Goal: Task Accomplishment & Management: Complete application form

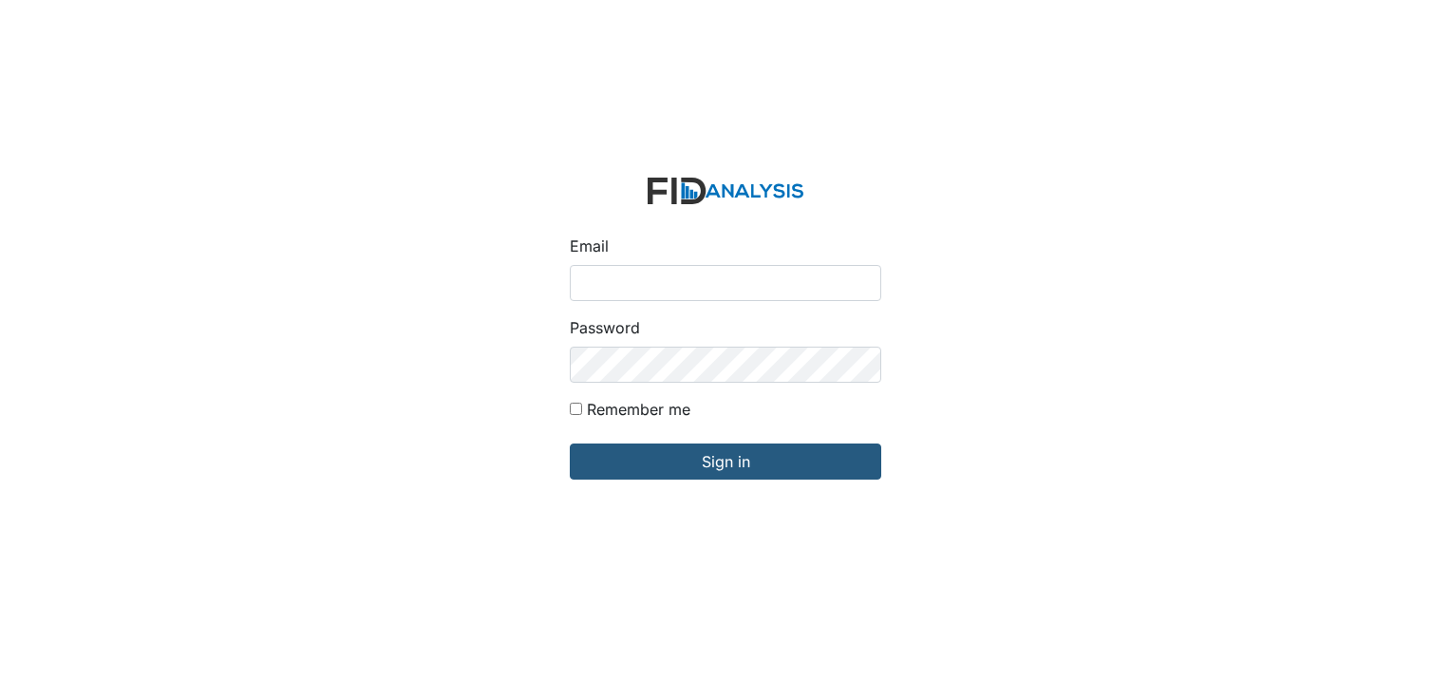
click at [653, 289] on input "Email" at bounding box center [725, 283] width 311 height 36
type input "[EMAIL_ADDRESS][DOMAIN_NAME]"
click at [577, 409] on input "Remember me" at bounding box center [576, 409] width 12 height 12
checkbox input "true"
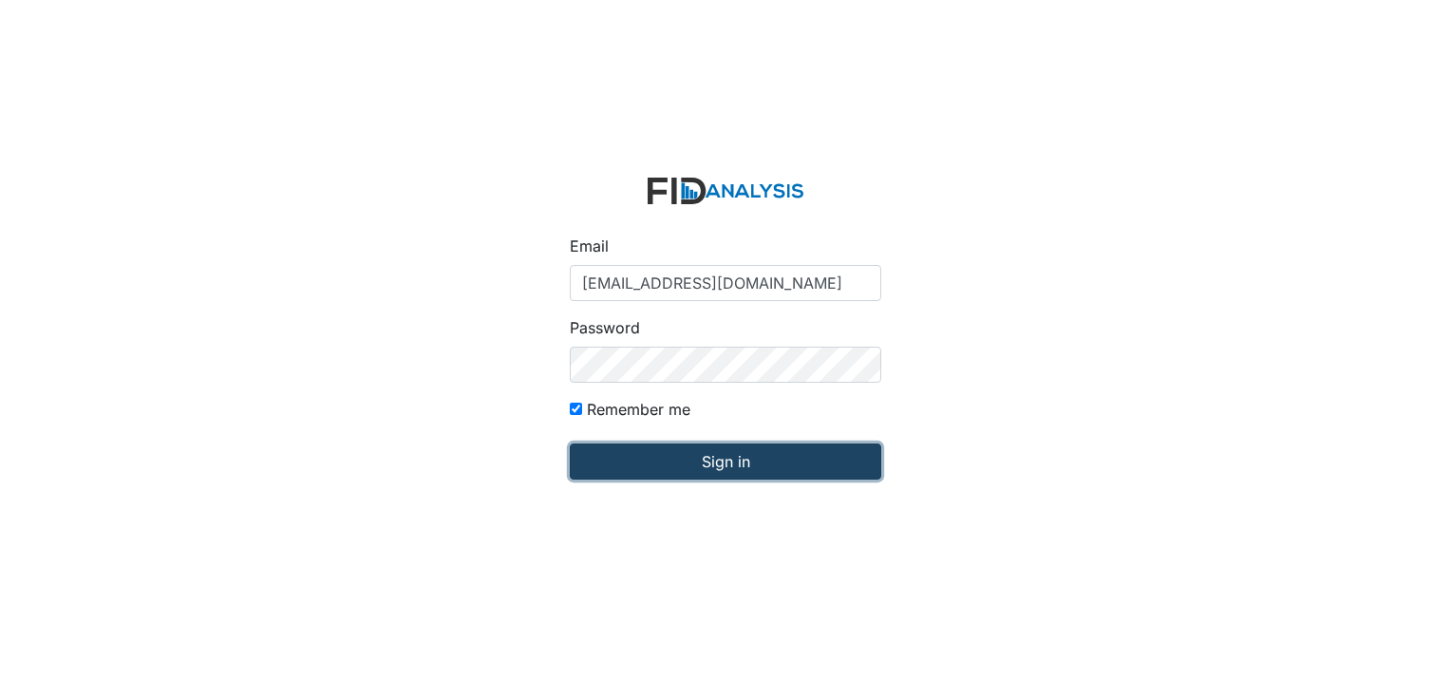
click at [615, 473] on input "Sign in" at bounding box center [725, 461] width 311 height 36
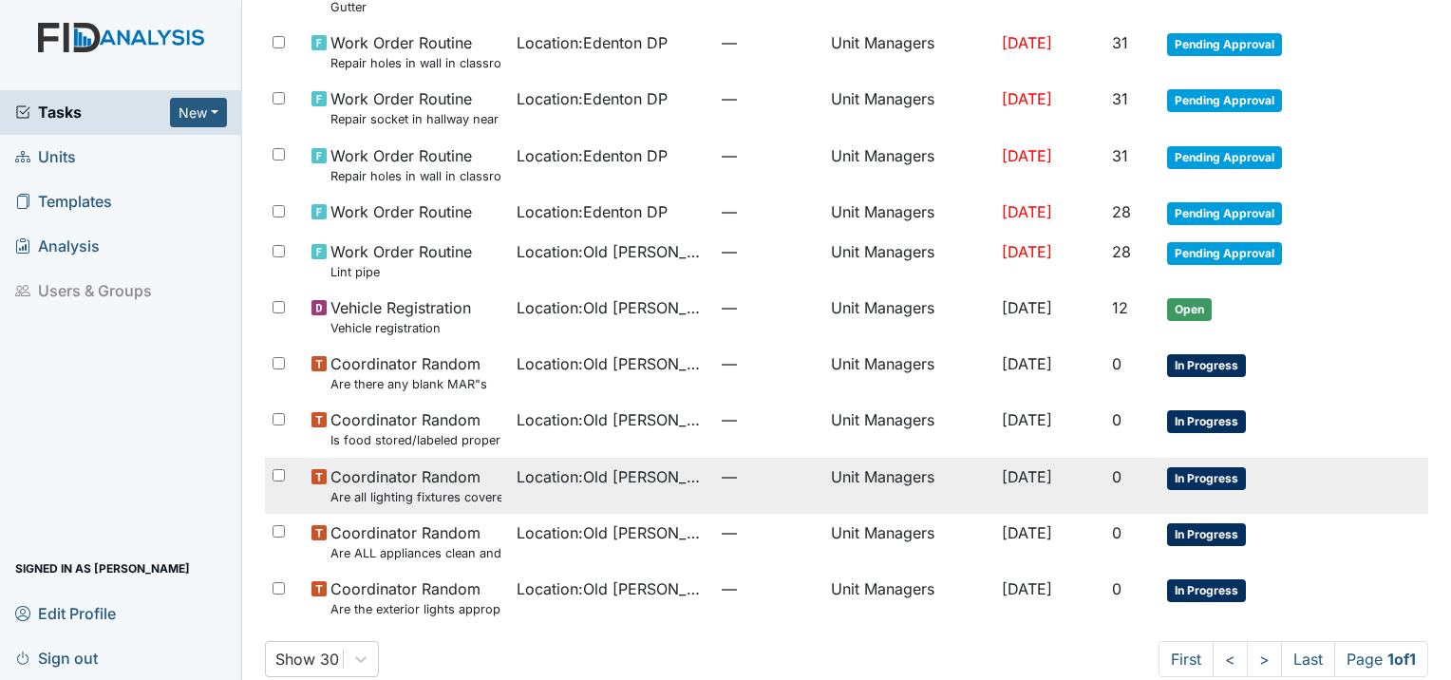
scroll to position [216, 0]
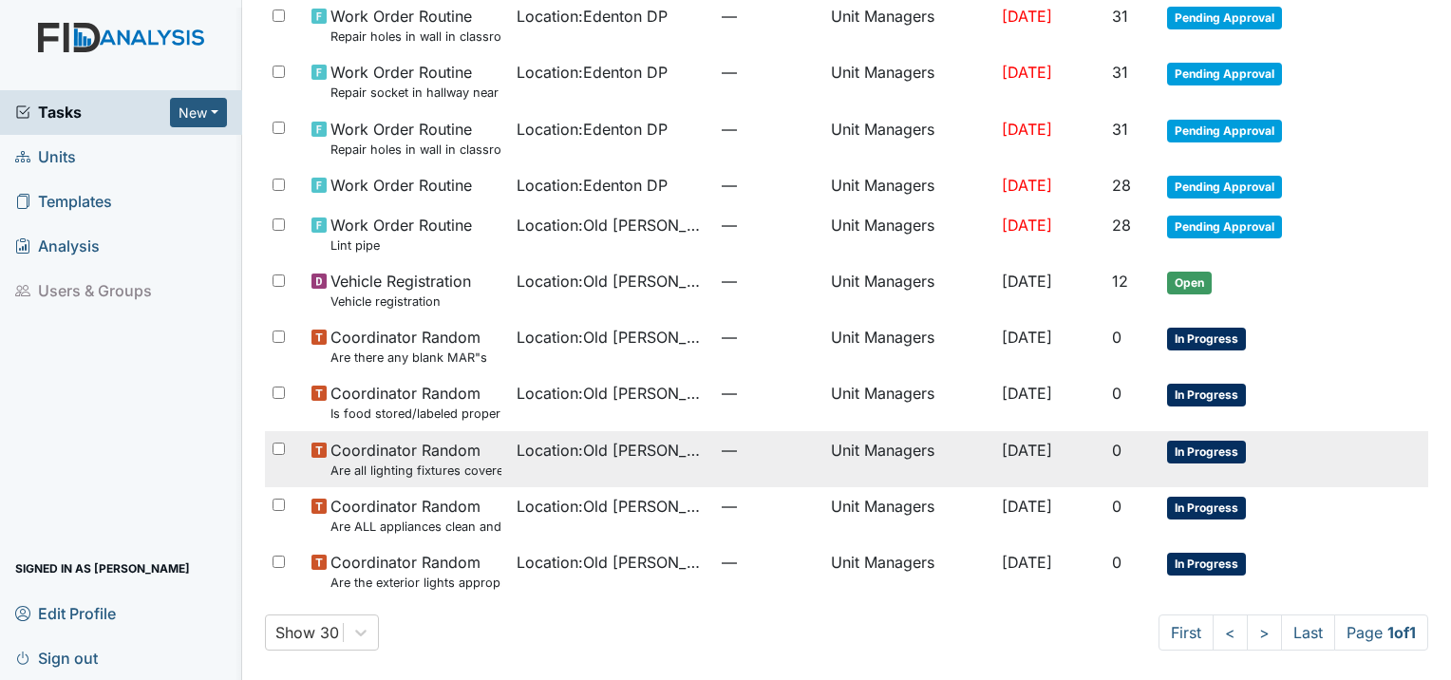
click at [441, 471] on small "Are all lighting fixtures covered and free of debris?" at bounding box center [415, 470] width 171 height 18
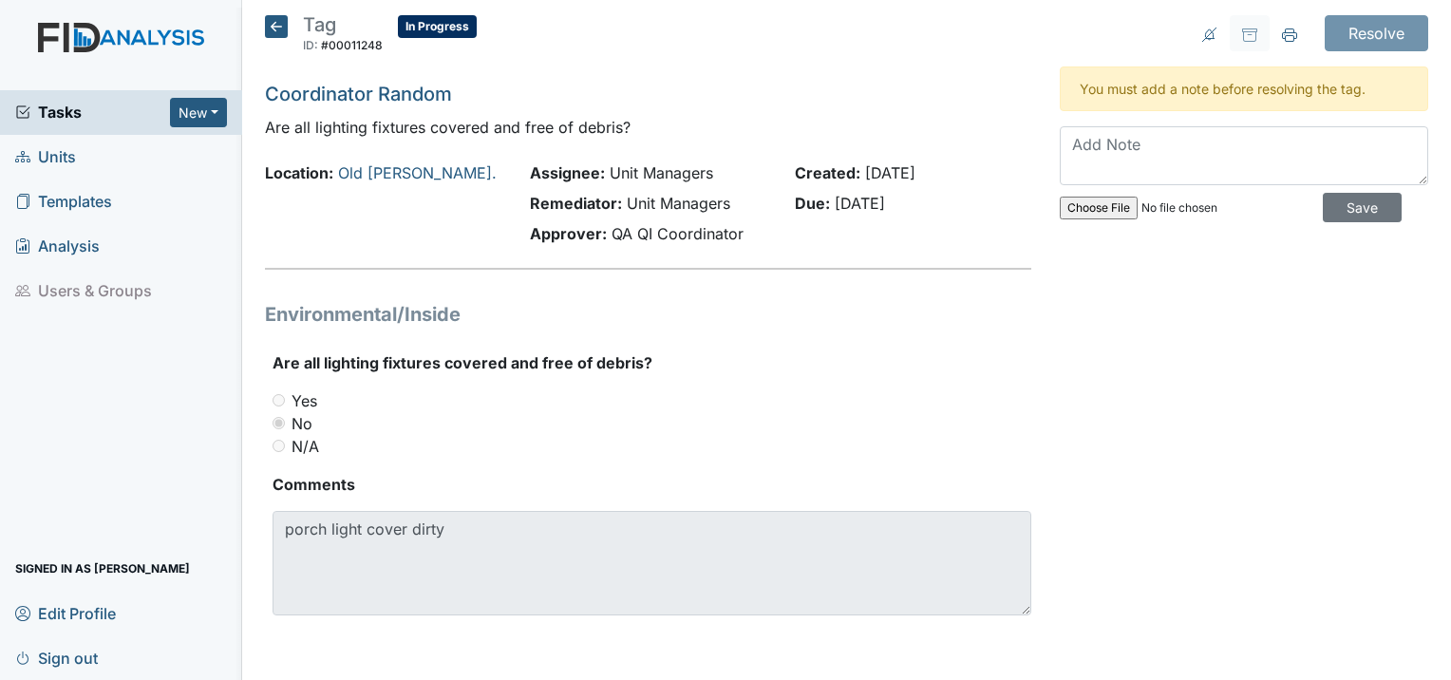
click at [268, 20] on icon at bounding box center [276, 26] width 23 height 23
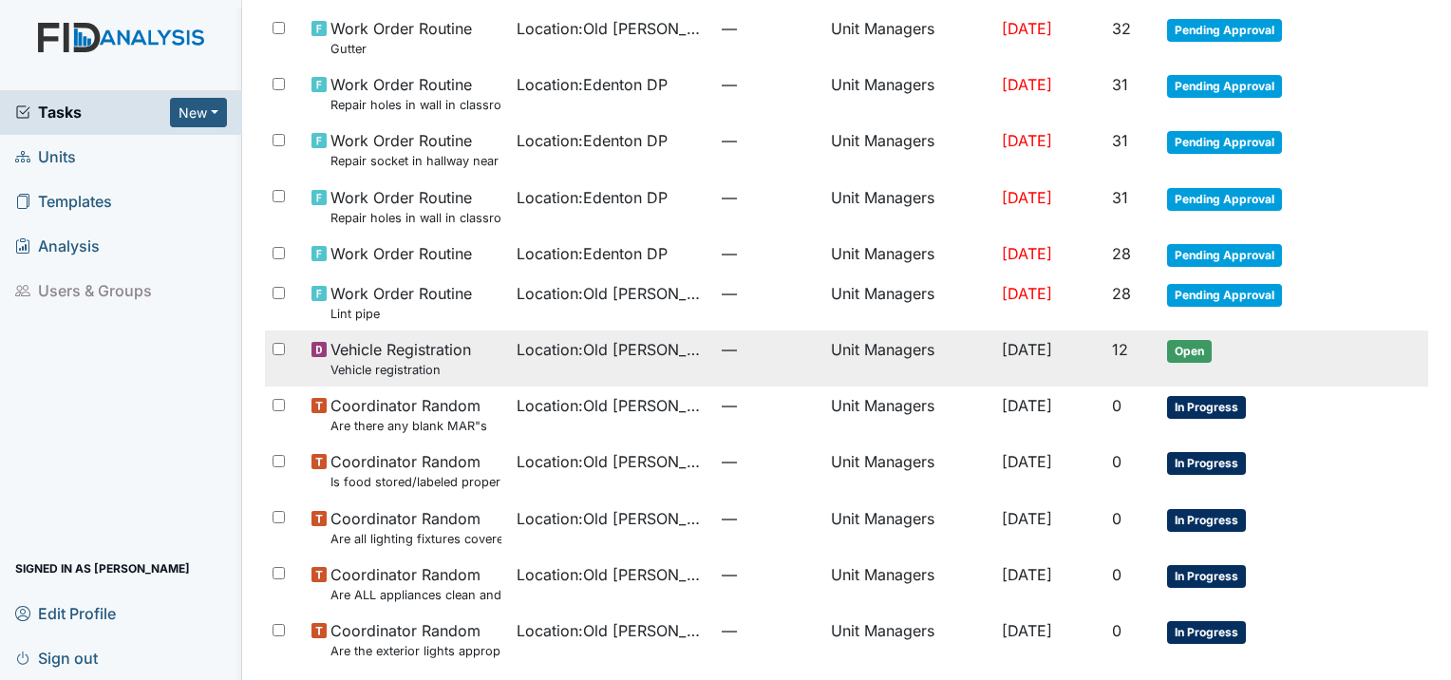
scroll to position [190, 0]
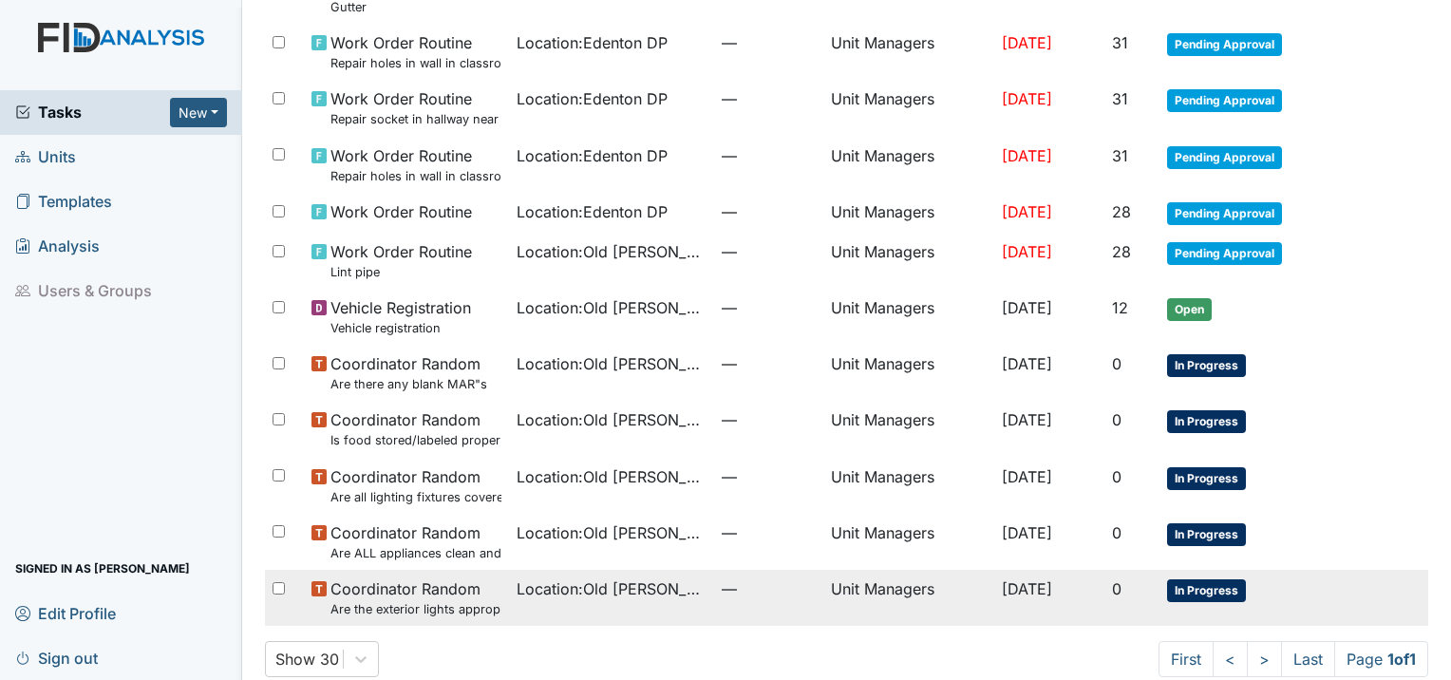
click at [440, 603] on small "Are the exterior lights appropriate (on at night, off during the day)?" at bounding box center [415, 609] width 171 height 18
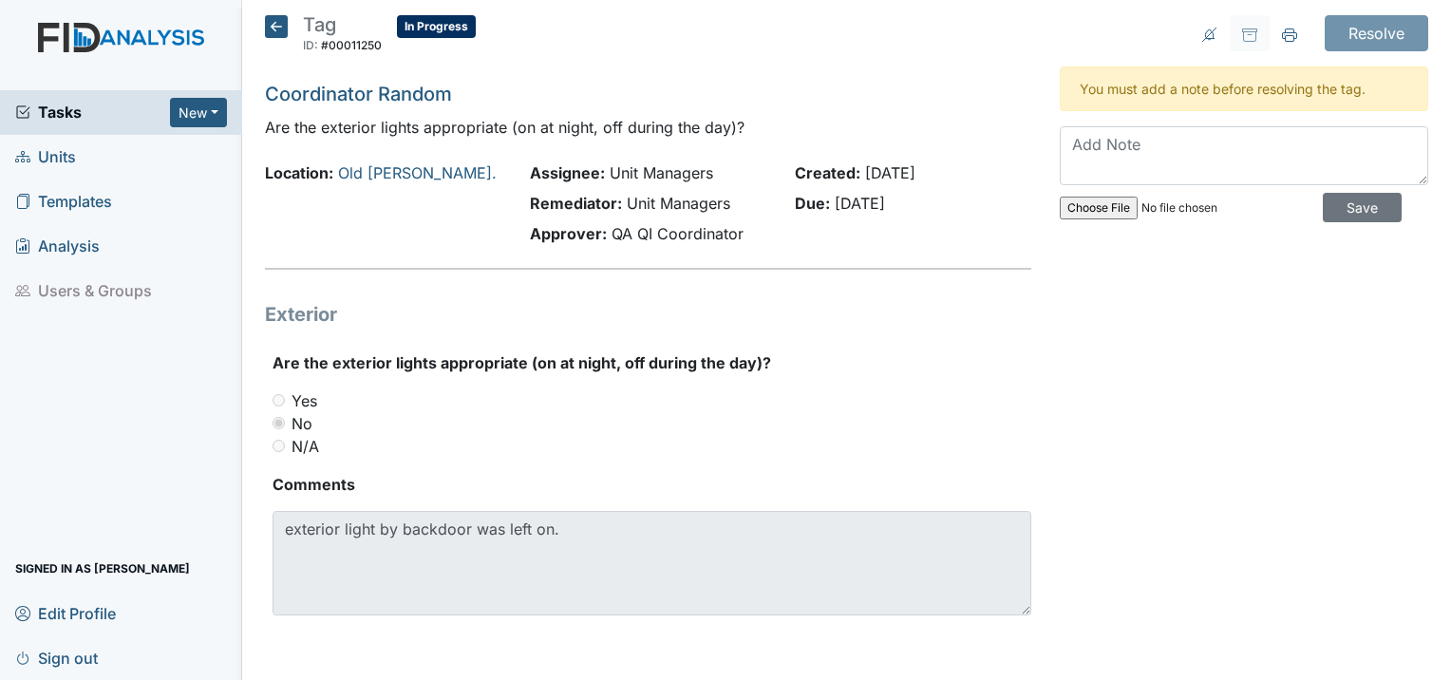
click at [276, 24] on icon at bounding box center [276, 26] width 23 height 23
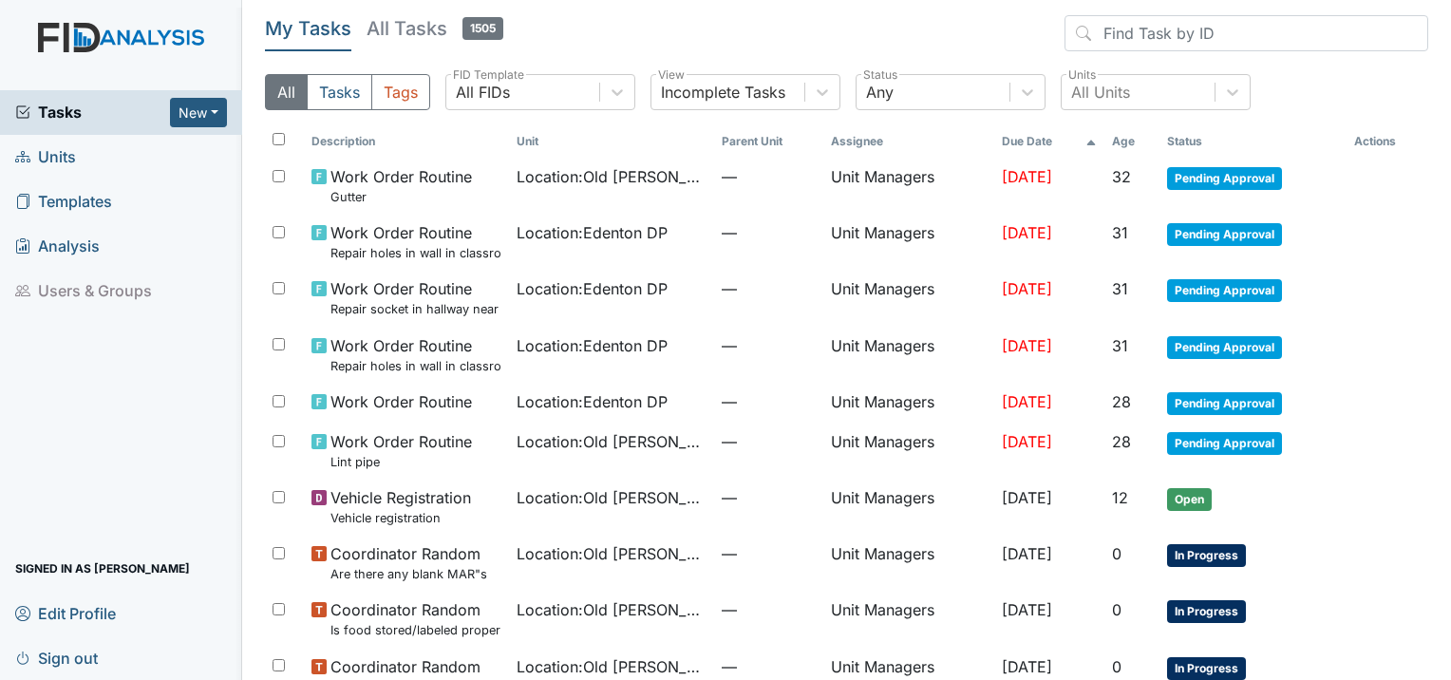
click at [79, 155] on link "Units" at bounding box center [121, 157] width 242 height 45
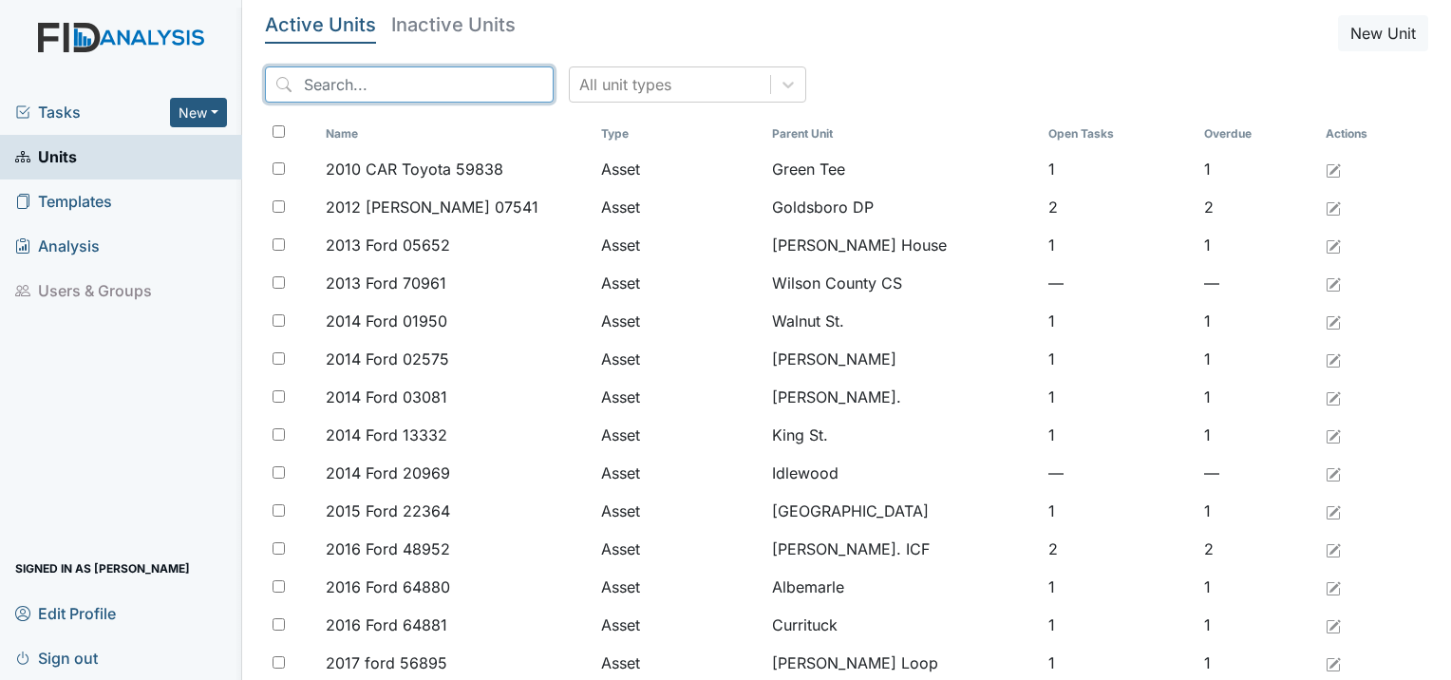
click at [328, 93] on input "search" at bounding box center [409, 84] width 289 height 36
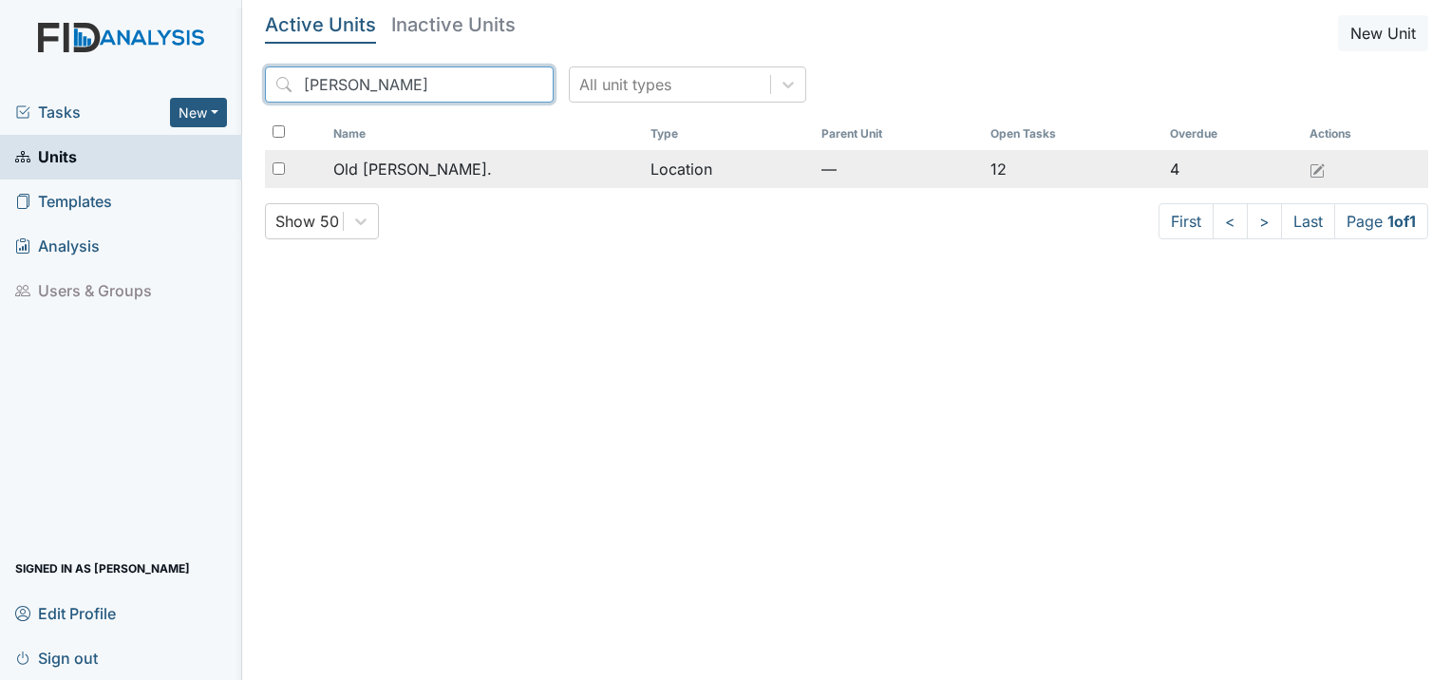
type input "roper"
click at [442, 171] on div "Old [PERSON_NAME]." at bounding box center [484, 169] width 302 height 23
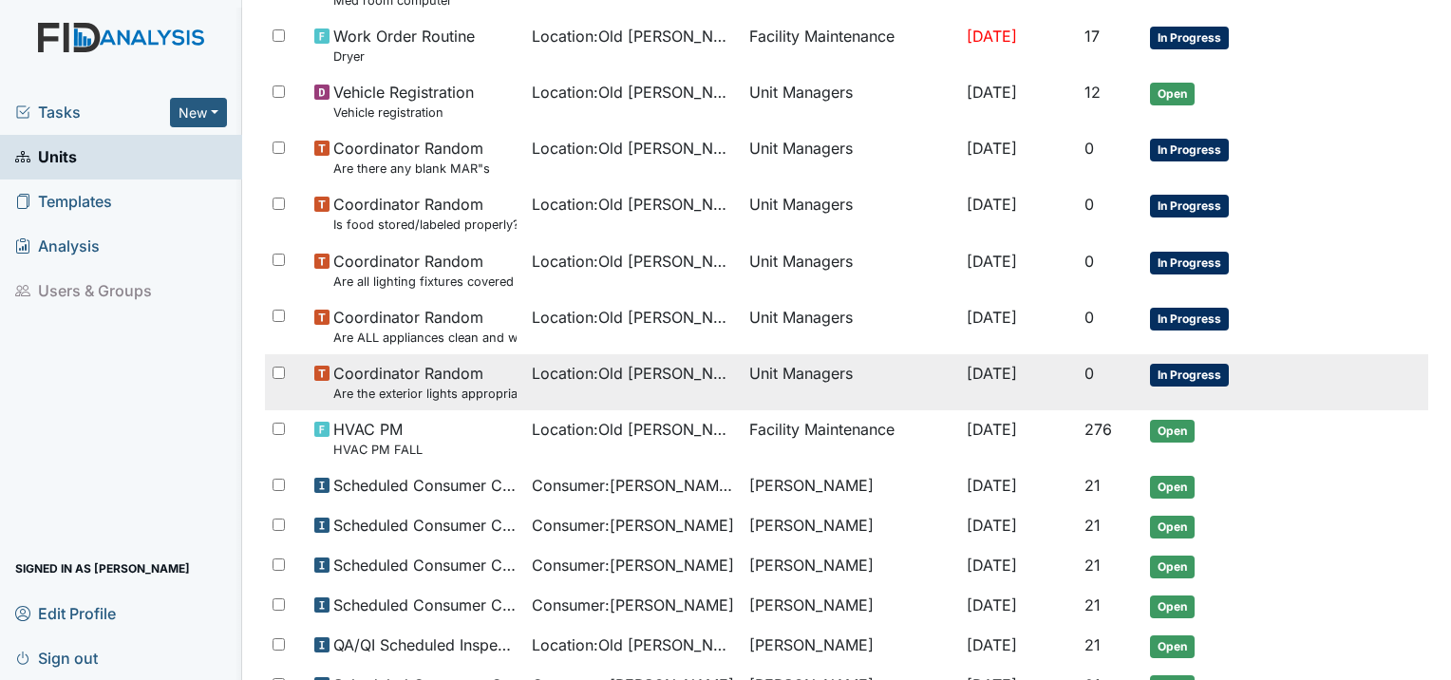
scroll to position [425, 0]
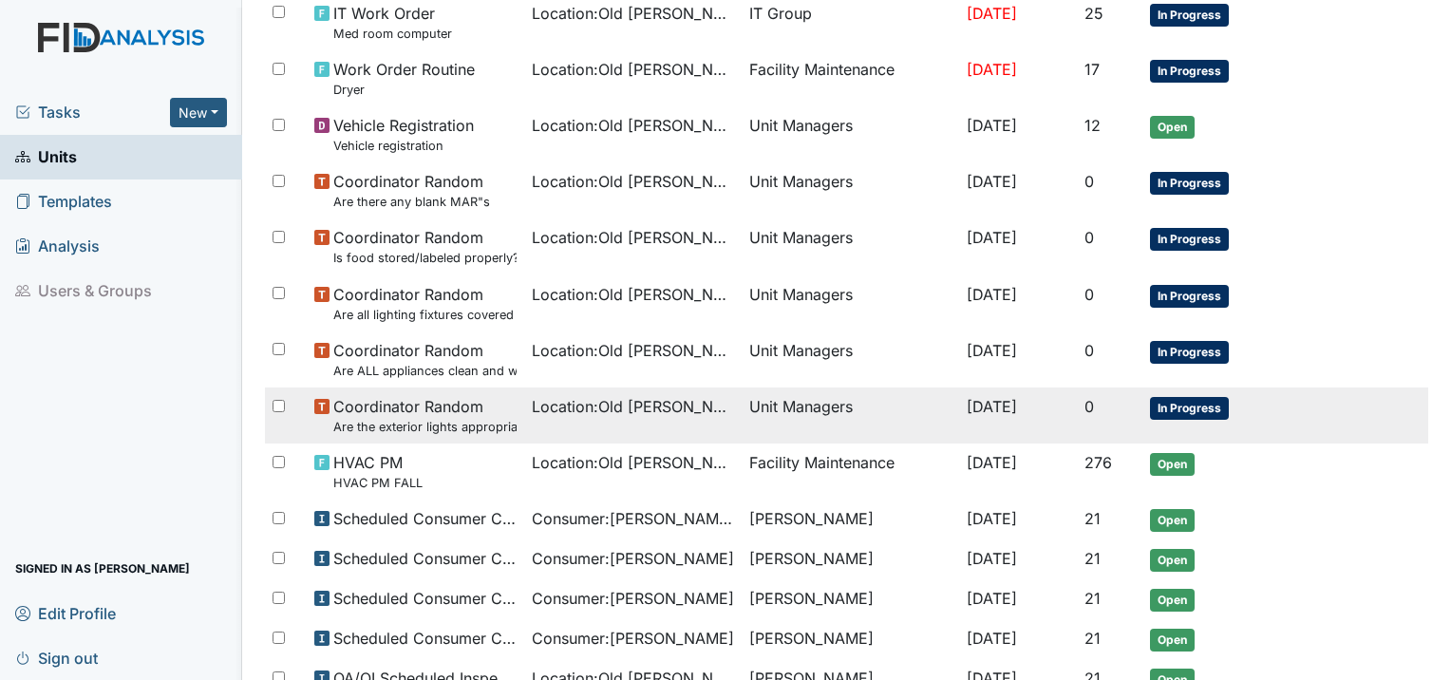
click at [468, 420] on small "Are the exterior lights appropriate (on at night, off during the day)?" at bounding box center [424, 427] width 183 height 18
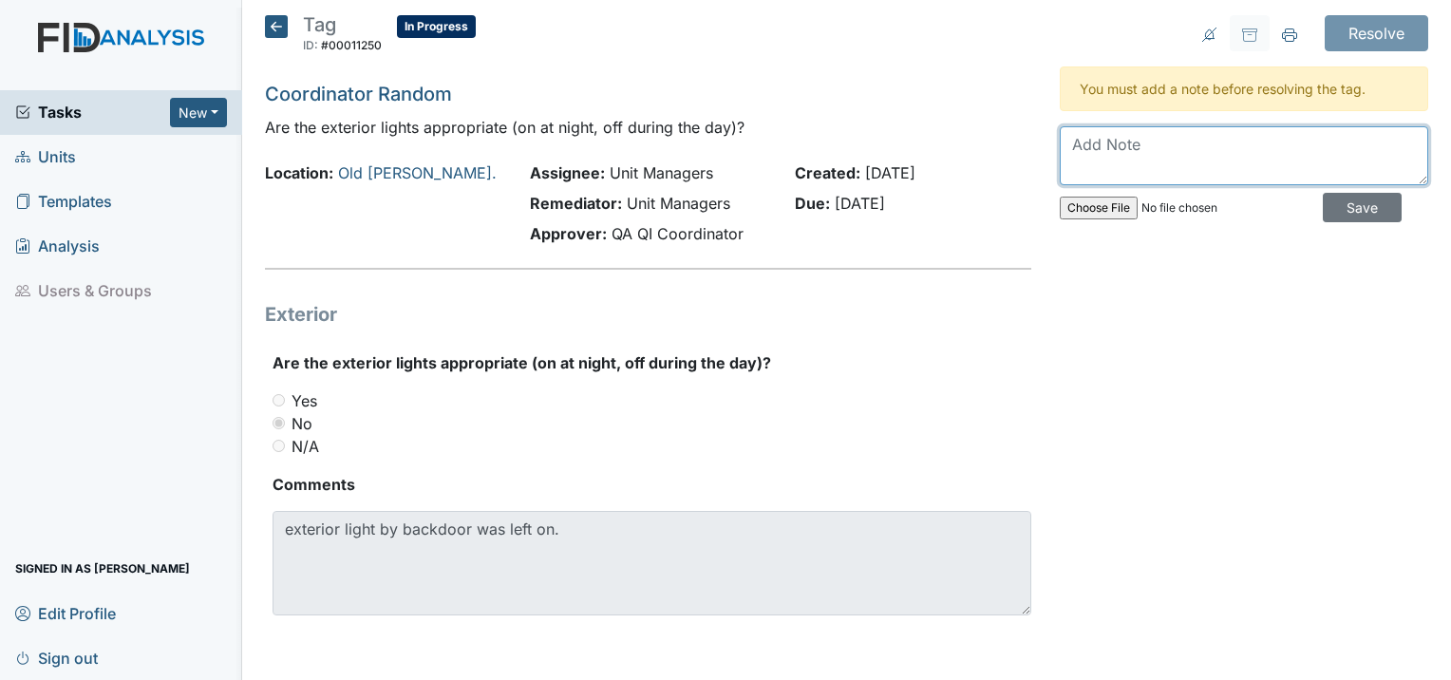
click at [1075, 140] on textarea at bounding box center [1243, 155] width 368 height 59
type textarea "M"
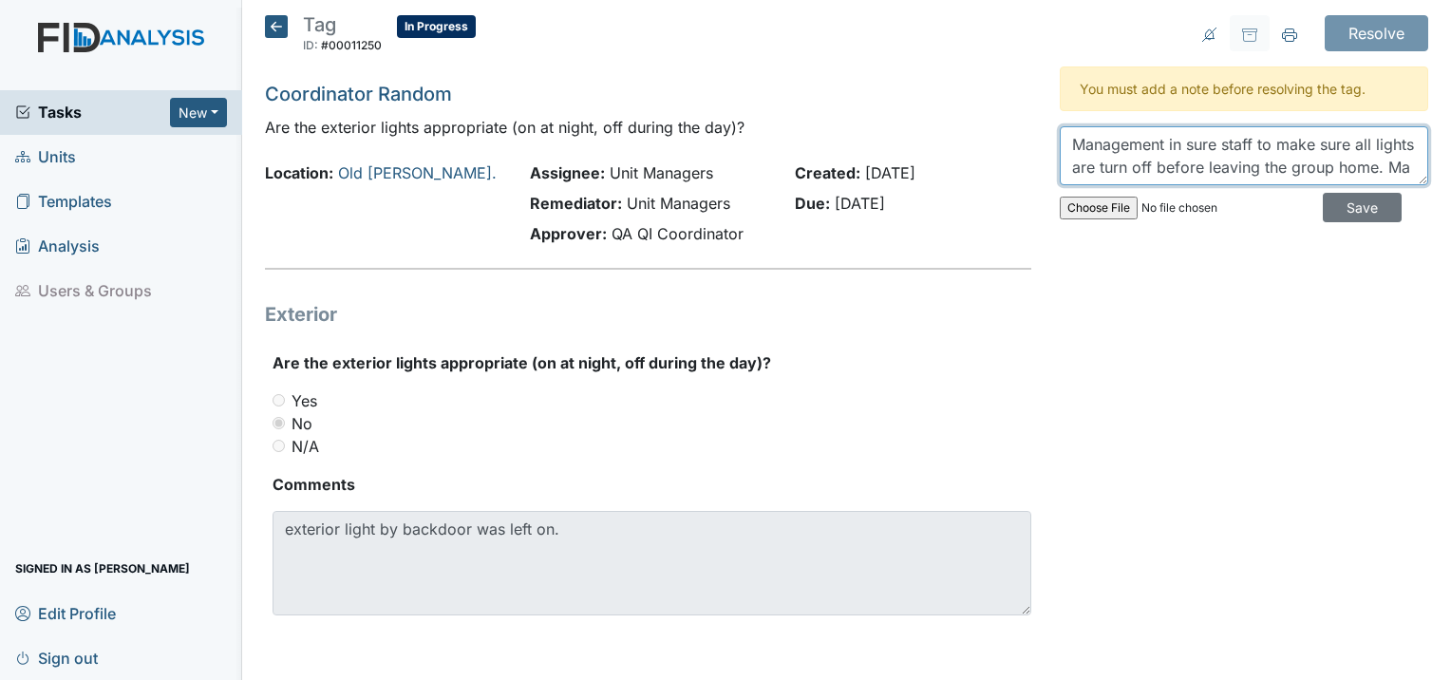
scroll to position [15, 0]
click at [1390, 175] on textarea "Management in sure staff to make sure all lights are turn off before leaving th…" at bounding box center [1243, 155] width 368 height 59
click at [1396, 172] on textarea "Management in sure staff to make sure all lights are turn off before leaving th…" at bounding box center [1243, 155] width 368 height 59
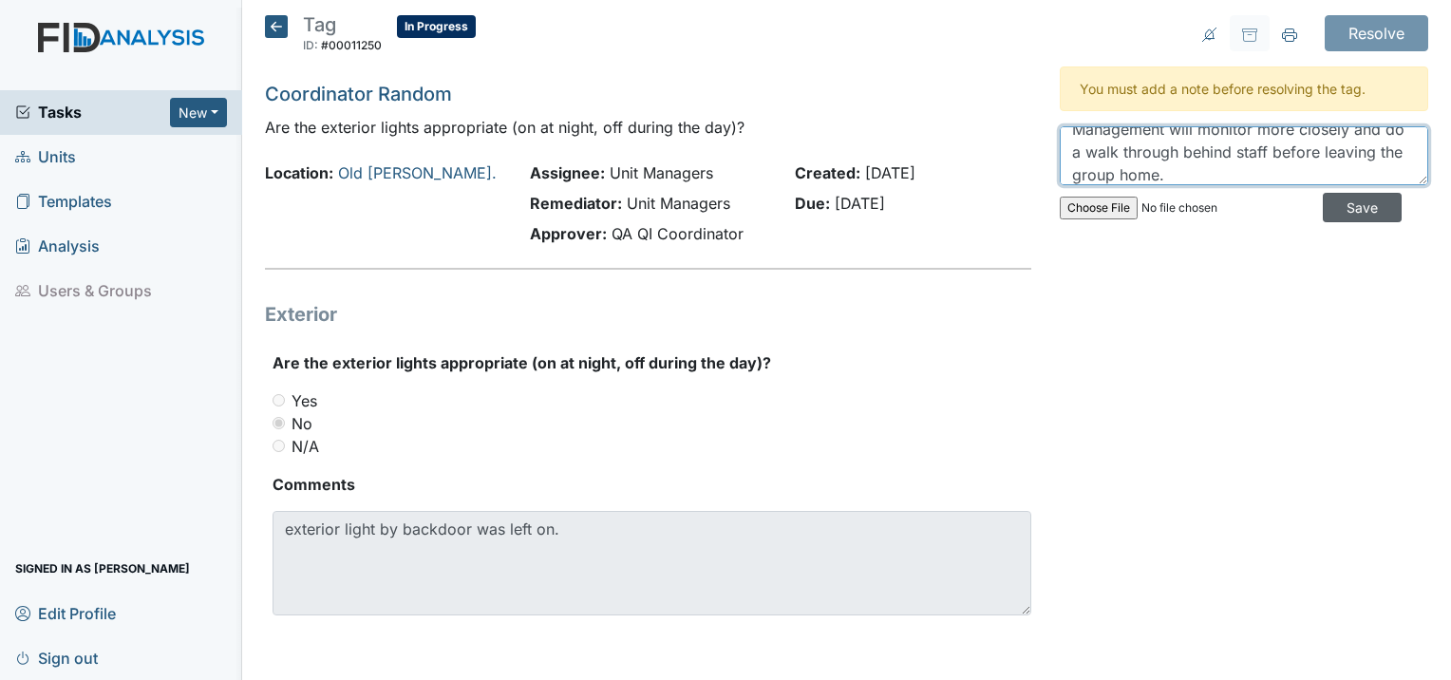
type textarea "Management in sure staff to make sure all lights are turn off before leaving th…"
click at [1370, 203] on input "Save" at bounding box center [1361, 207] width 79 height 29
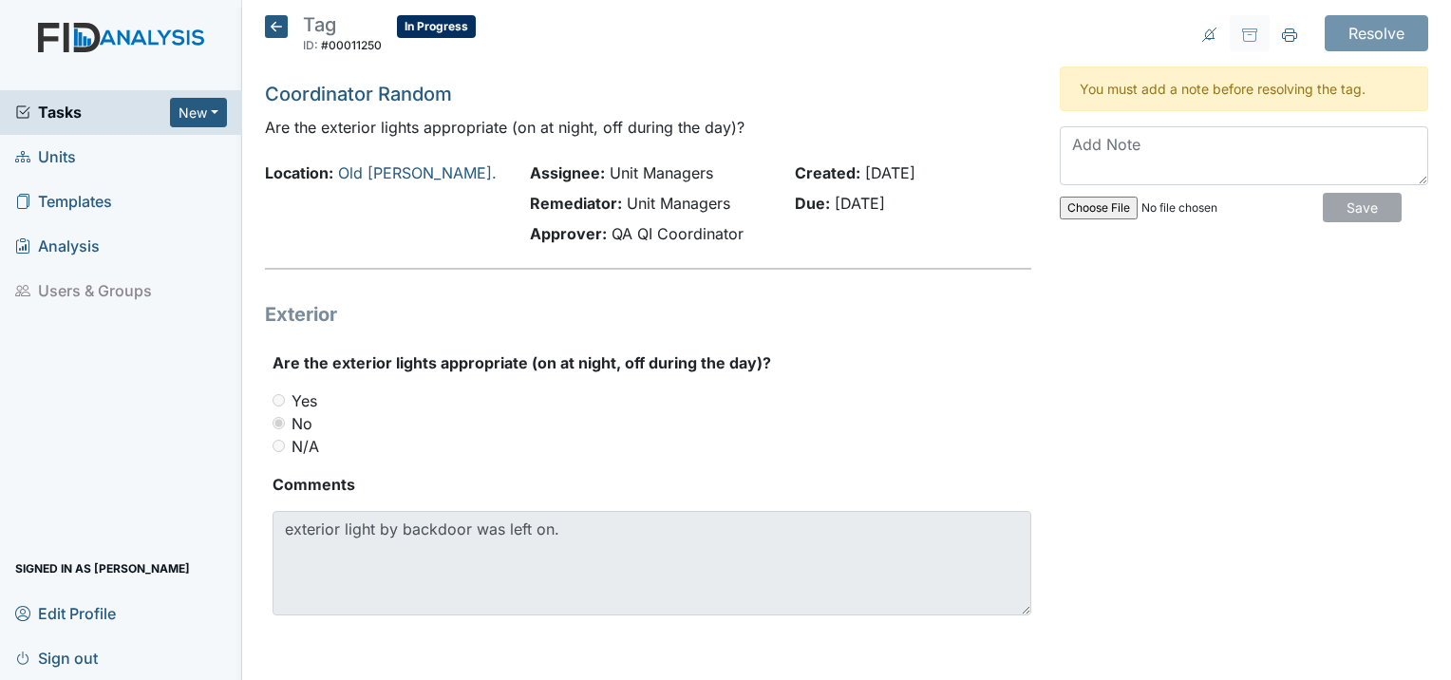
scroll to position [0, 0]
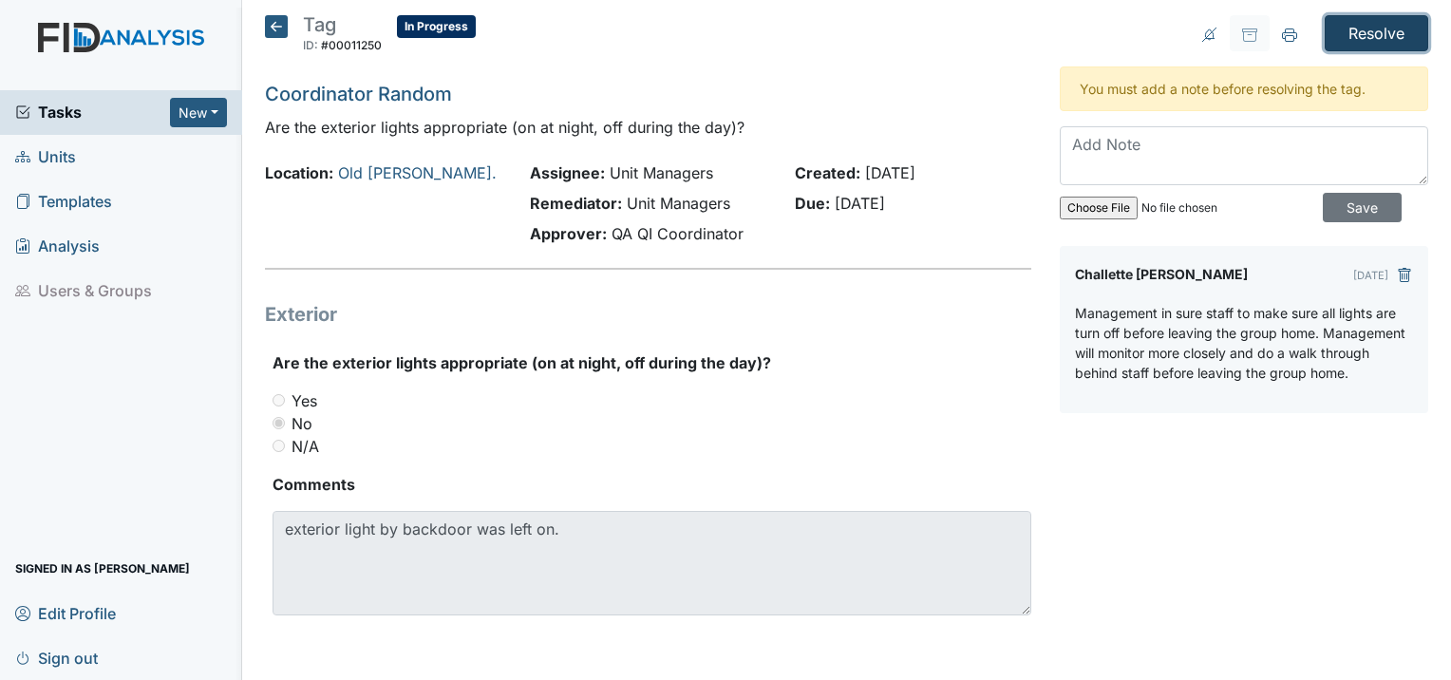
click at [1399, 30] on input "Resolve" at bounding box center [1375, 33] width 103 height 36
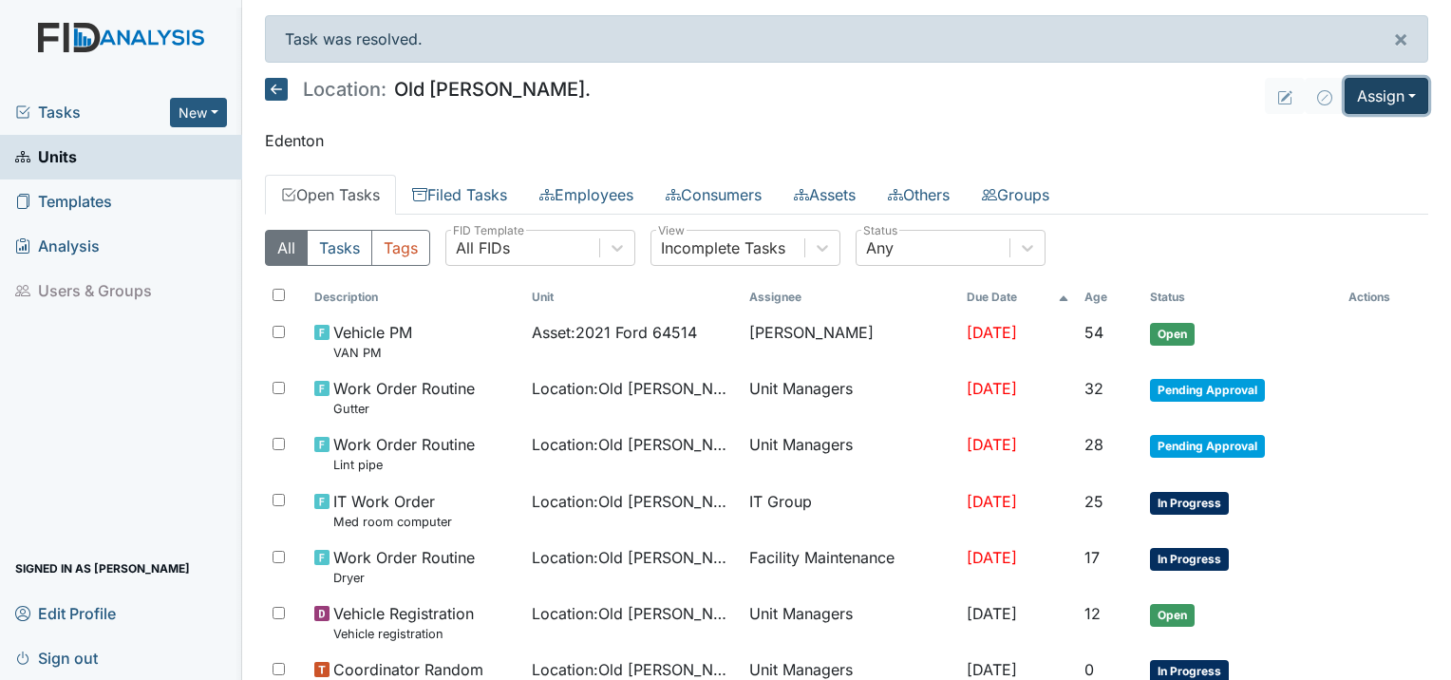
click at [1361, 96] on button "Assign" at bounding box center [1386, 96] width 84 height 36
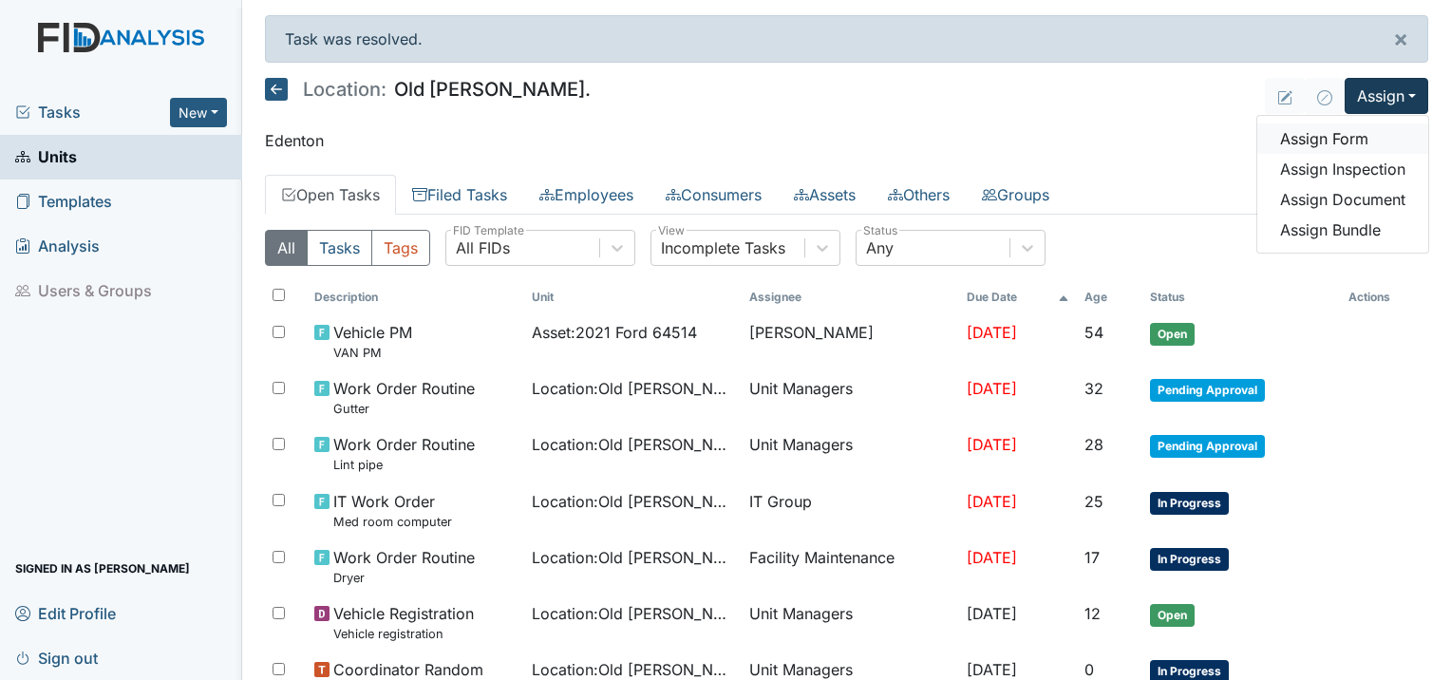
click at [1332, 135] on link "Assign Form" at bounding box center [1342, 138] width 171 height 30
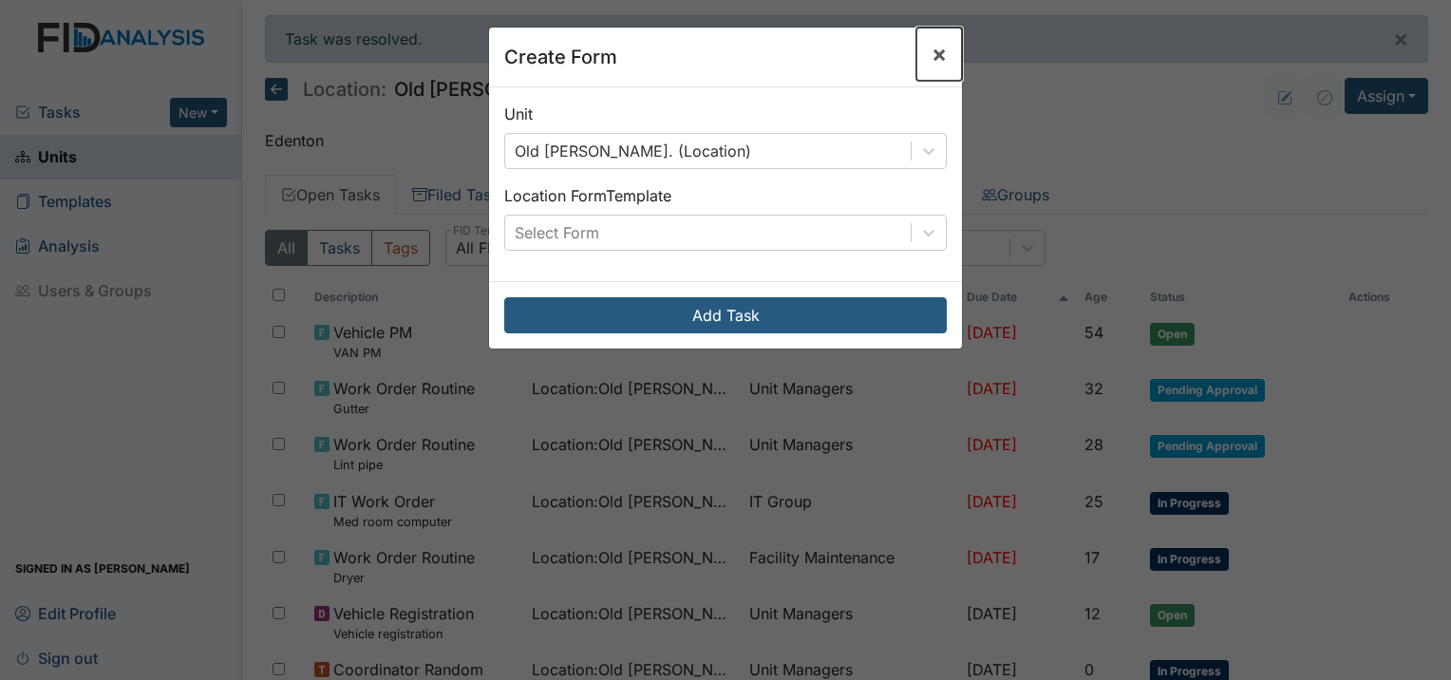
click at [933, 49] on span "×" at bounding box center [938, 54] width 15 height 28
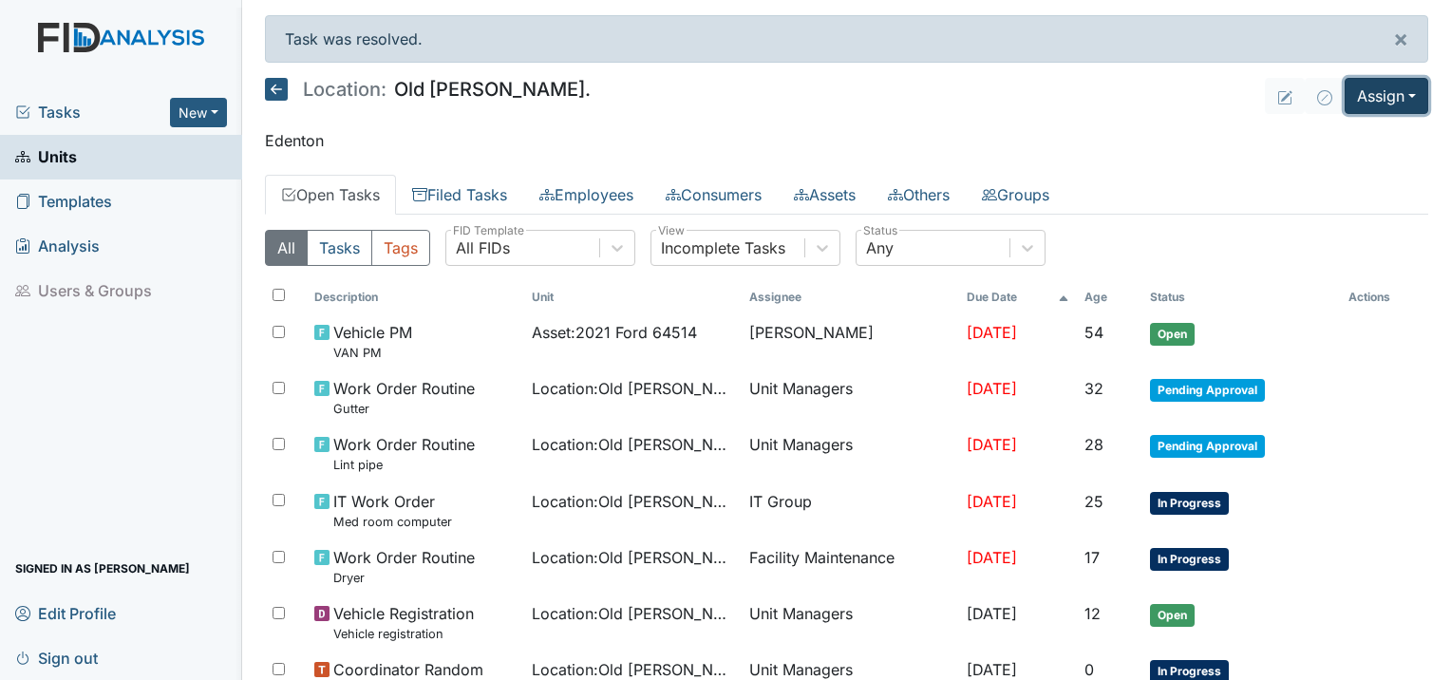
click at [1359, 107] on button "Assign" at bounding box center [1386, 96] width 84 height 36
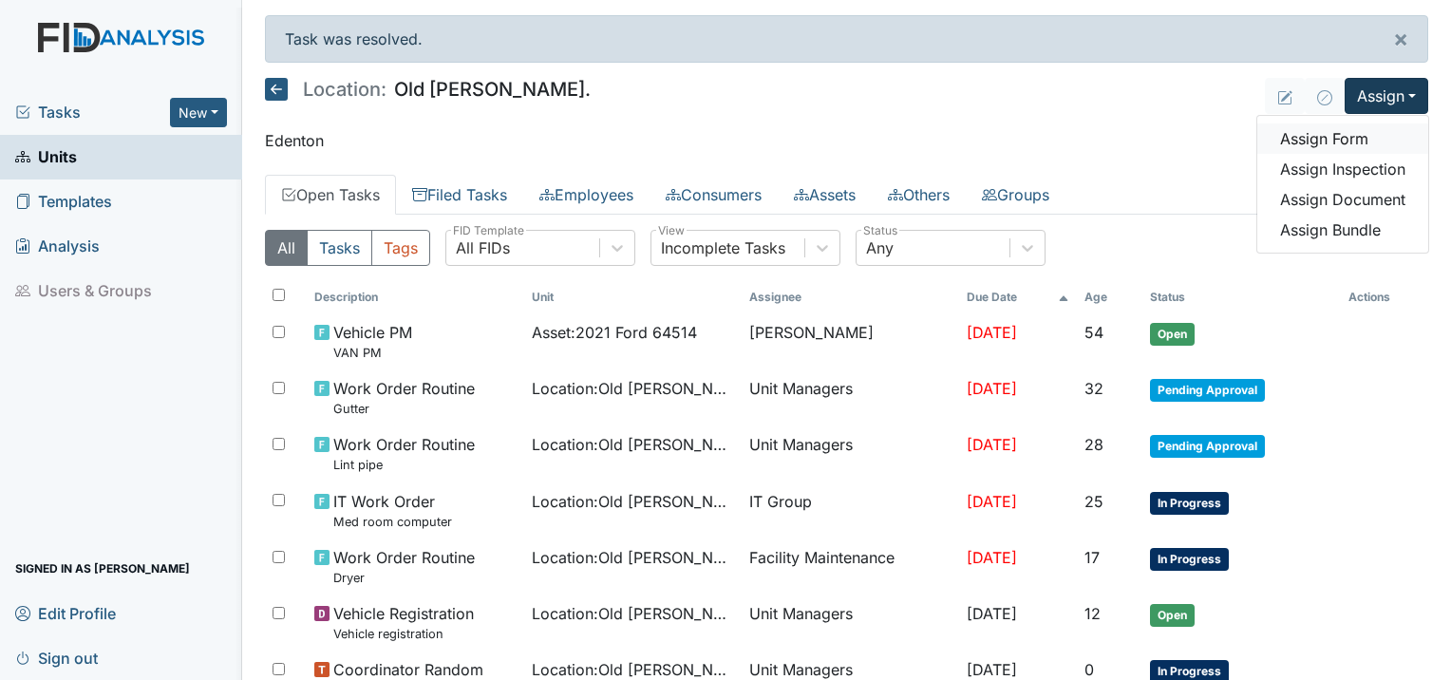
click at [1327, 139] on link "Assign Form" at bounding box center [1342, 138] width 171 height 30
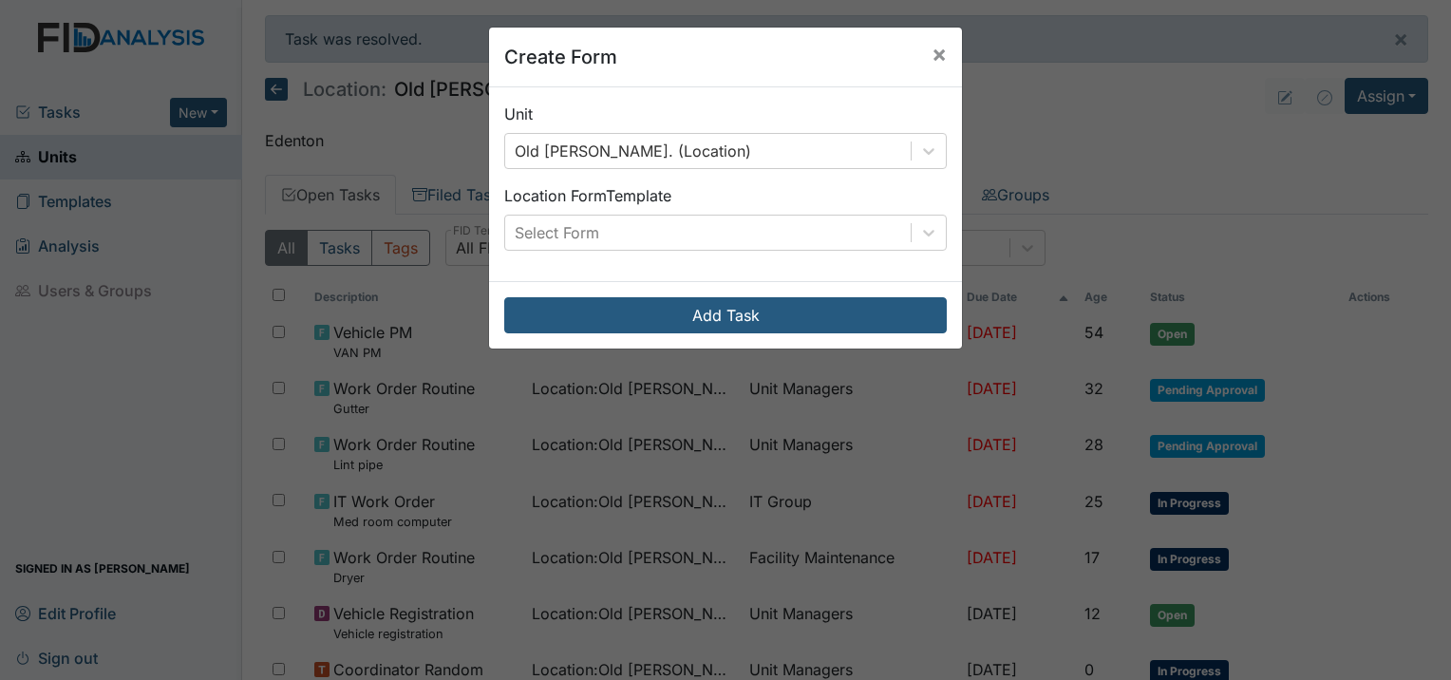
click at [649, 251] on div "Unit Old Roper Rd. (Location) Location Form Template Select Form" at bounding box center [725, 184] width 473 height 194
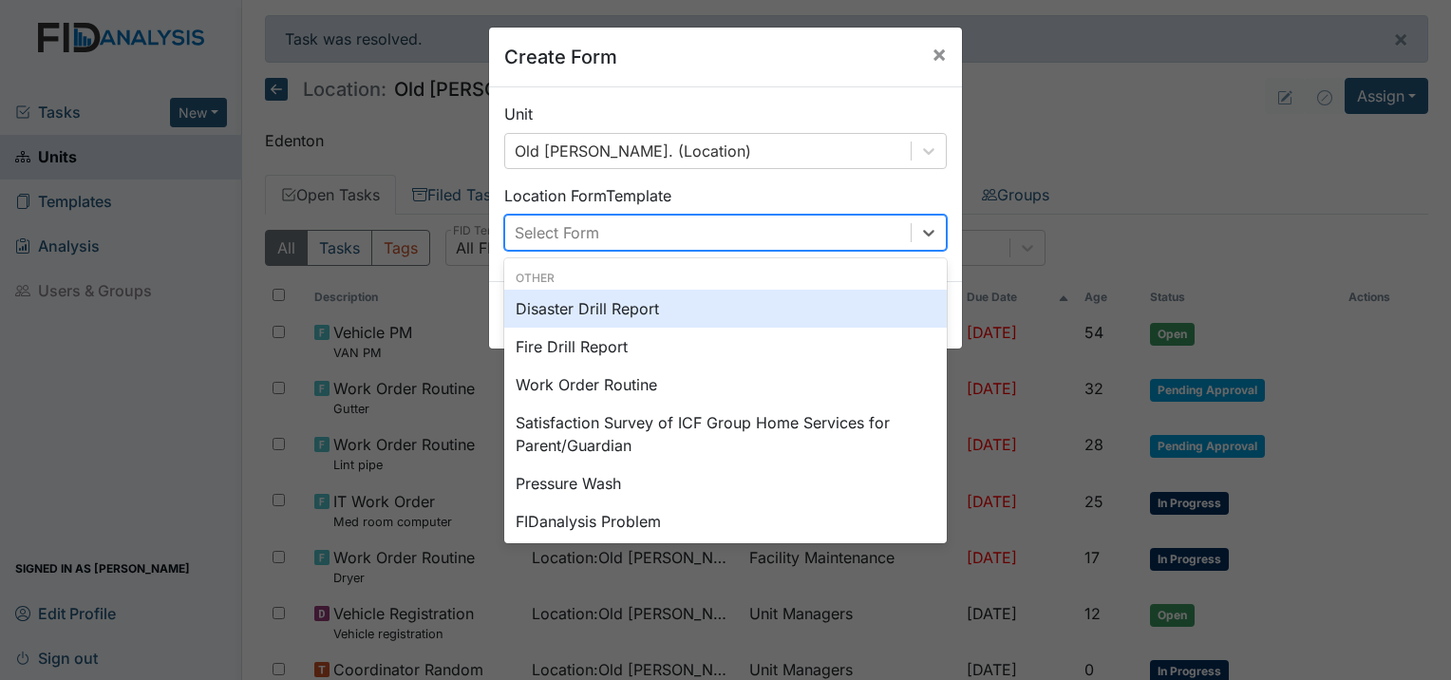
click at [657, 222] on div "Select Form" at bounding box center [707, 232] width 405 height 34
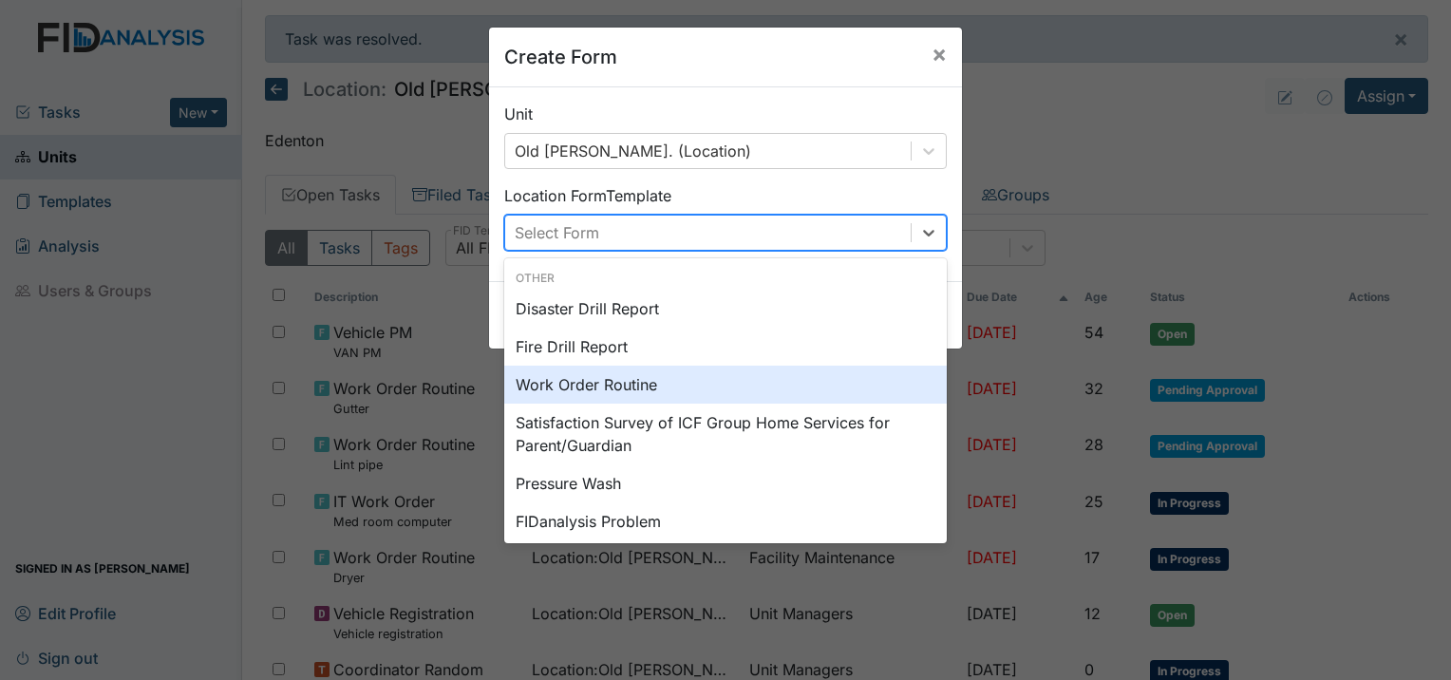
click at [616, 386] on div "Work Order Routine" at bounding box center [725, 384] width 442 height 38
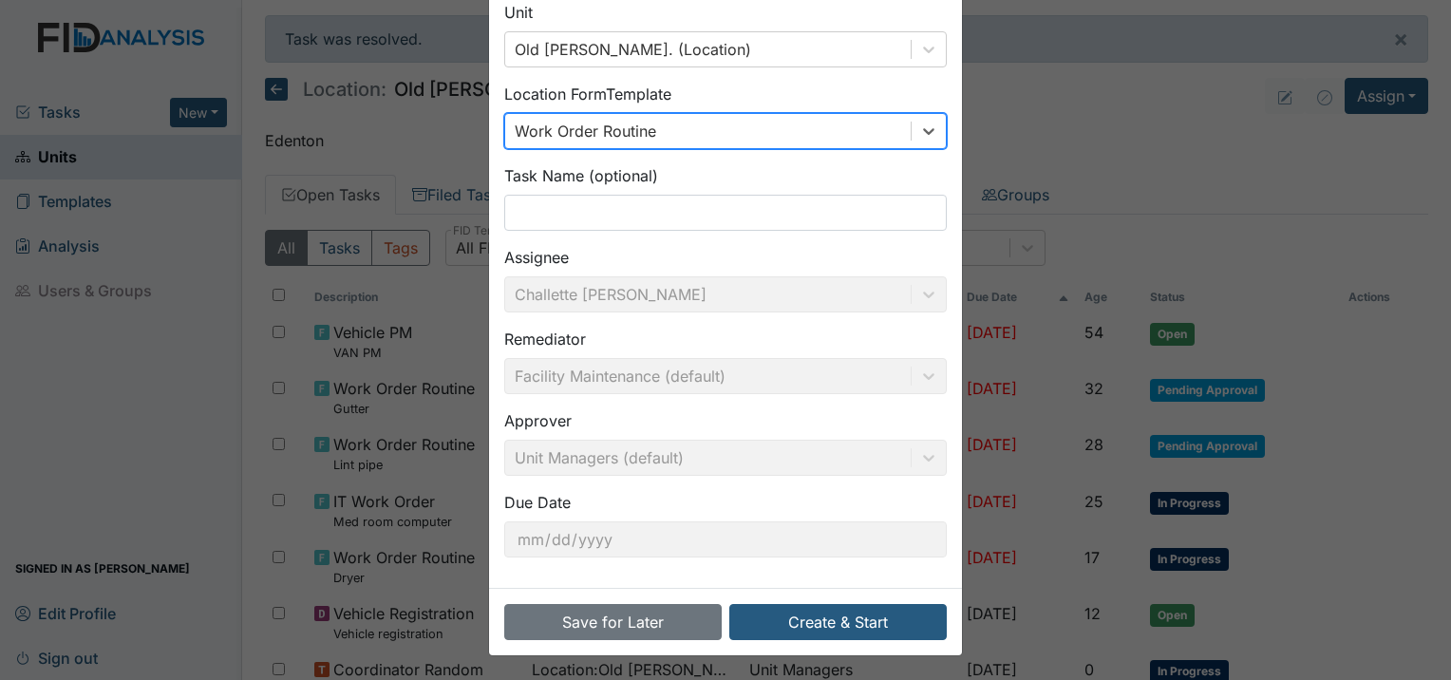
scroll to position [103, 0]
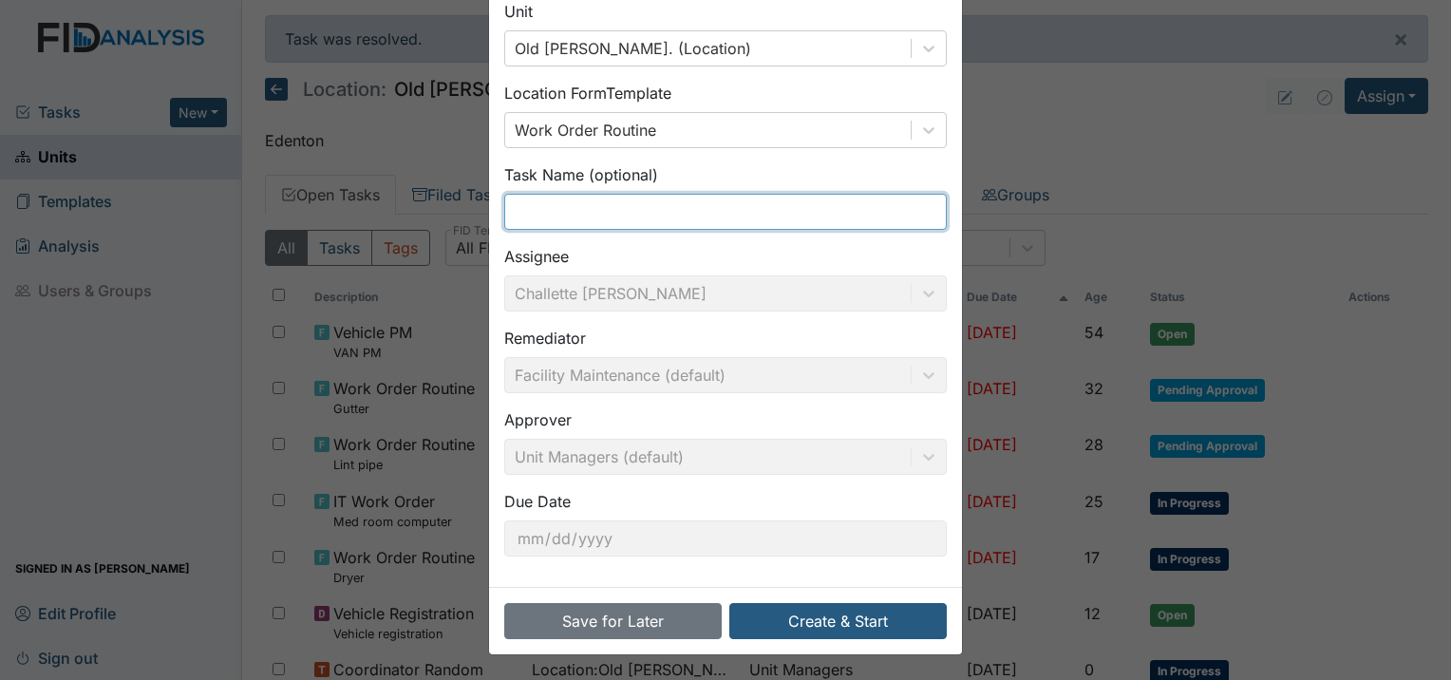
click at [635, 219] on input "text" at bounding box center [725, 212] width 442 height 36
type input "Flood lights"
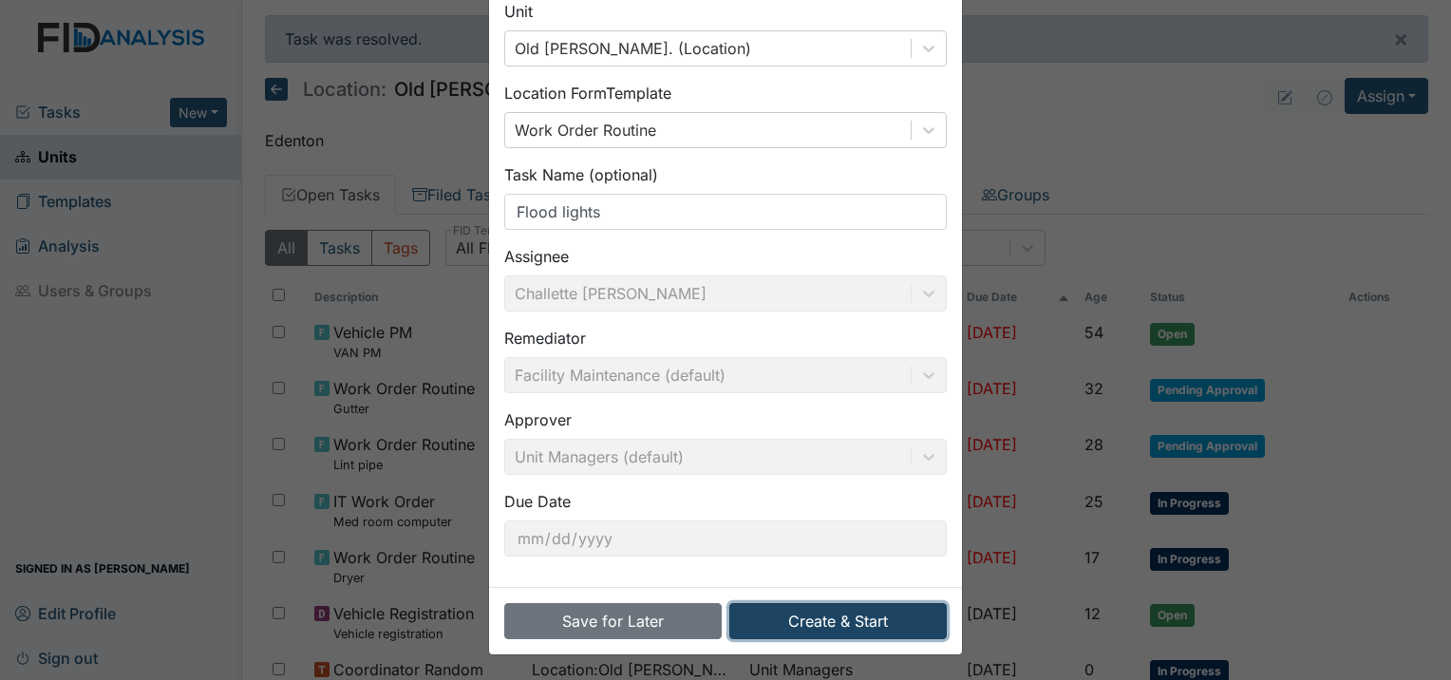
click at [846, 625] on button "Create & Start" at bounding box center [837, 621] width 217 height 36
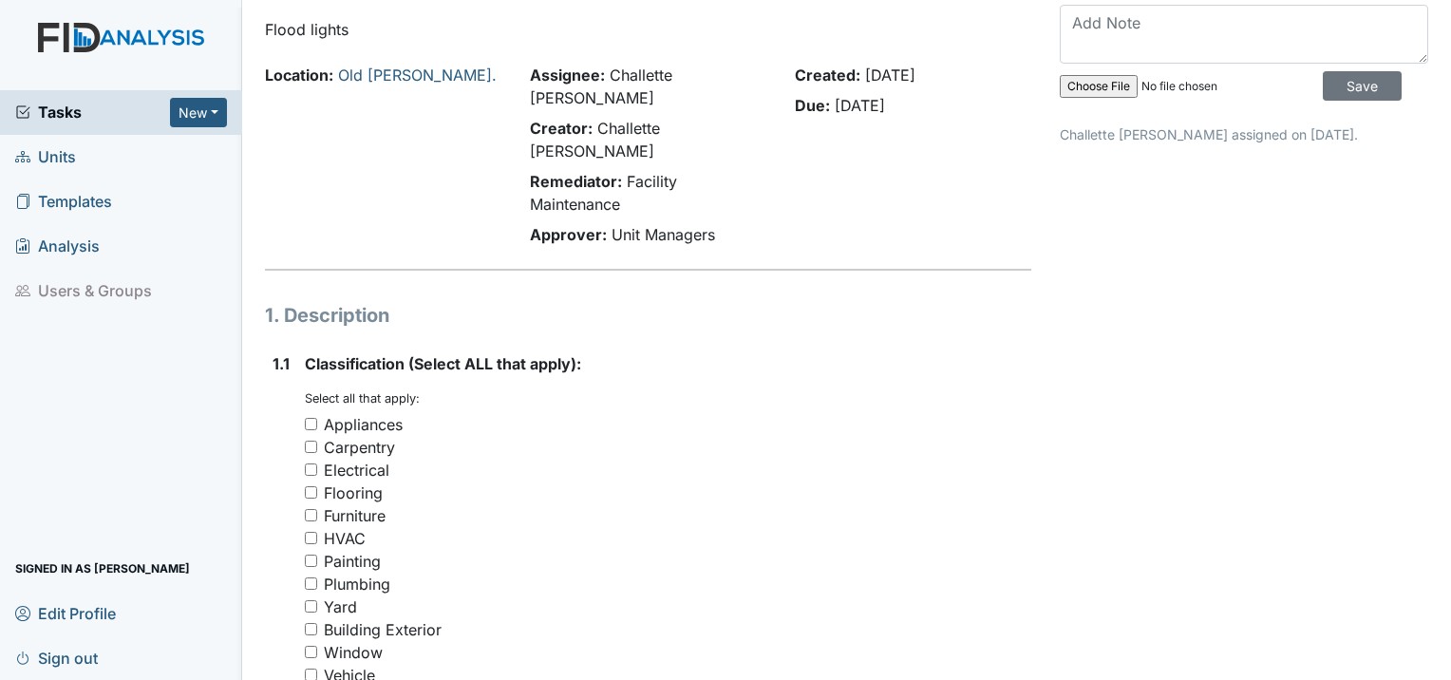
scroll to position [190, 0]
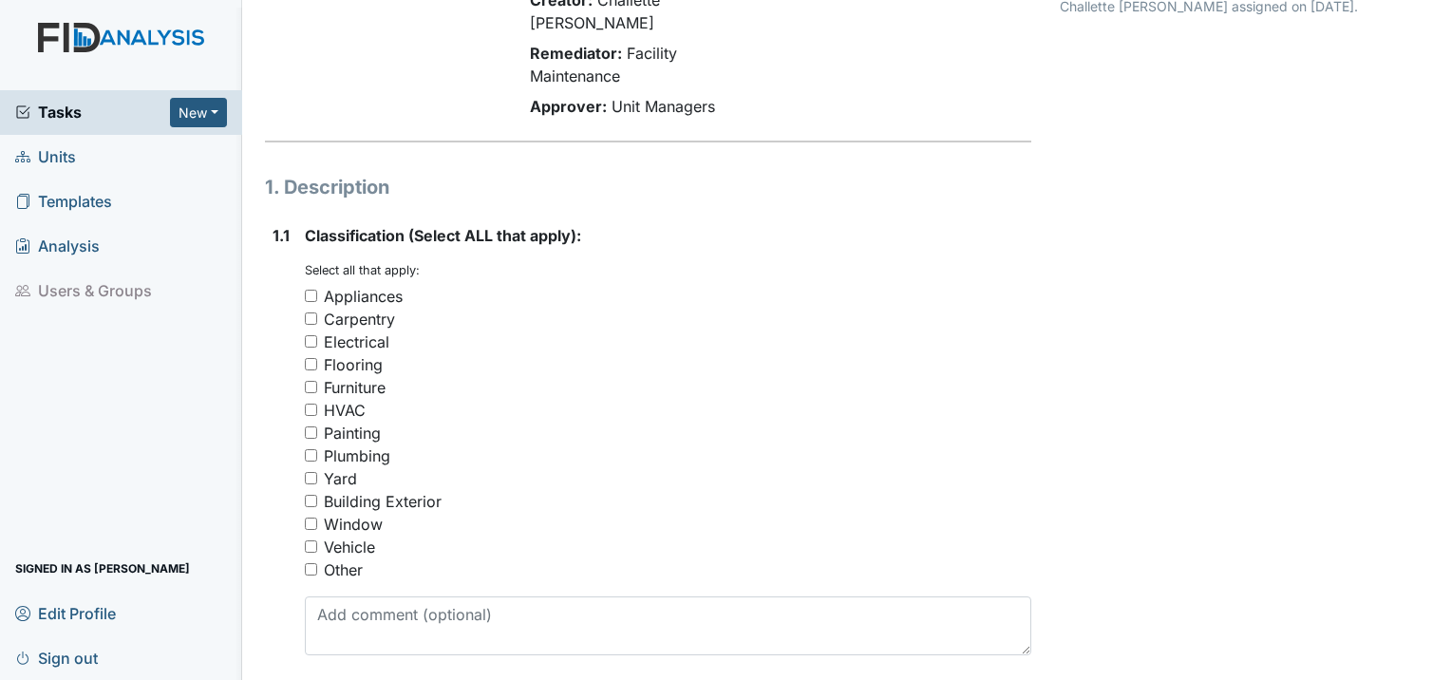
click at [313, 335] on input "Electrical" at bounding box center [311, 341] width 12 height 12
checkbox input "true"
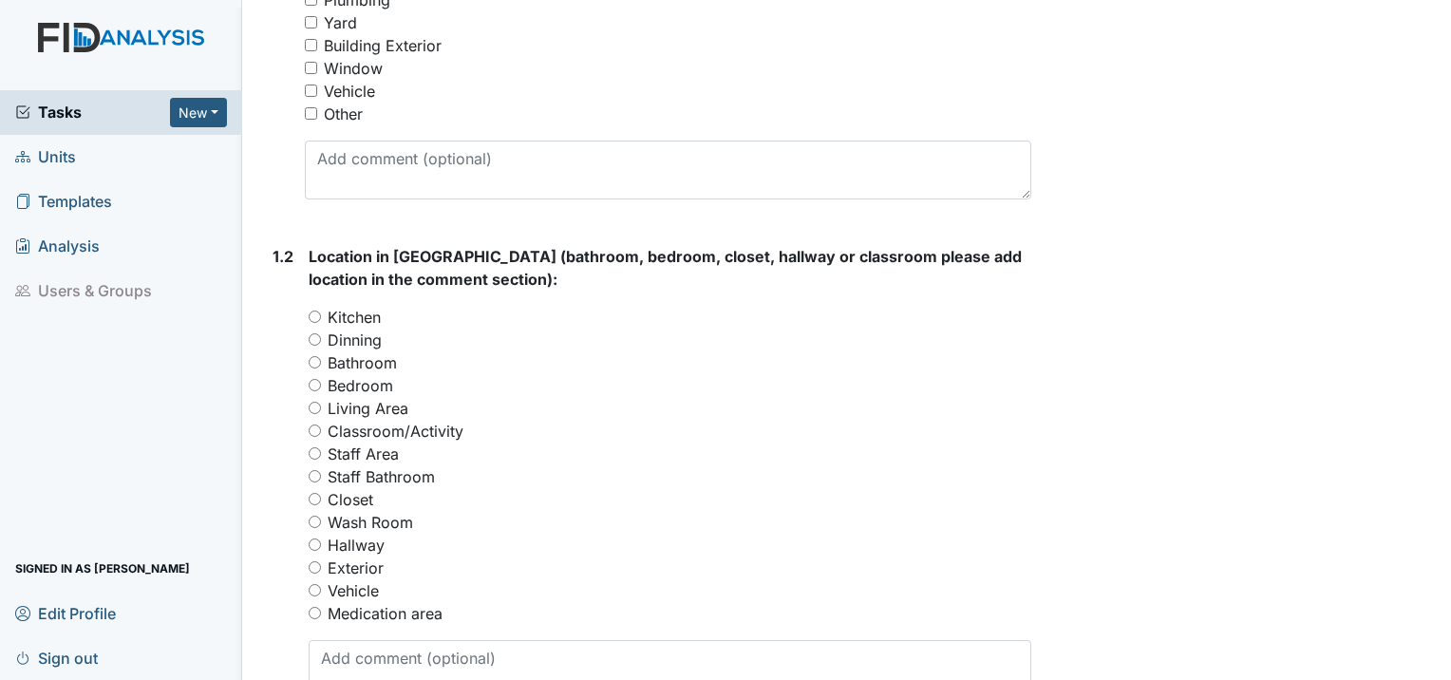
scroll to position [665, 0]
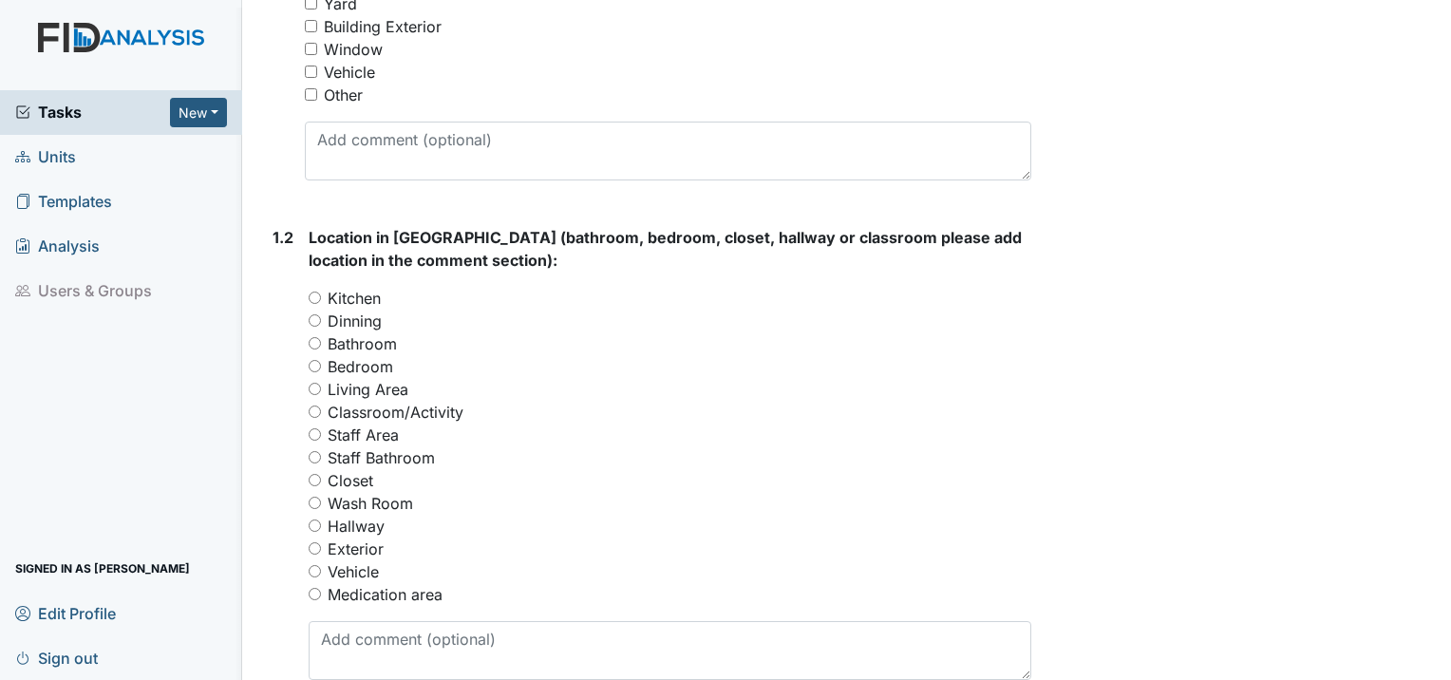
click at [321, 537] on div "Exterior" at bounding box center [670, 548] width 722 height 23
click at [317, 542] on input "Exterior" at bounding box center [315, 548] width 12 height 12
radio input "true"
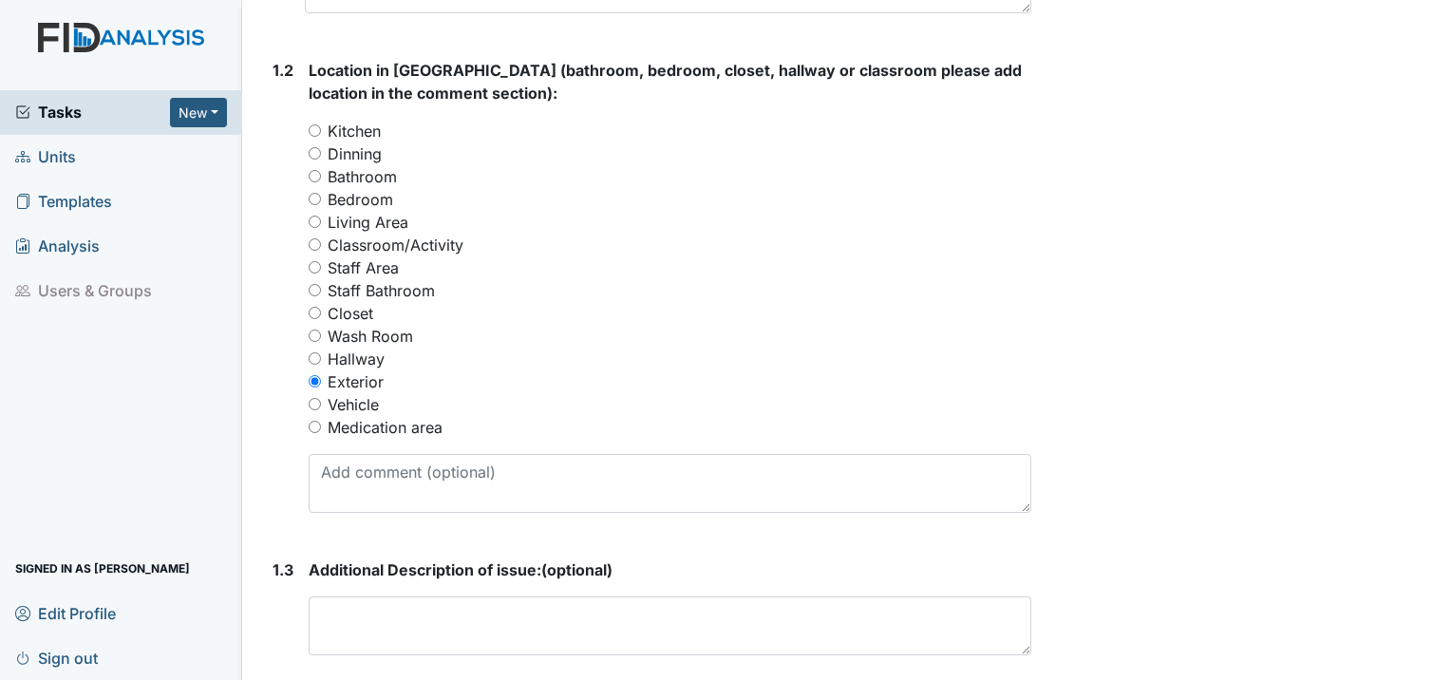
scroll to position [949, 0]
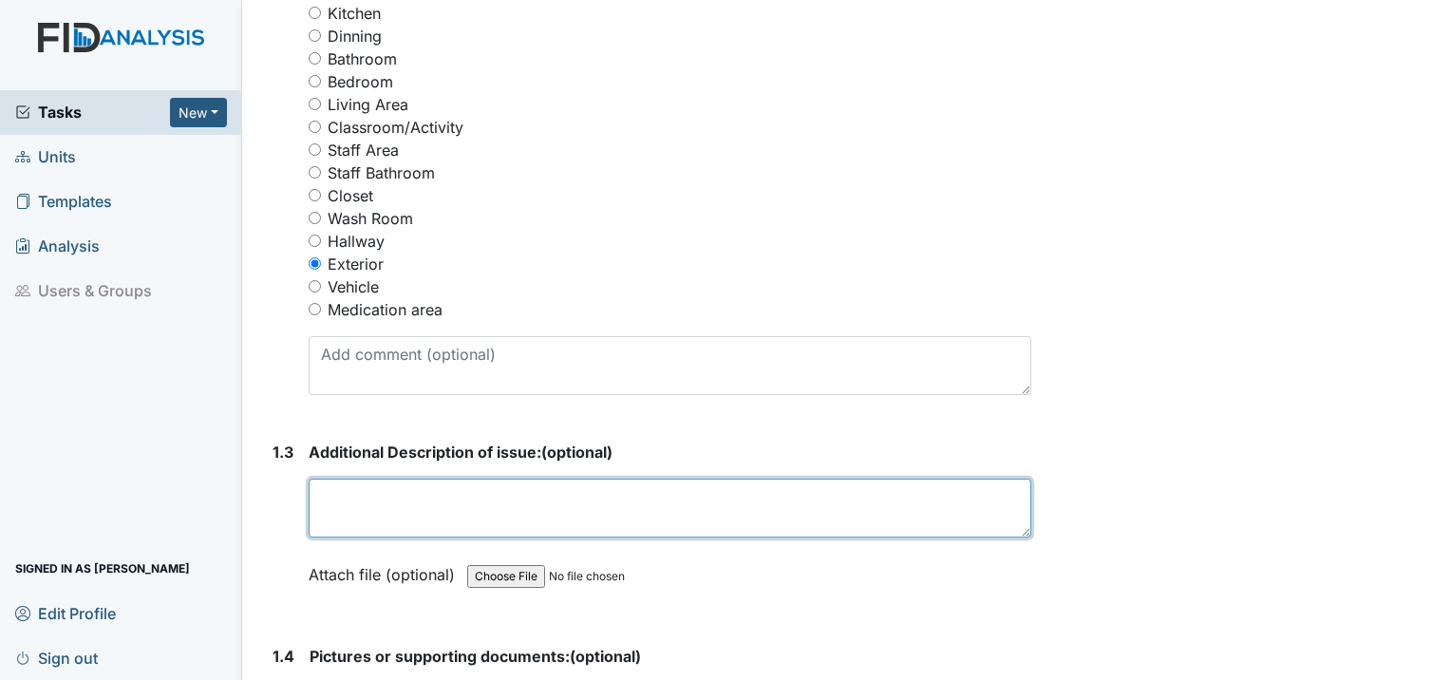
click at [401, 478] on textarea at bounding box center [670, 507] width 722 height 59
click at [546, 478] on textarea "Flood lights need to be replaced, all went out at one time." at bounding box center [670, 507] width 722 height 59
click at [729, 478] on textarea "Flood lights need to be replaced, all went out at one time." at bounding box center [670, 507] width 722 height 59
click at [703, 478] on textarea "Flood lights need to be replaced, all went out at one" at bounding box center [670, 507] width 722 height 59
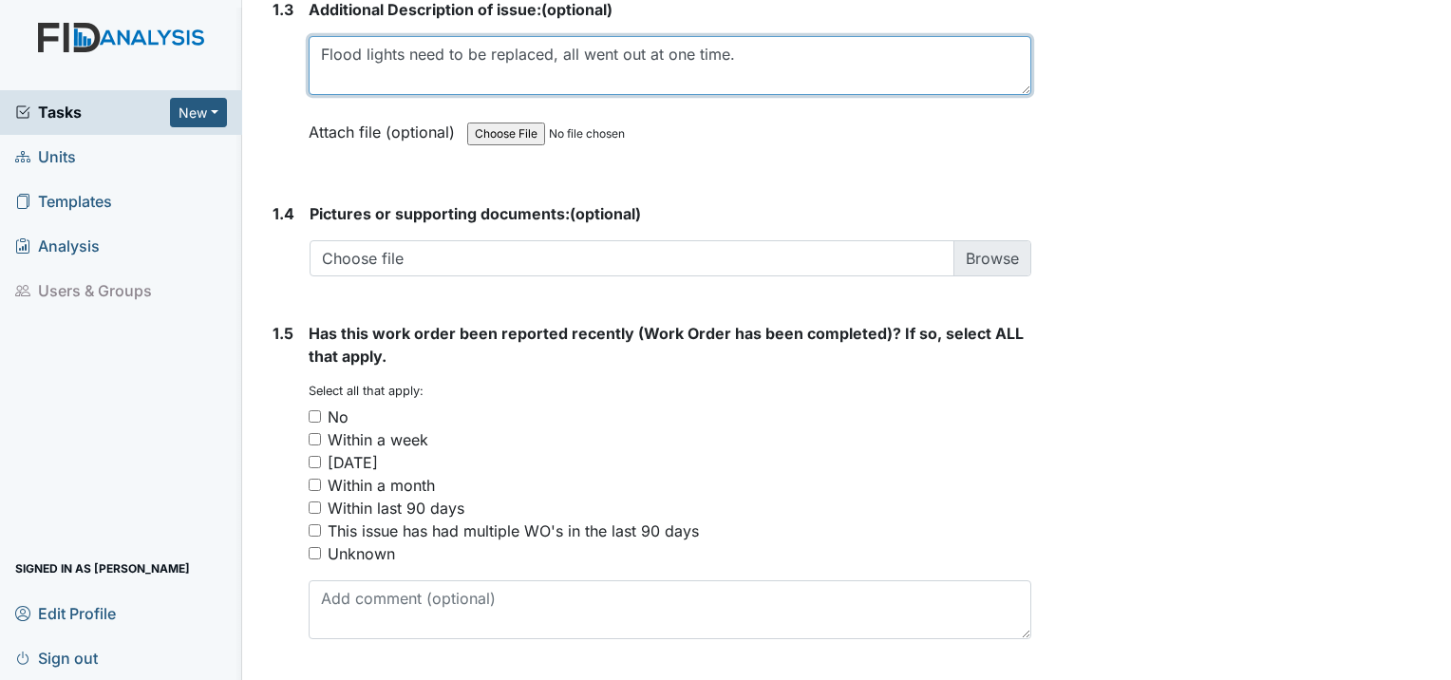
scroll to position [1399, 0]
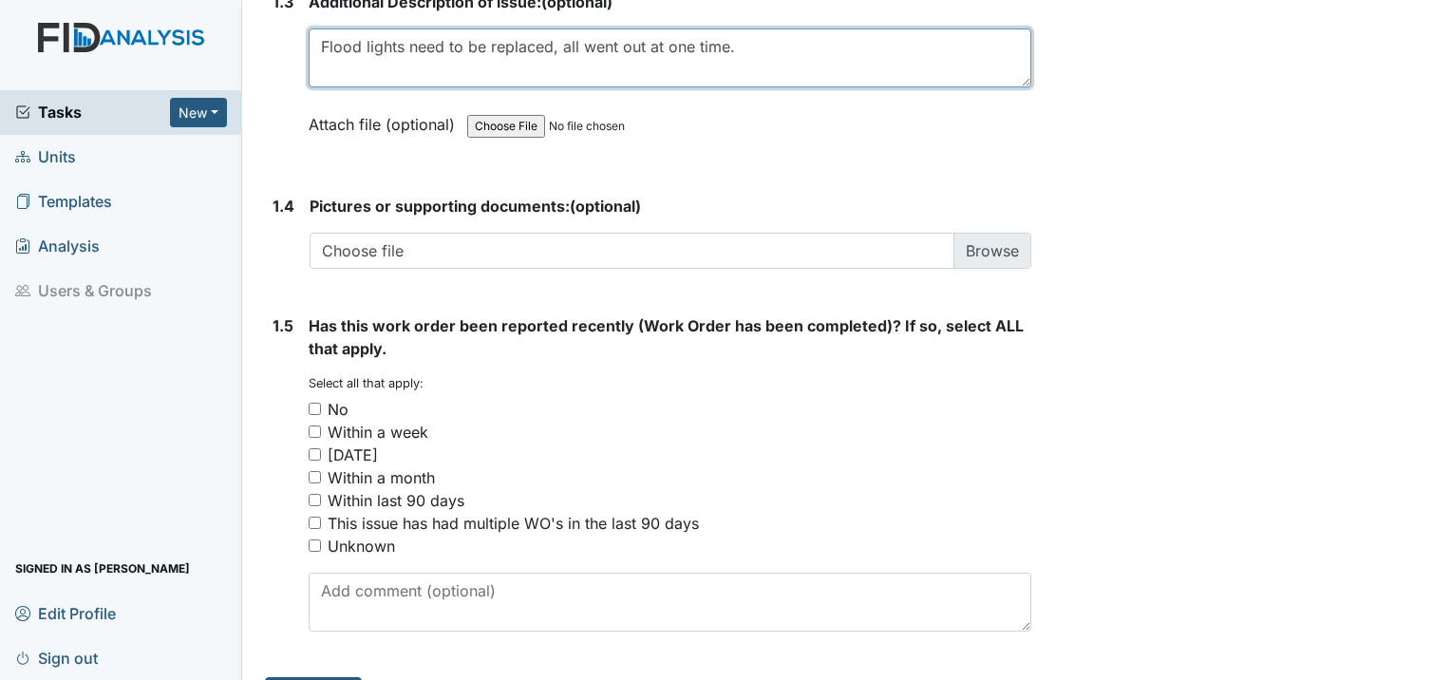
type textarea "Flood lights need to be replaced, all went out at one time."
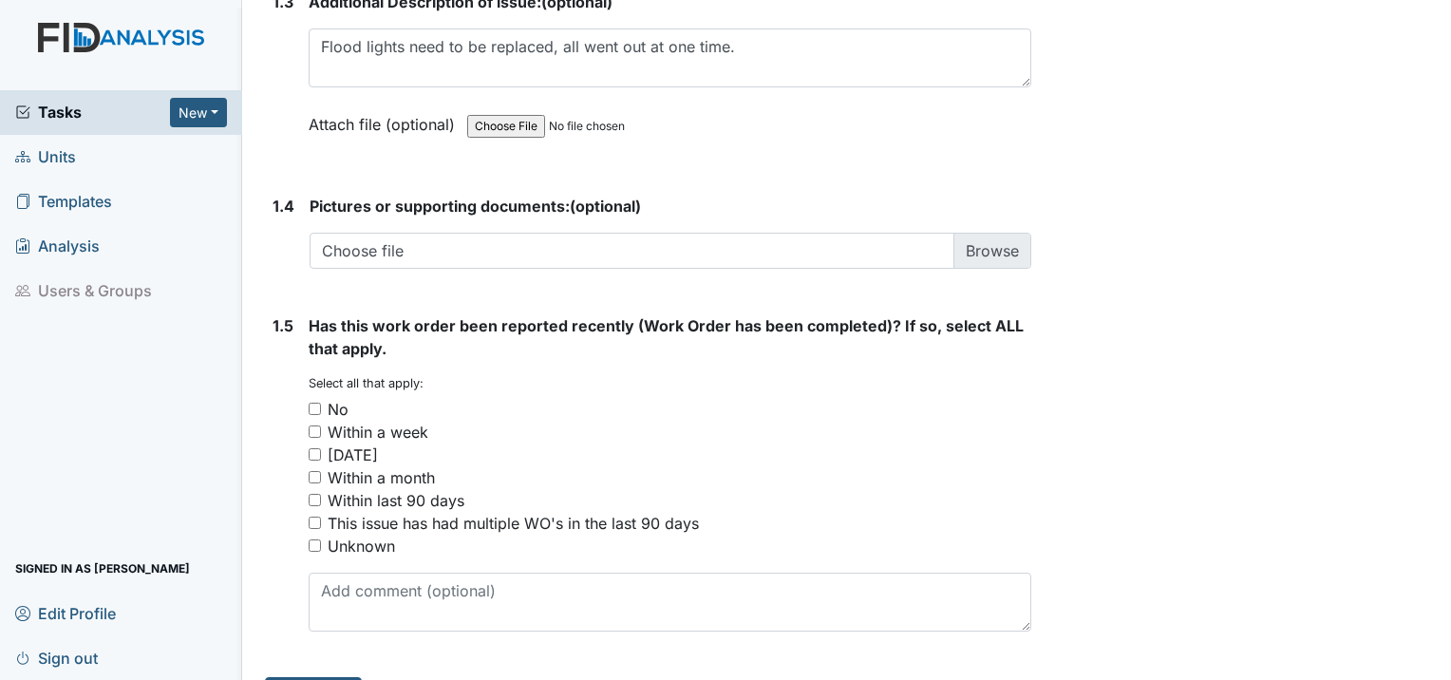
drag, startPoint x: 310, startPoint y: 354, endPoint x: 332, endPoint y: 360, distance: 22.6
click at [323, 398] on div "No" at bounding box center [670, 409] width 722 height 23
click at [309, 403] on input "No" at bounding box center [315, 409] width 12 height 12
checkbox input "true"
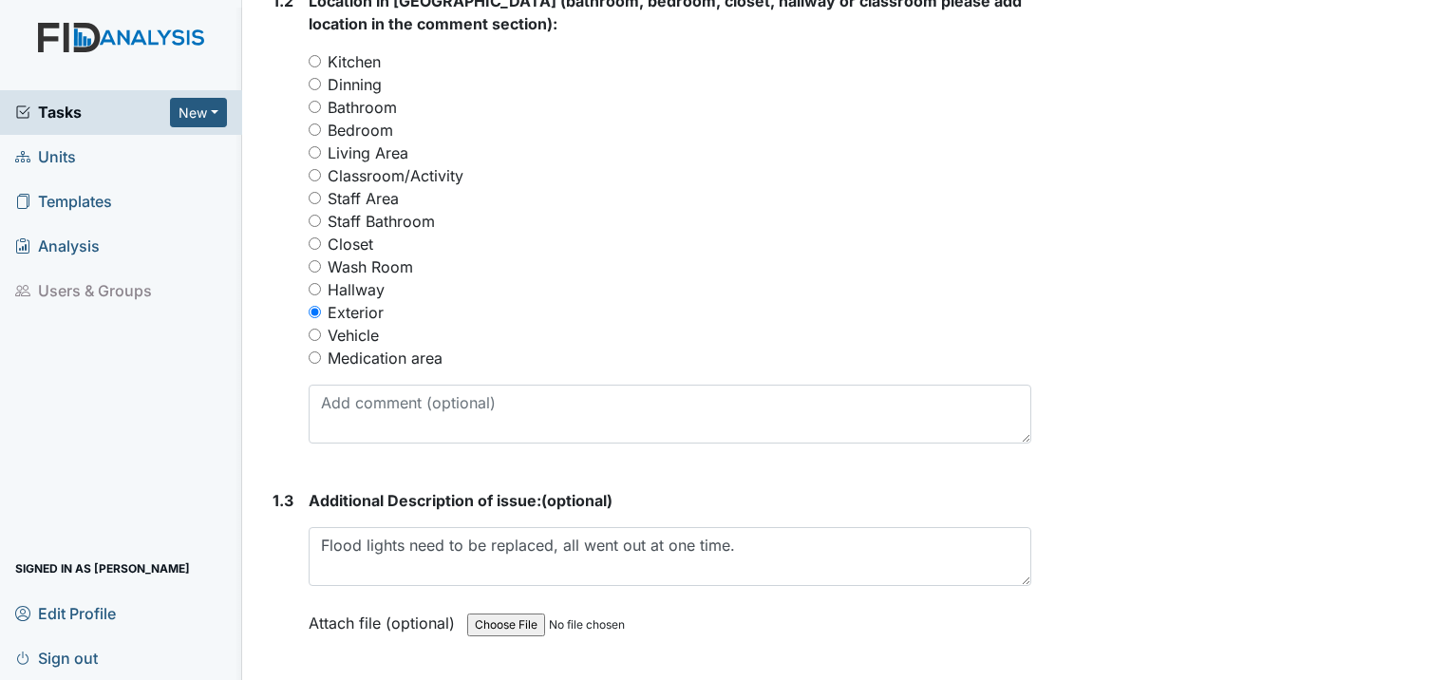
scroll to position [925, 0]
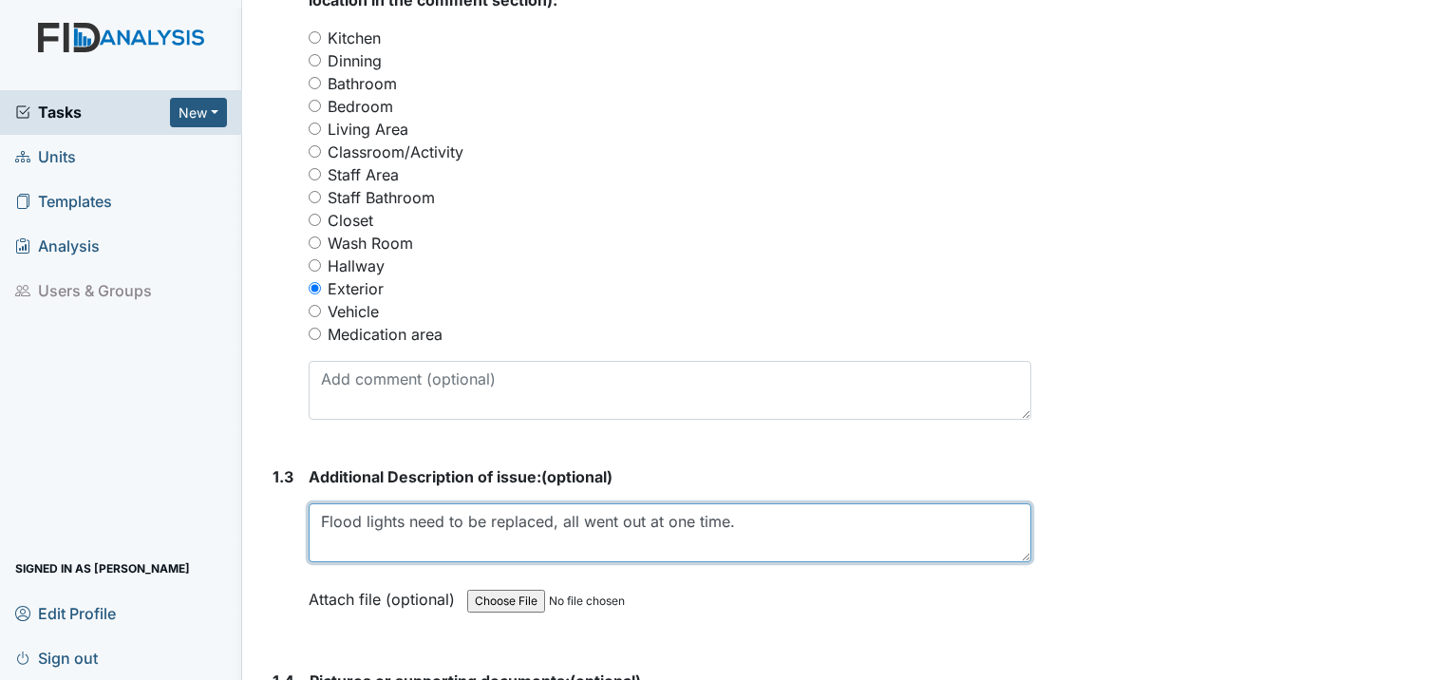
click at [405, 503] on textarea "Flood lights need to be replaced, all went out at one time." at bounding box center [670, 532] width 722 height 59
click at [901, 503] on textarea "Flood lights around the group home need to be replaced, all went out at one tim…" at bounding box center [670, 532] width 722 height 59
click at [613, 503] on textarea "Flood lights around the group home need to be replaced, all went out at one tim…" at bounding box center [670, 532] width 722 height 59
click at [729, 503] on textarea "Flood lights around the group home needs to be replaced, all went out at one ti…" at bounding box center [670, 532] width 722 height 59
click at [922, 503] on textarea "Flood lights around the group home needs to be replace, all went out at one tim…" at bounding box center [670, 532] width 722 height 59
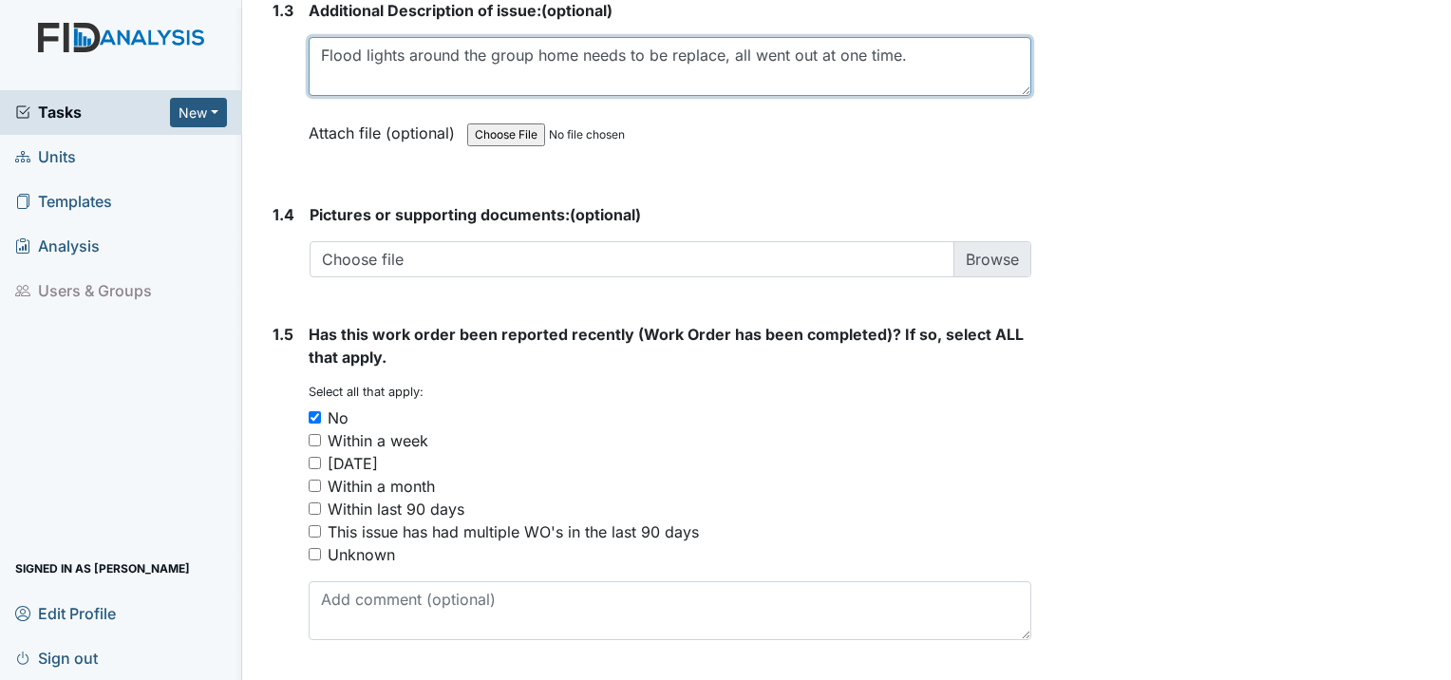
scroll to position [1399, 0]
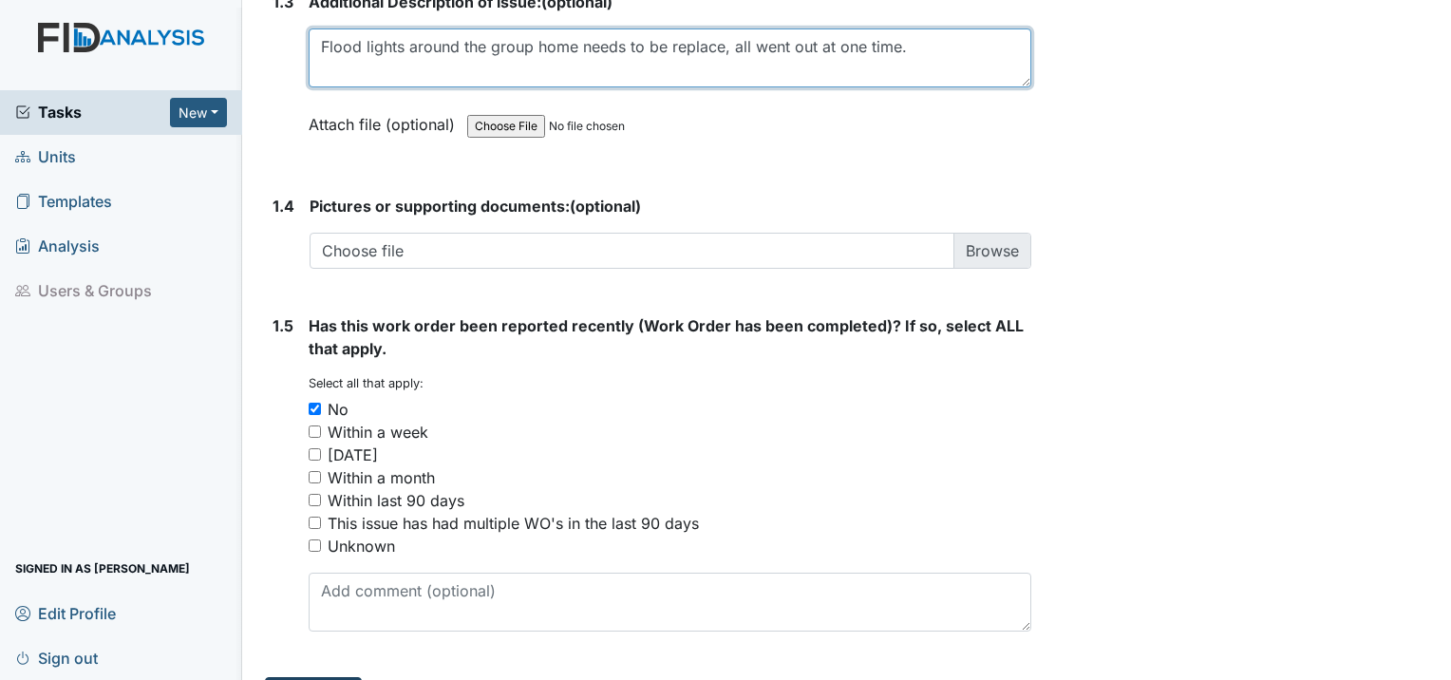
type textarea "Flood lights around the group home needs to be replace, all went out at one tim…"
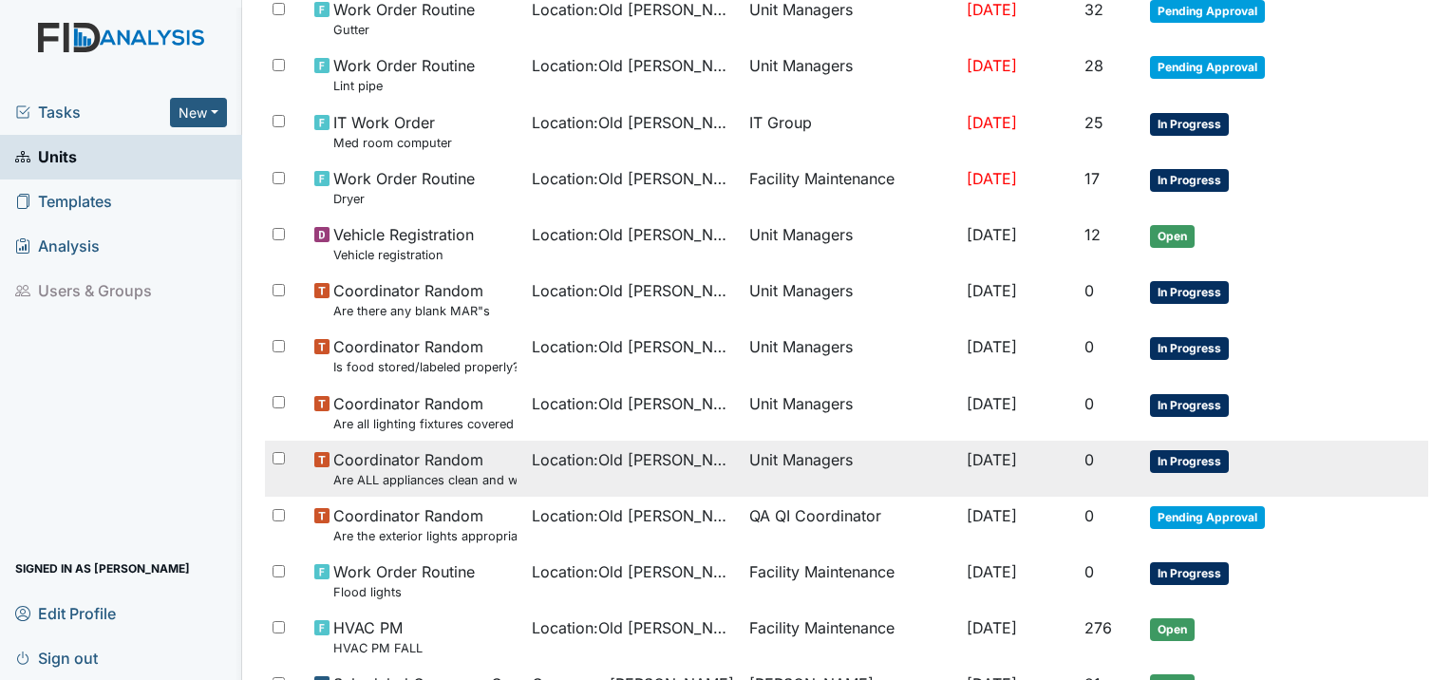
scroll to position [380, 0]
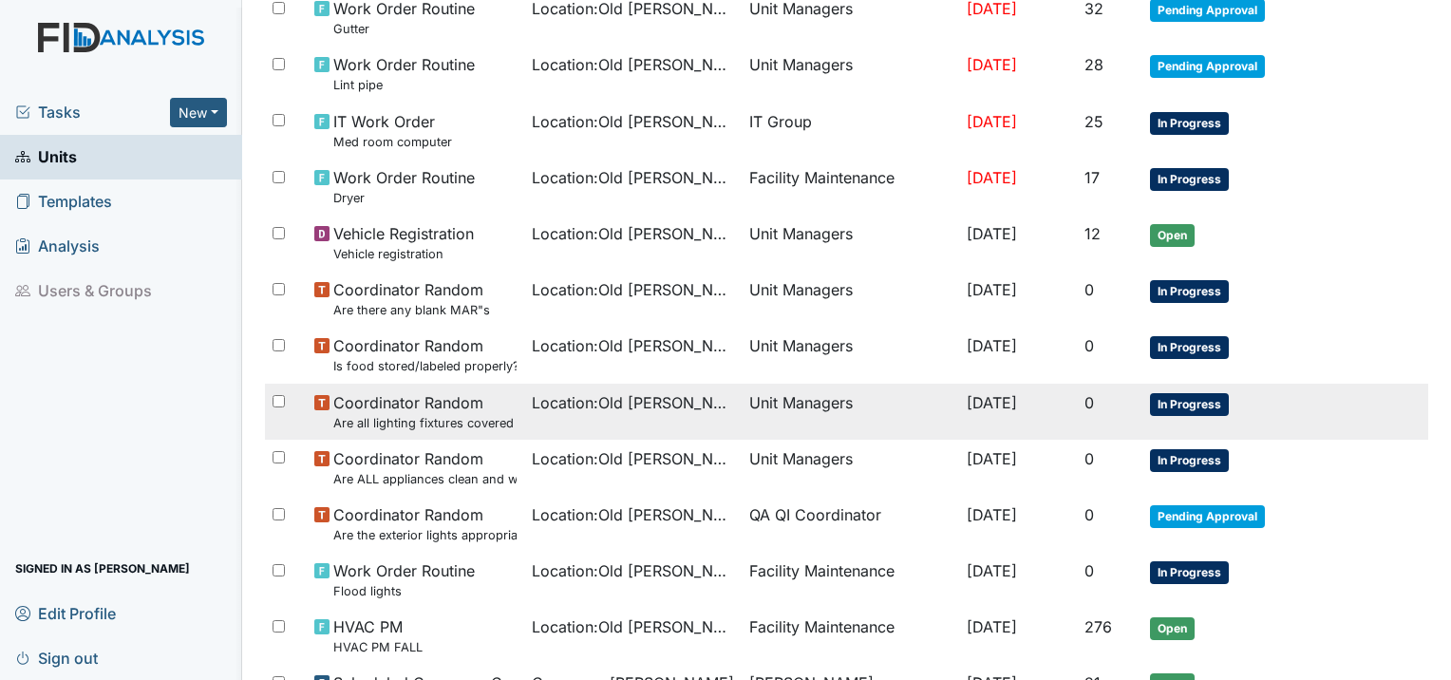
click at [577, 426] on td "Location : [GEOGRAPHIC_DATA][PERSON_NAME]." at bounding box center [632, 412] width 217 height 56
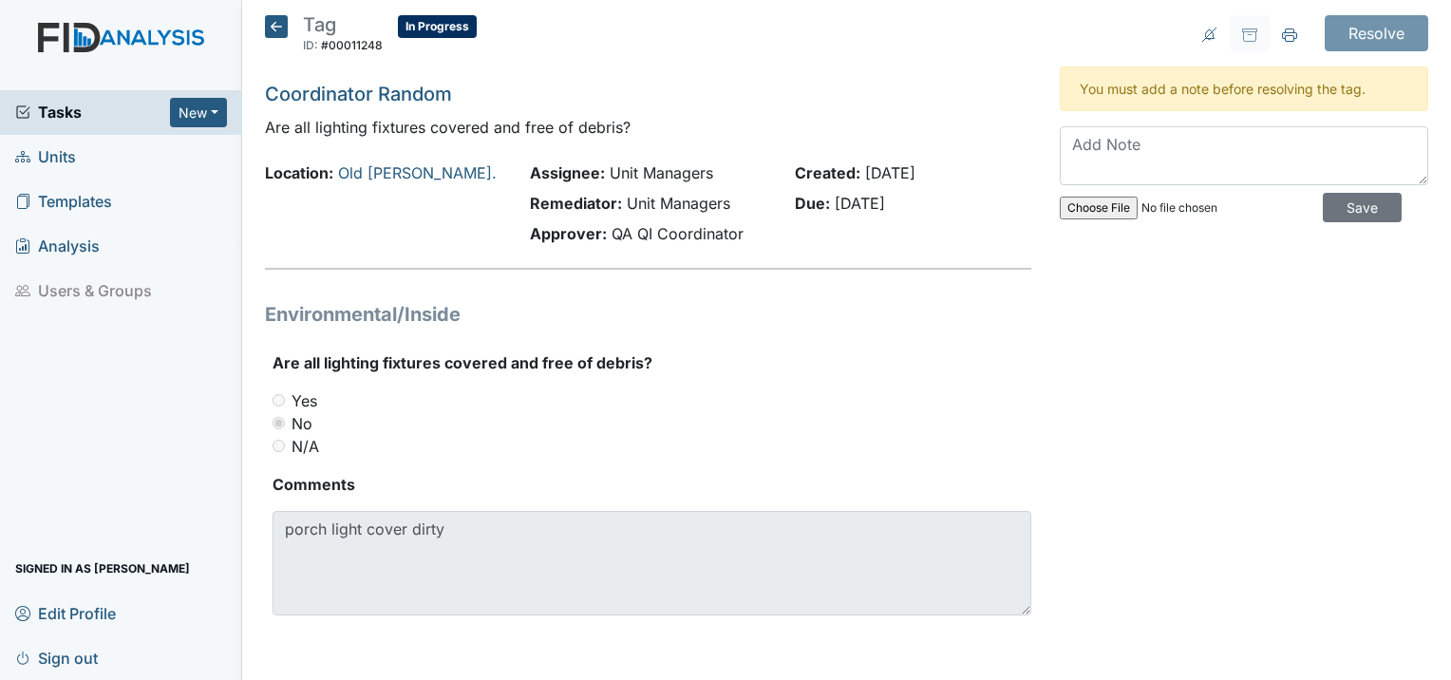
click at [281, 22] on icon at bounding box center [276, 26] width 23 height 23
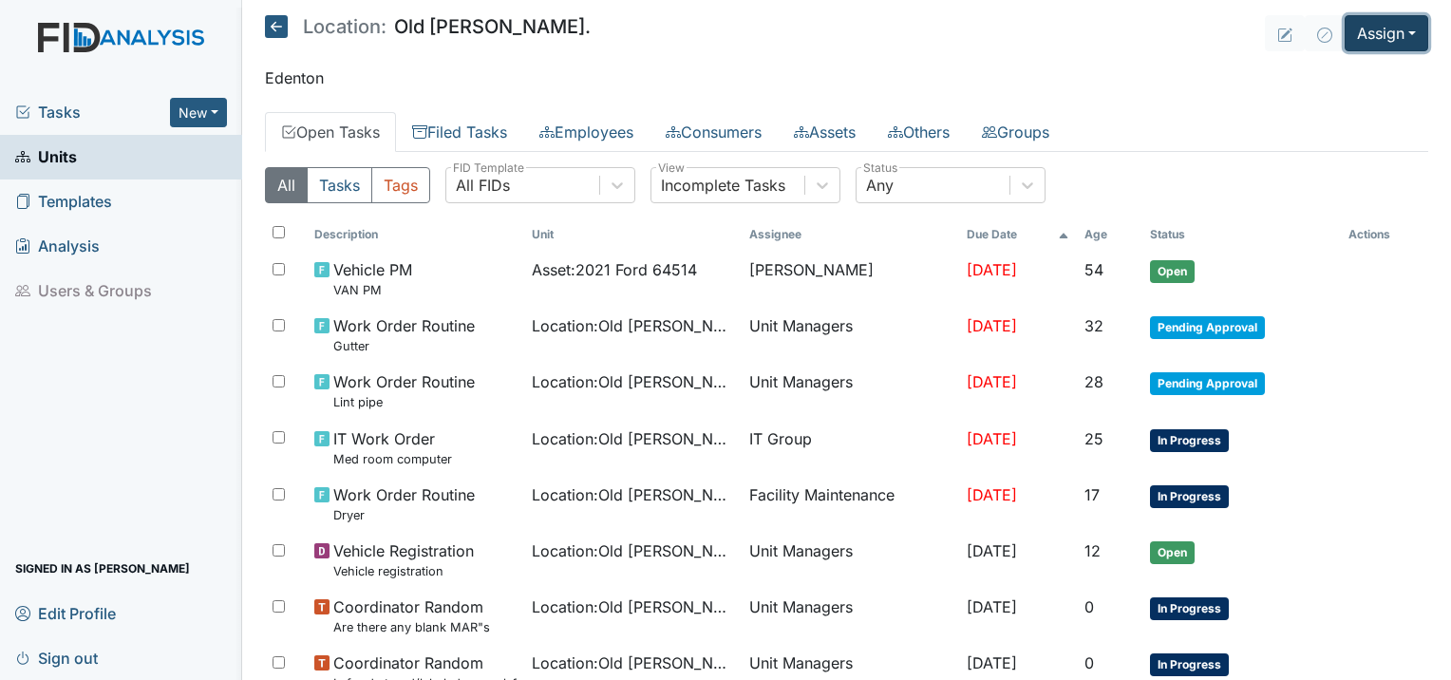
drag, startPoint x: 1368, startPoint y: 30, endPoint x: 1310, endPoint y: 104, distance: 94.0
click at [1357, 46] on button "Assign" at bounding box center [1386, 33] width 84 height 36
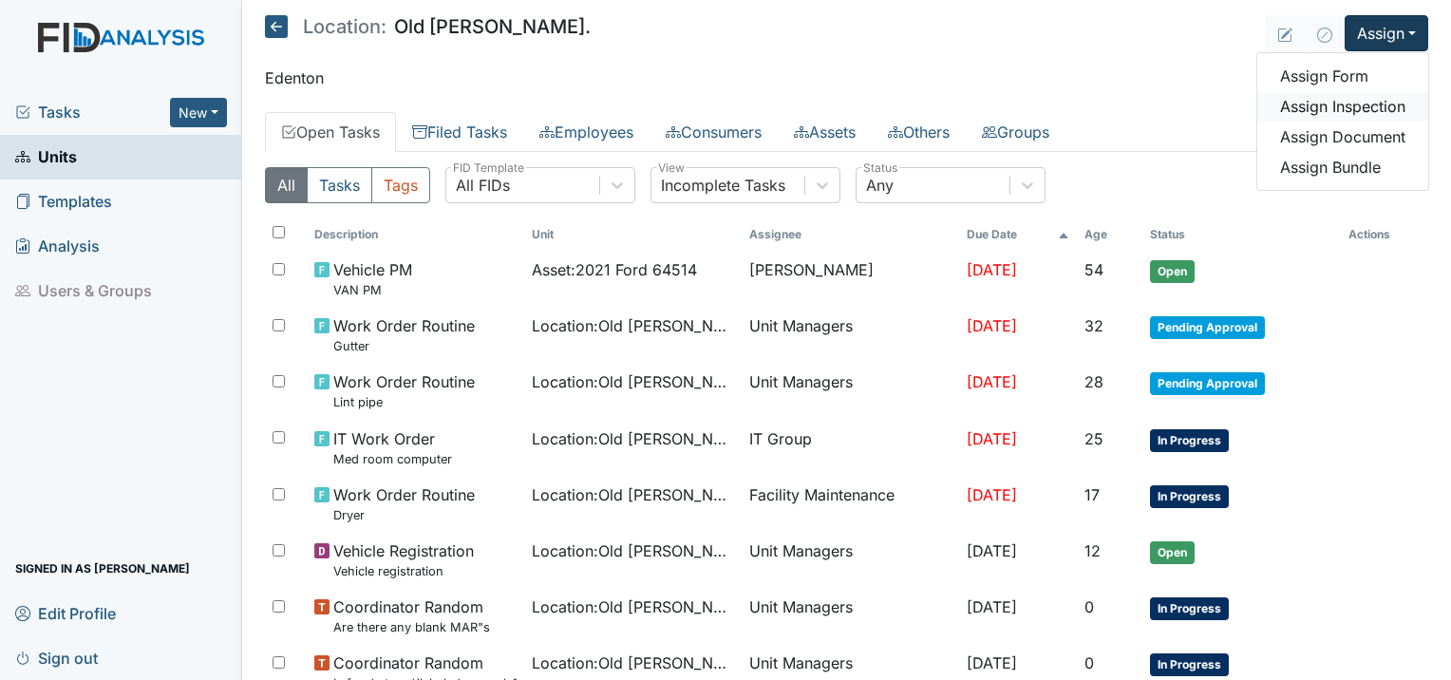
click at [1306, 103] on link "Assign Inspection" at bounding box center [1342, 106] width 171 height 30
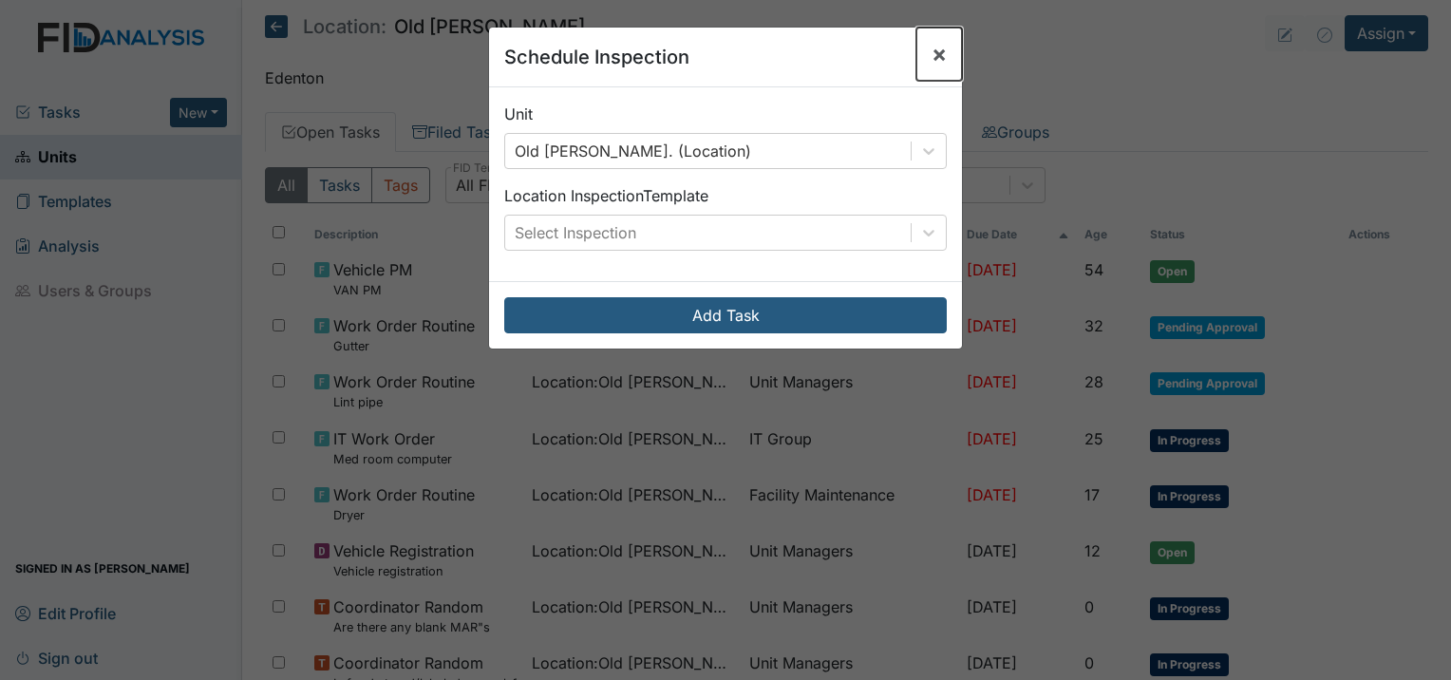
click at [931, 52] on span "×" at bounding box center [938, 54] width 15 height 28
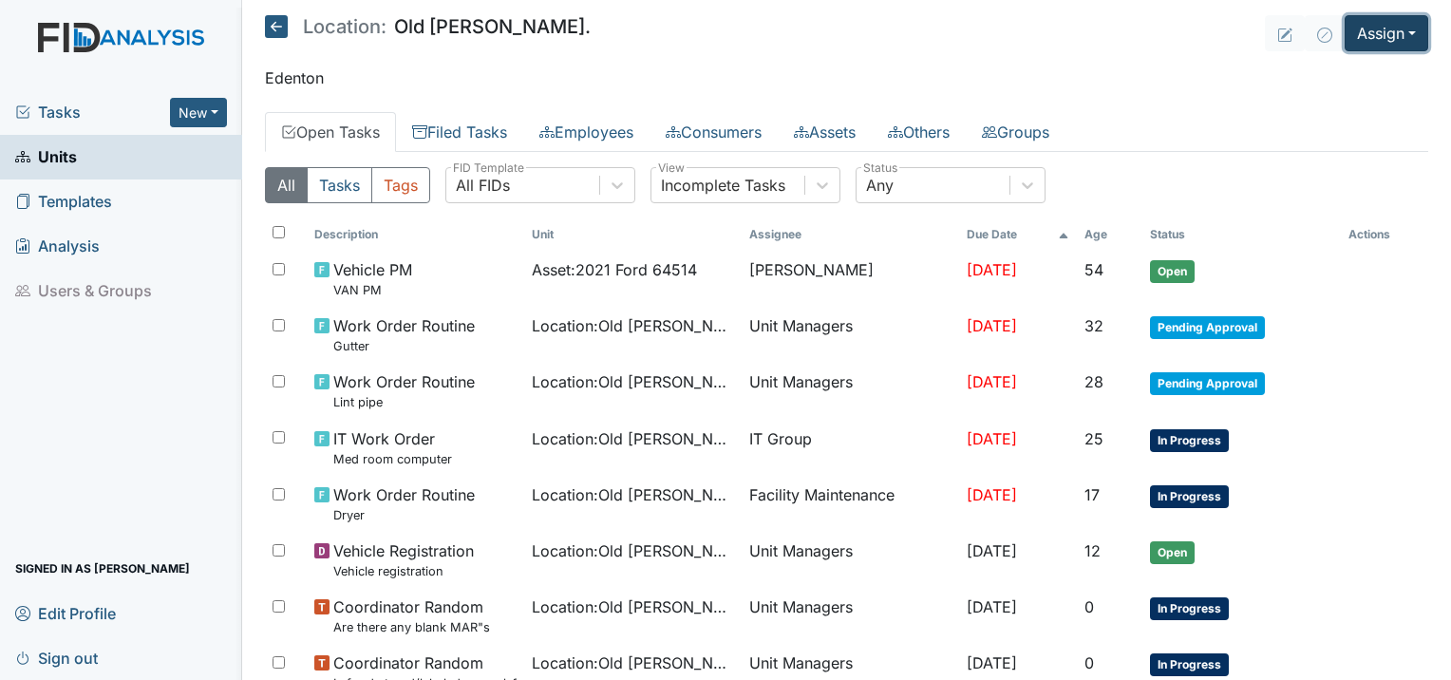
click at [1370, 35] on button "Assign" at bounding box center [1386, 33] width 84 height 36
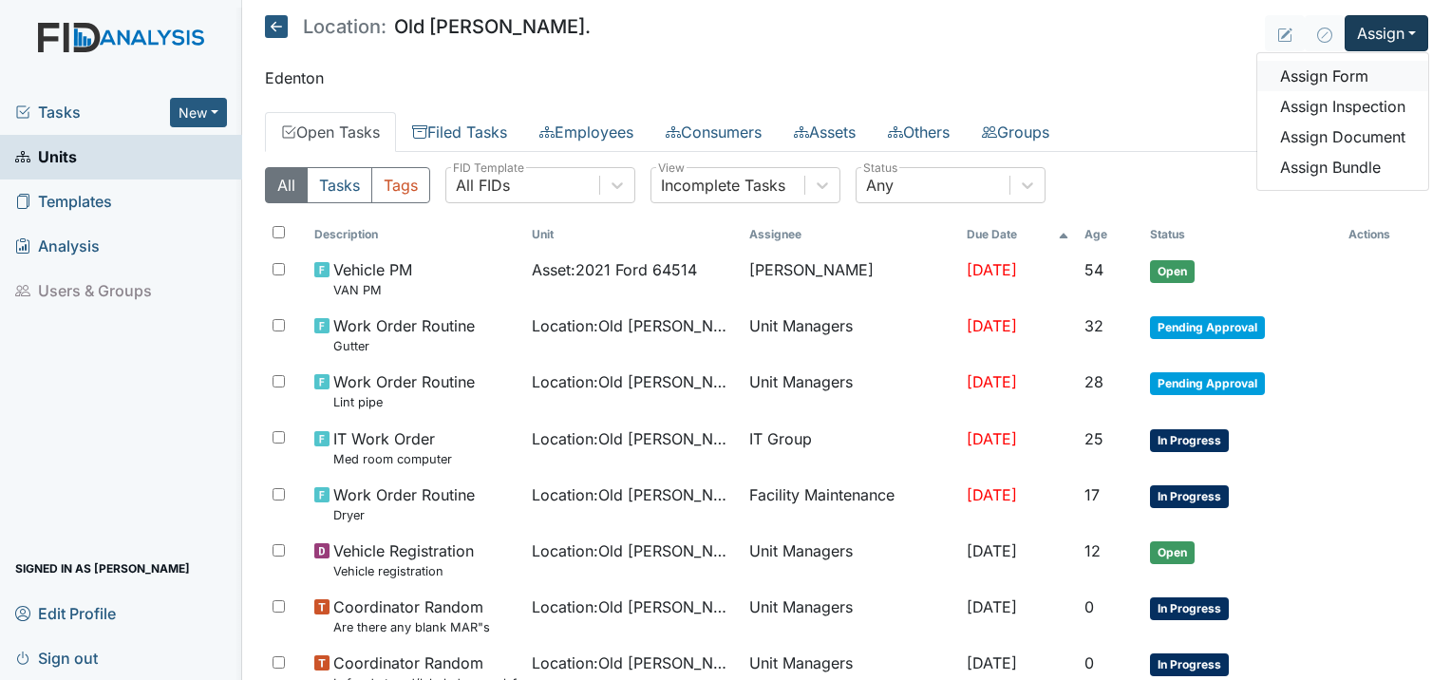
click at [1285, 88] on link "Assign Form" at bounding box center [1342, 76] width 171 height 30
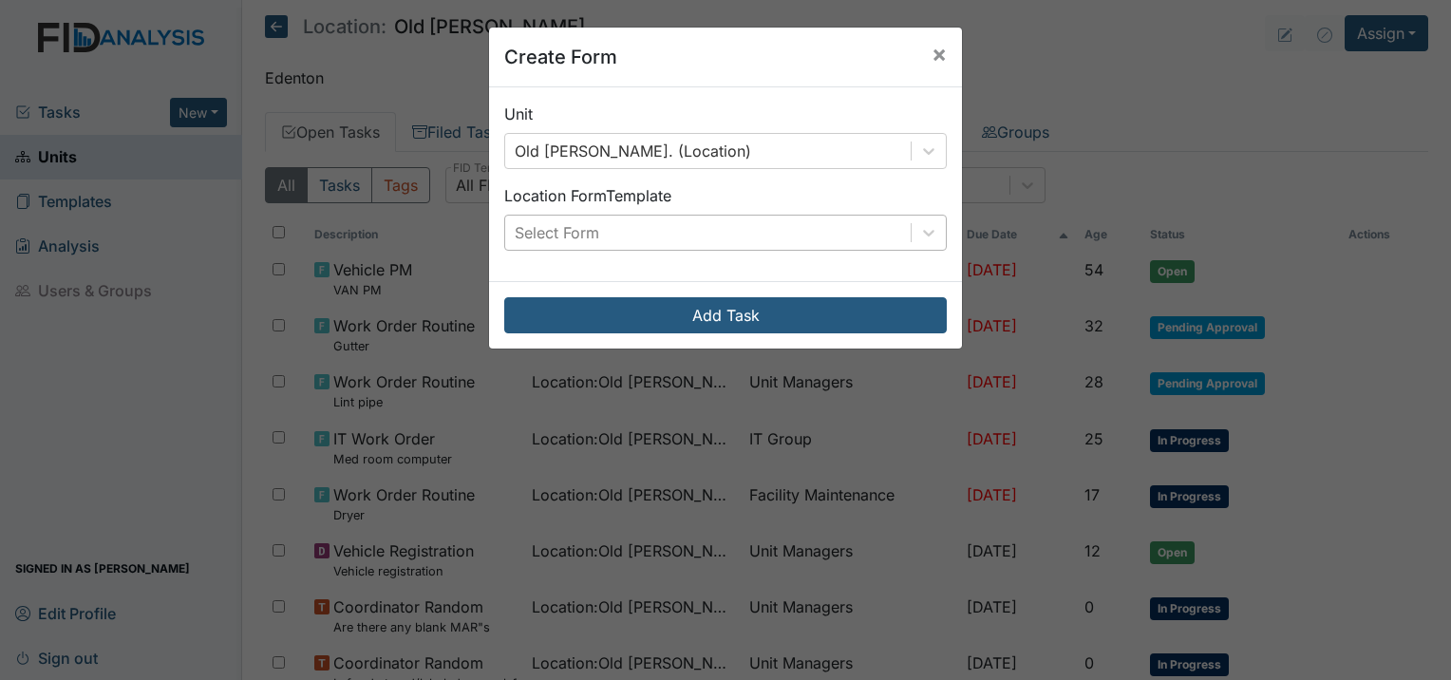
click at [712, 238] on div "Select Form" at bounding box center [707, 232] width 405 height 34
click at [936, 43] on span "×" at bounding box center [938, 54] width 15 height 28
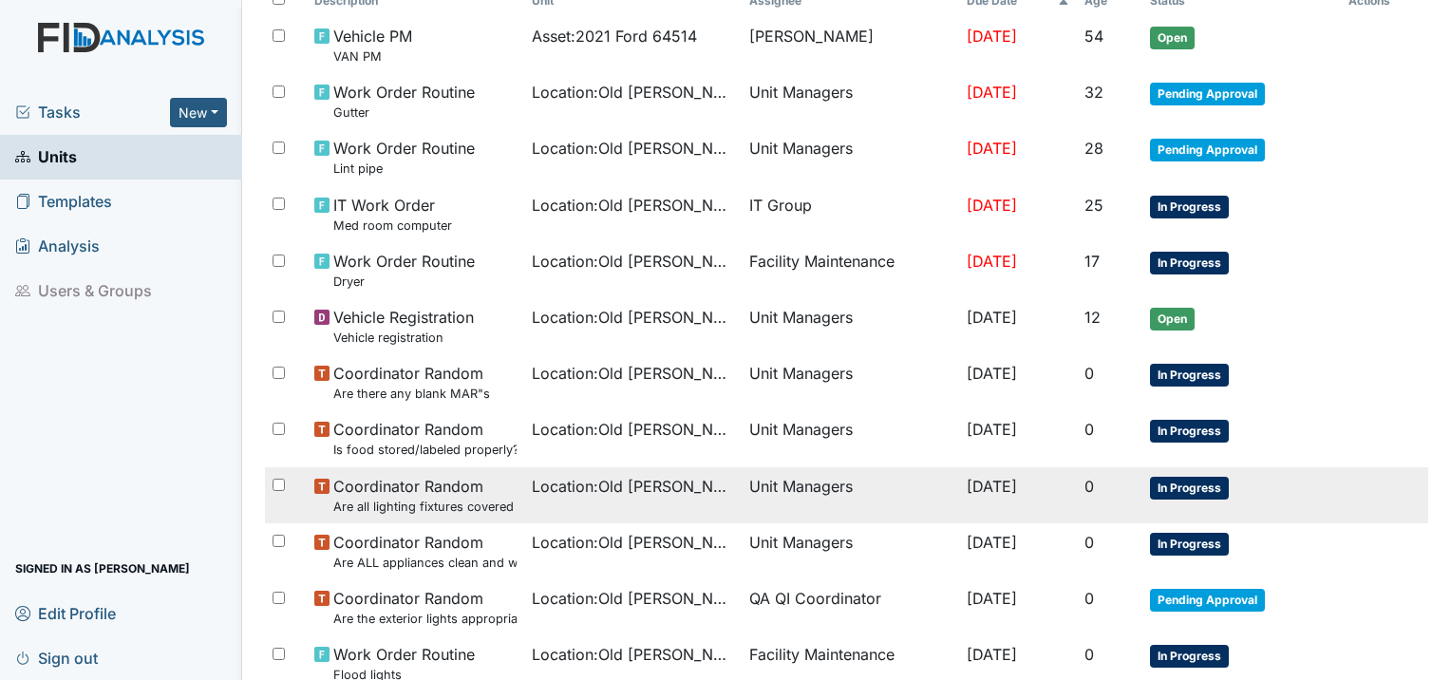
scroll to position [285, 0]
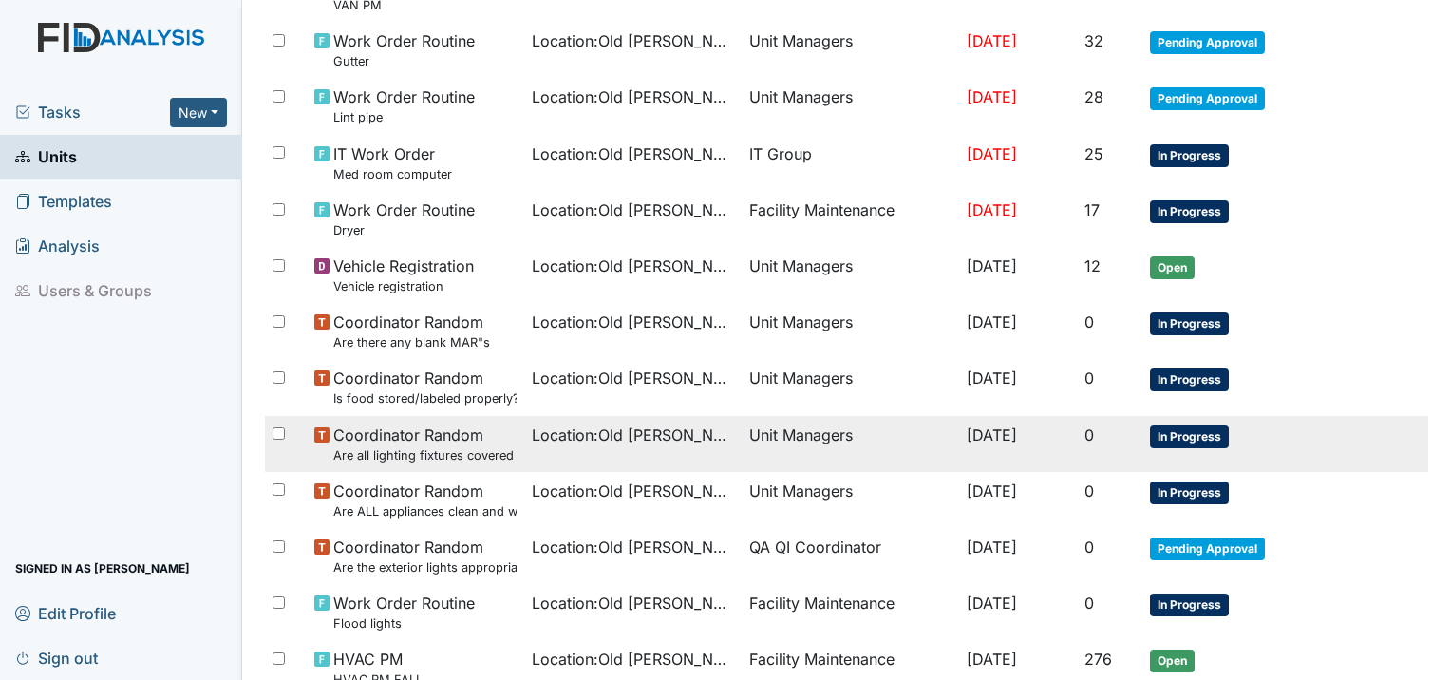
click at [478, 469] on td "Coordinator Random Are all lighting fixtures covered and free of debris?" at bounding box center [415, 444] width 217 height 56
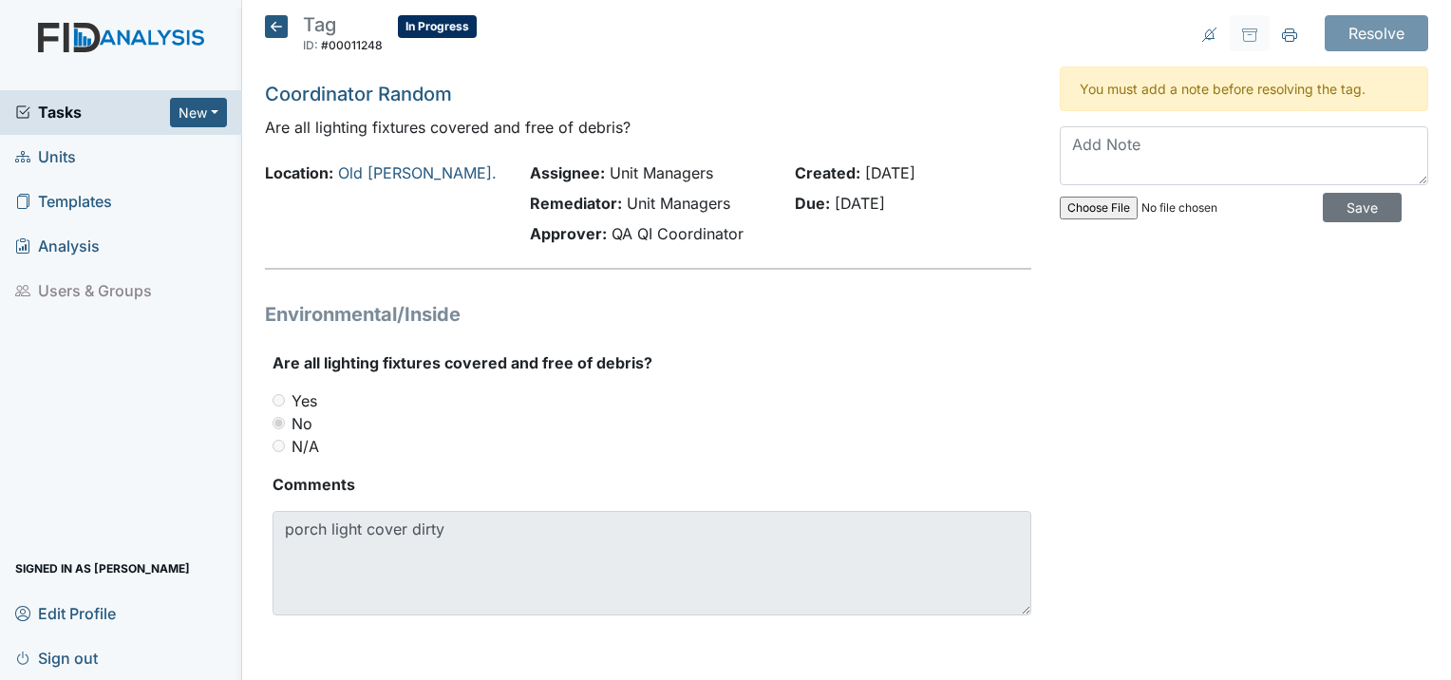
click at [271, 26] on icon at bounding box center [276, 26] width 23 height 23
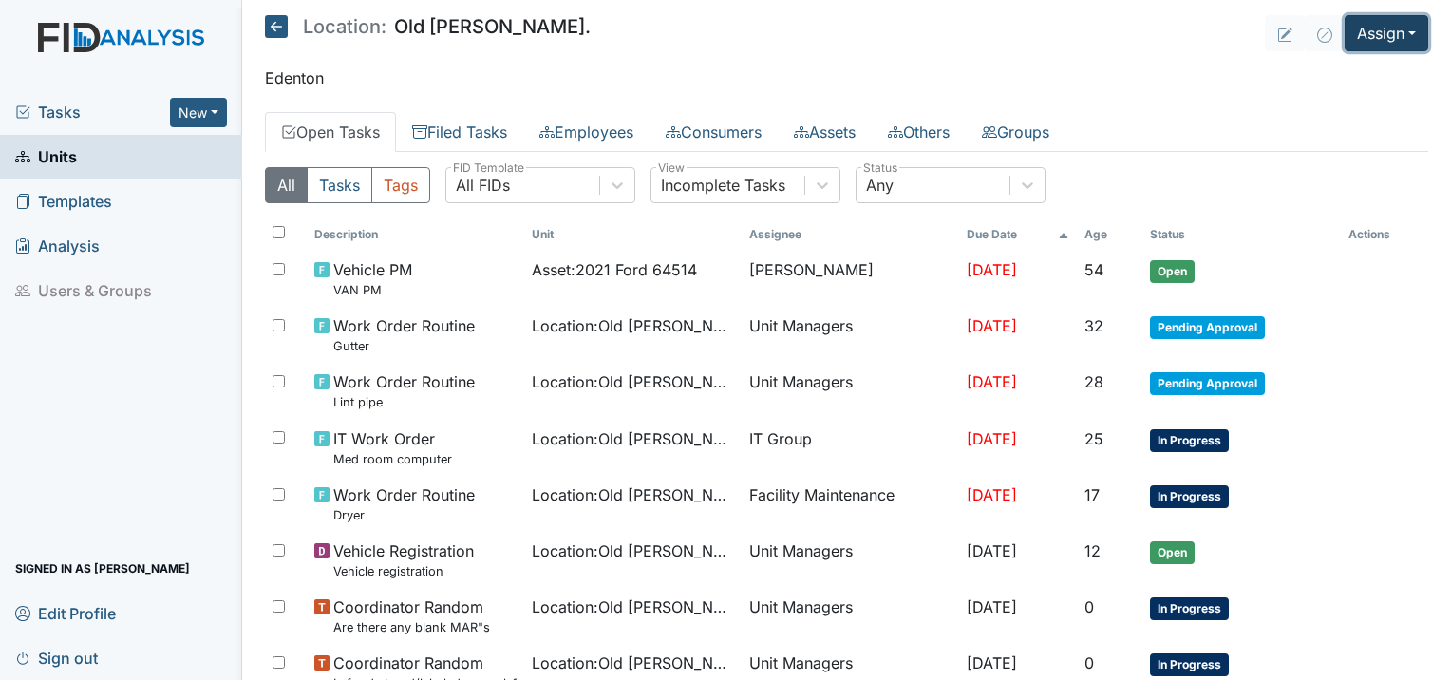
click at [1394, 35] on button "Assign" at bounding box center [1386, 33] width 84 height 36
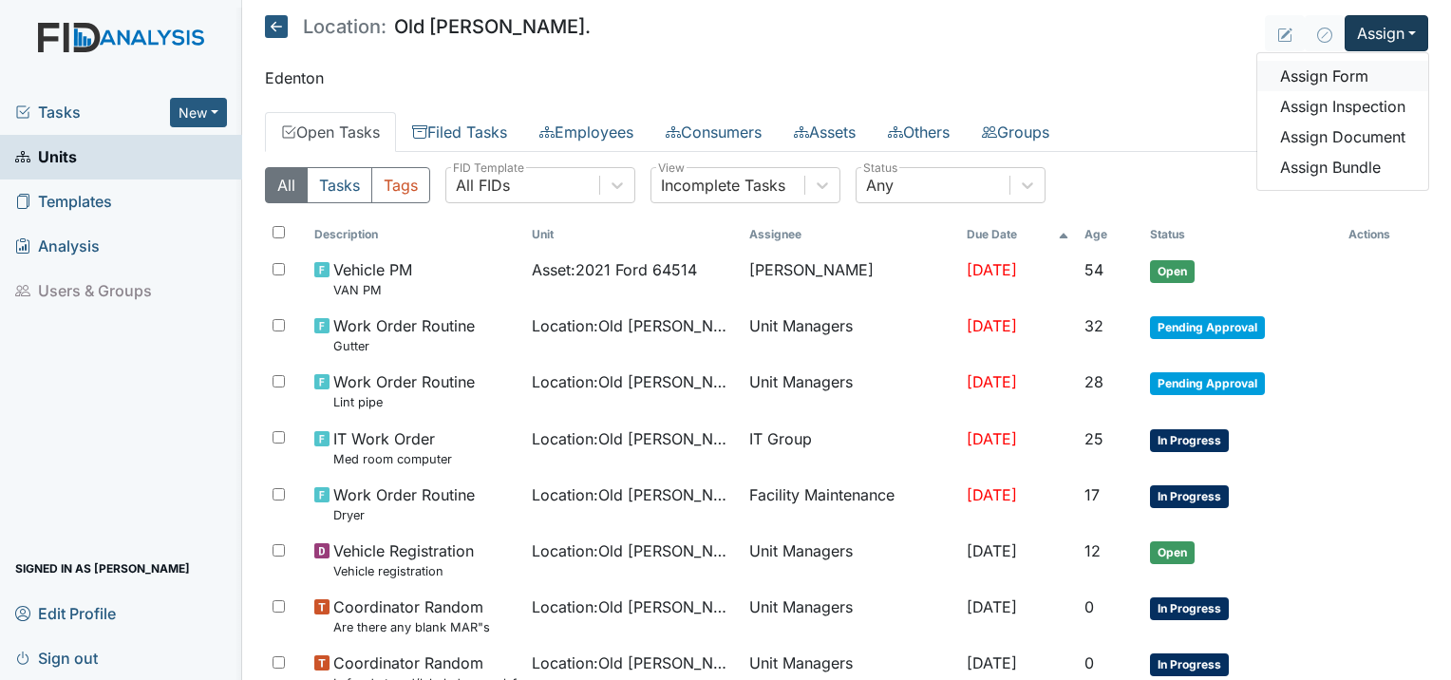
click at [1320, 68] on link "Assign Form" at bounding box center [1342, 76] width 171 height 30
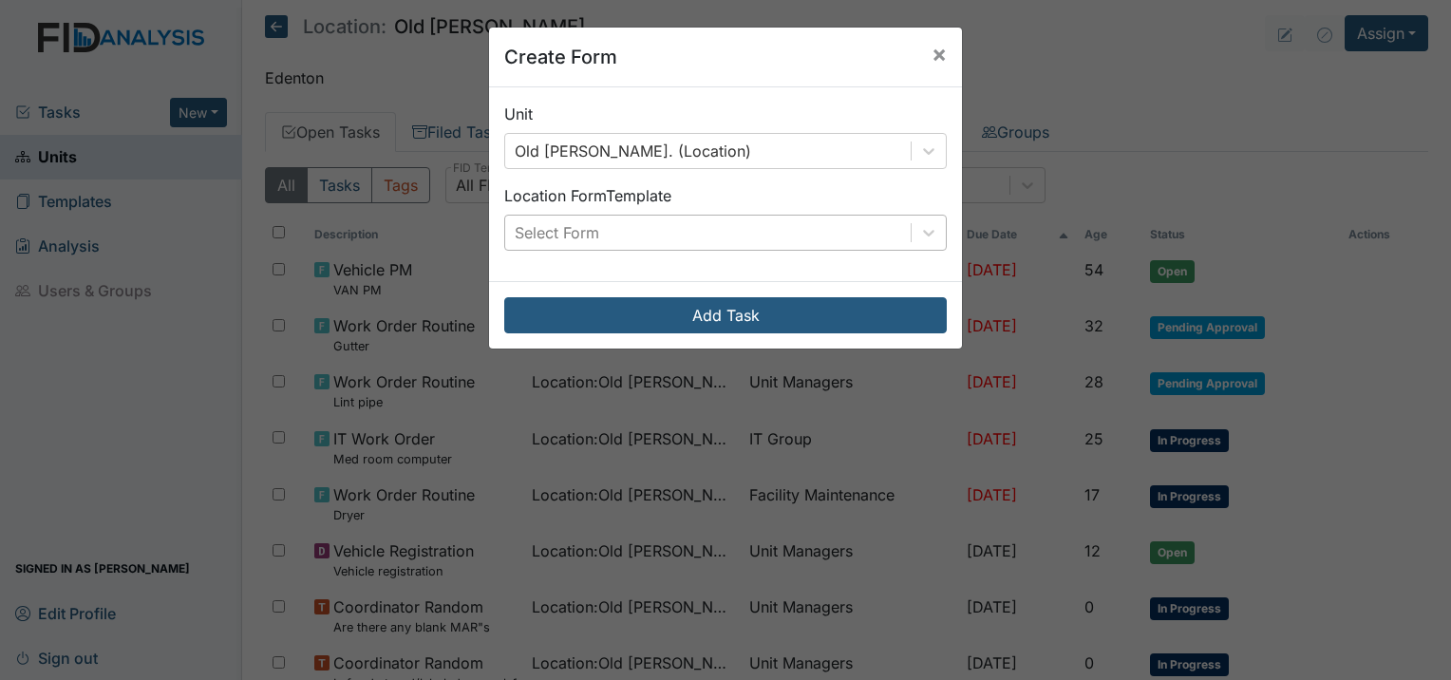
click at [547, 232] on div "Select Form" at bounding box center [557, 232] width 84 height 23
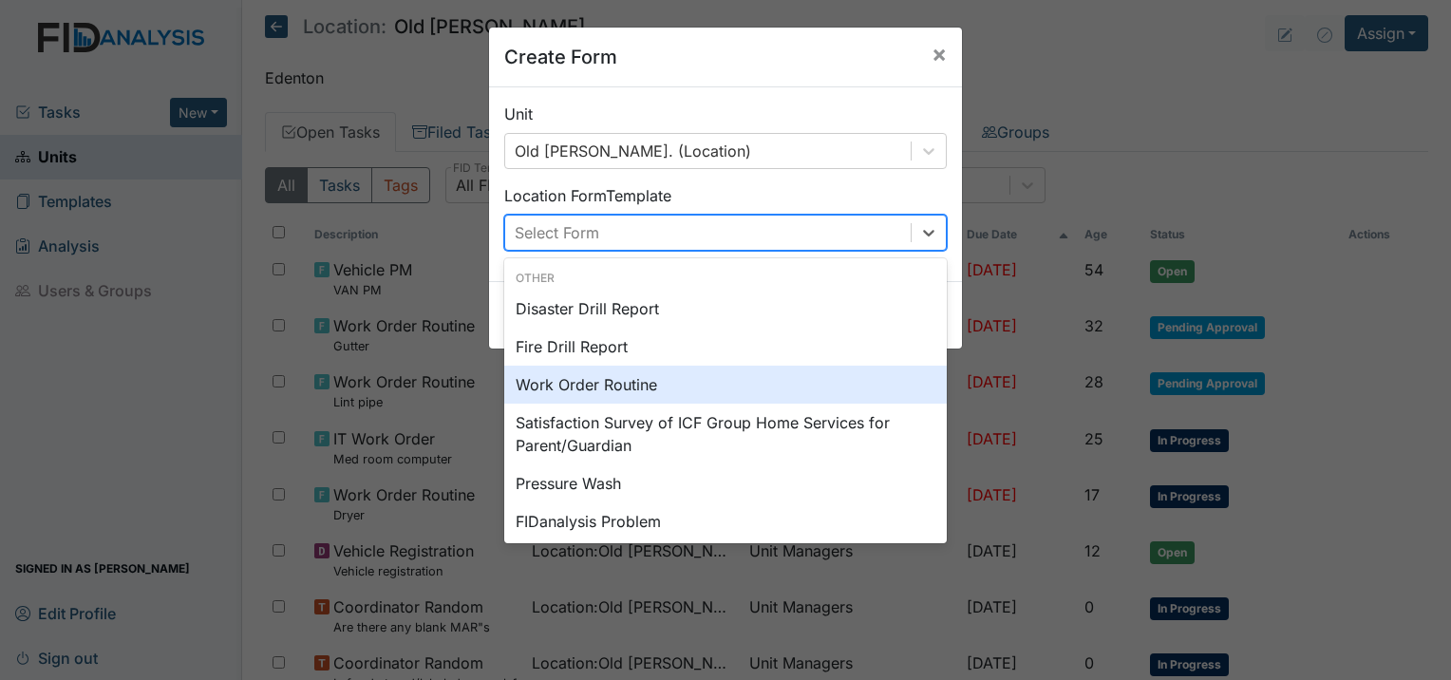
click at [576, 380] on div "Work Order Routine" at bounding box center [725, 384] width 442 height 38
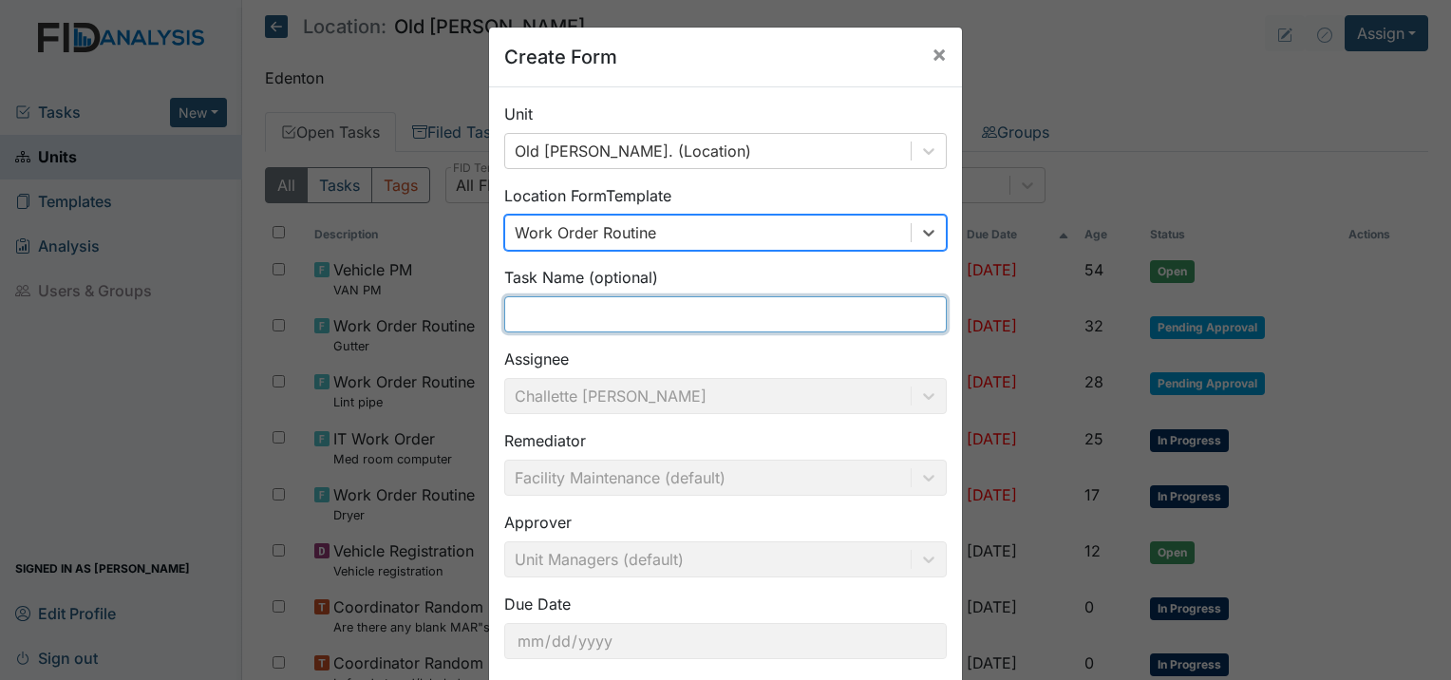
click at [588, 314] on input "text" at bounding box center [725, 314] width 442 height 36
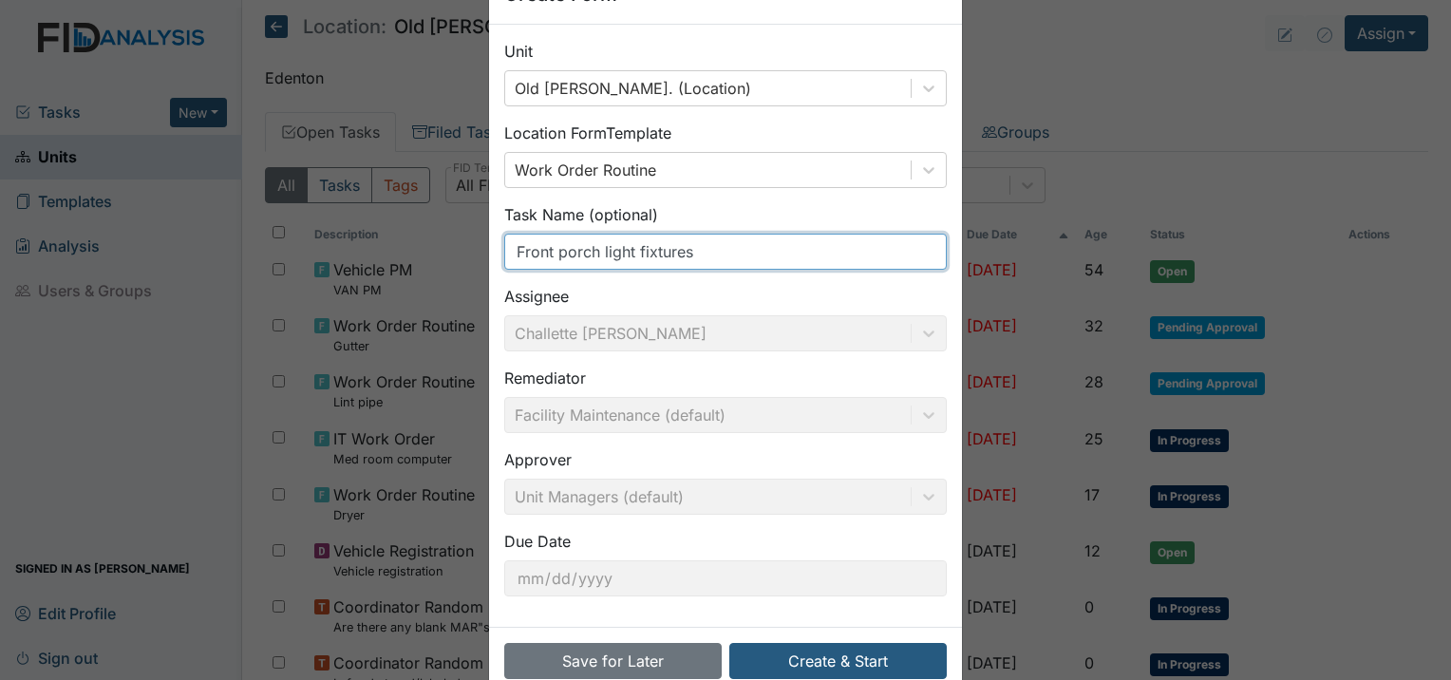
scroll to position [95, 0]
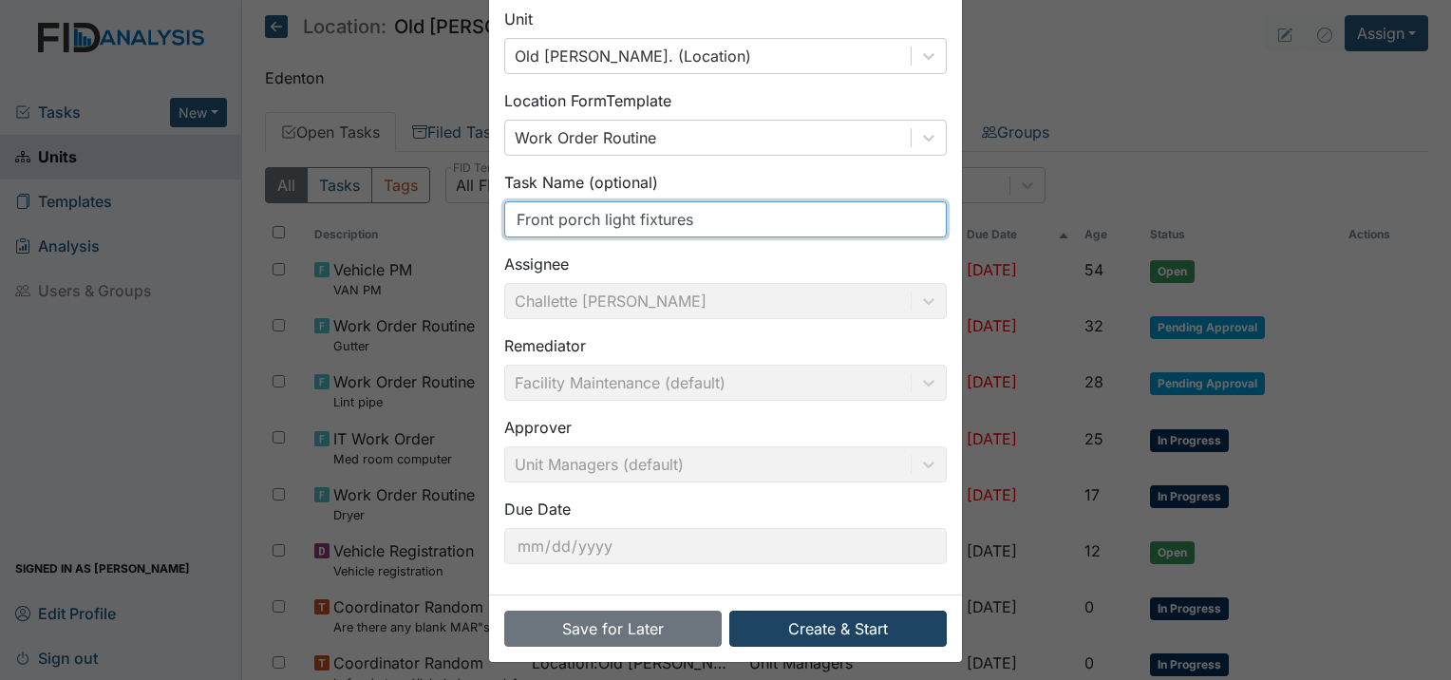
type input "Front porch light fixtures"
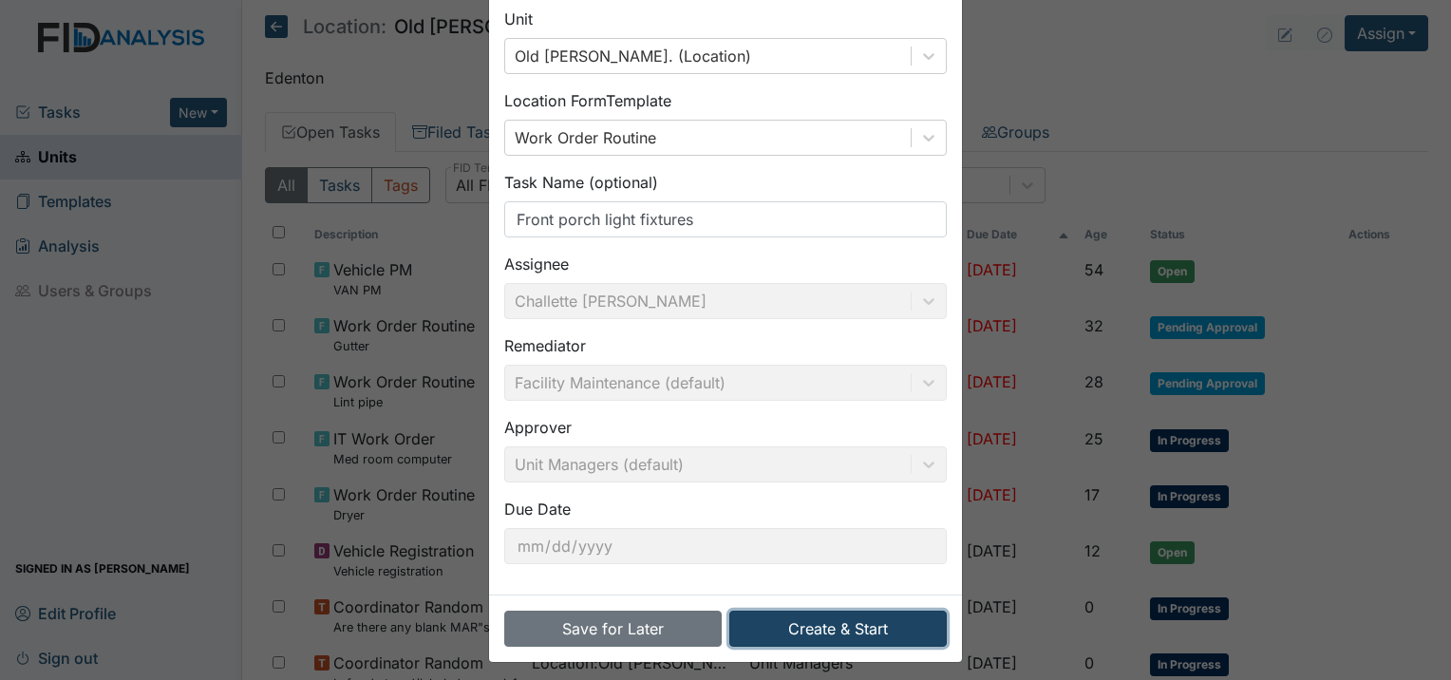
click at [894, 634] on button "Create & Start" at bounding box center [837, 628] width 217 height 36
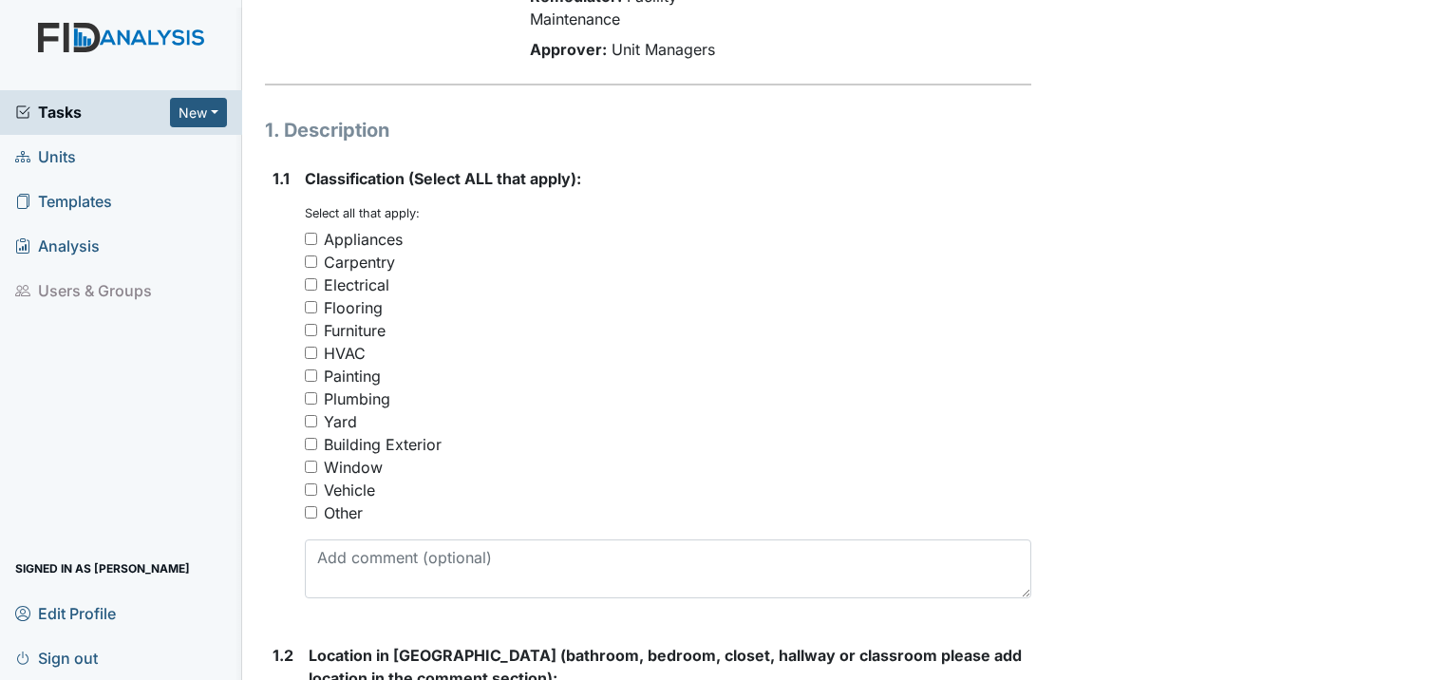
scroll to position [285, 0]
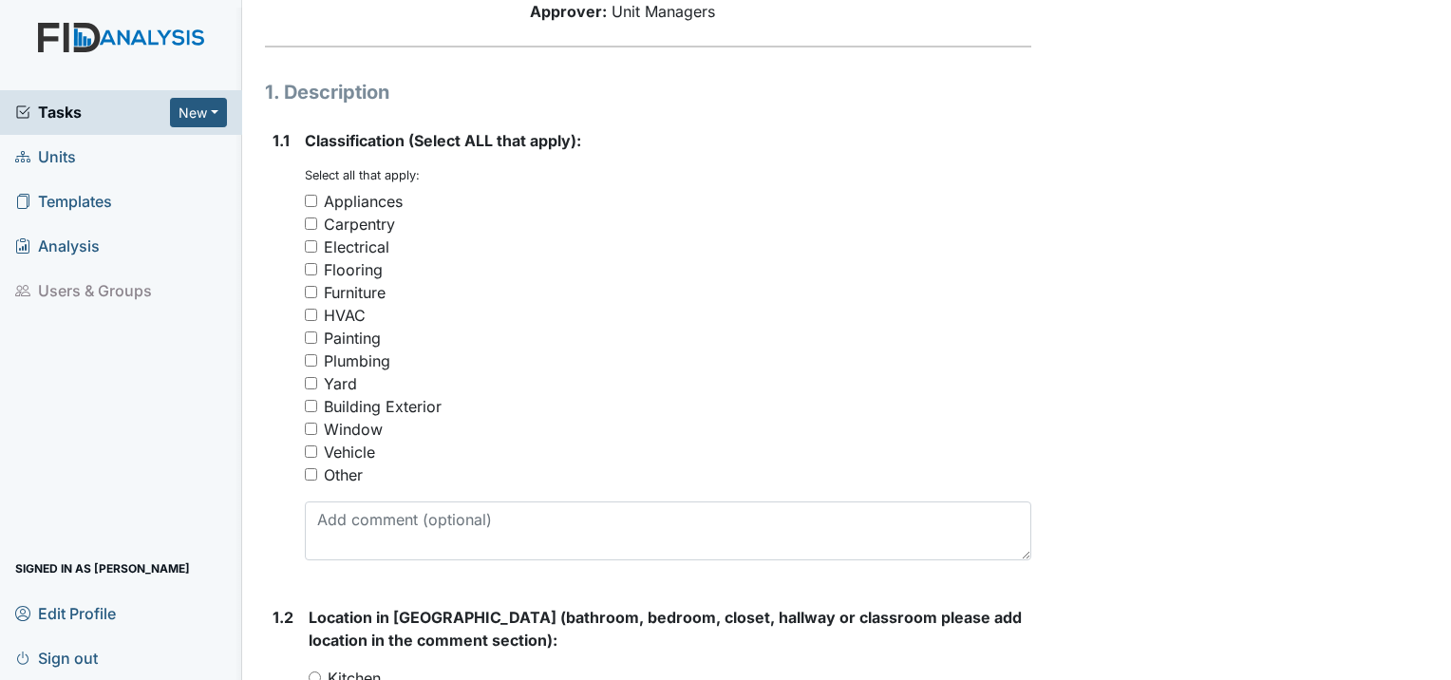
click at [309, 400] on input "Building Exterior" at bounding box center [311, 406] width 12 height 12
checkbox input "true"
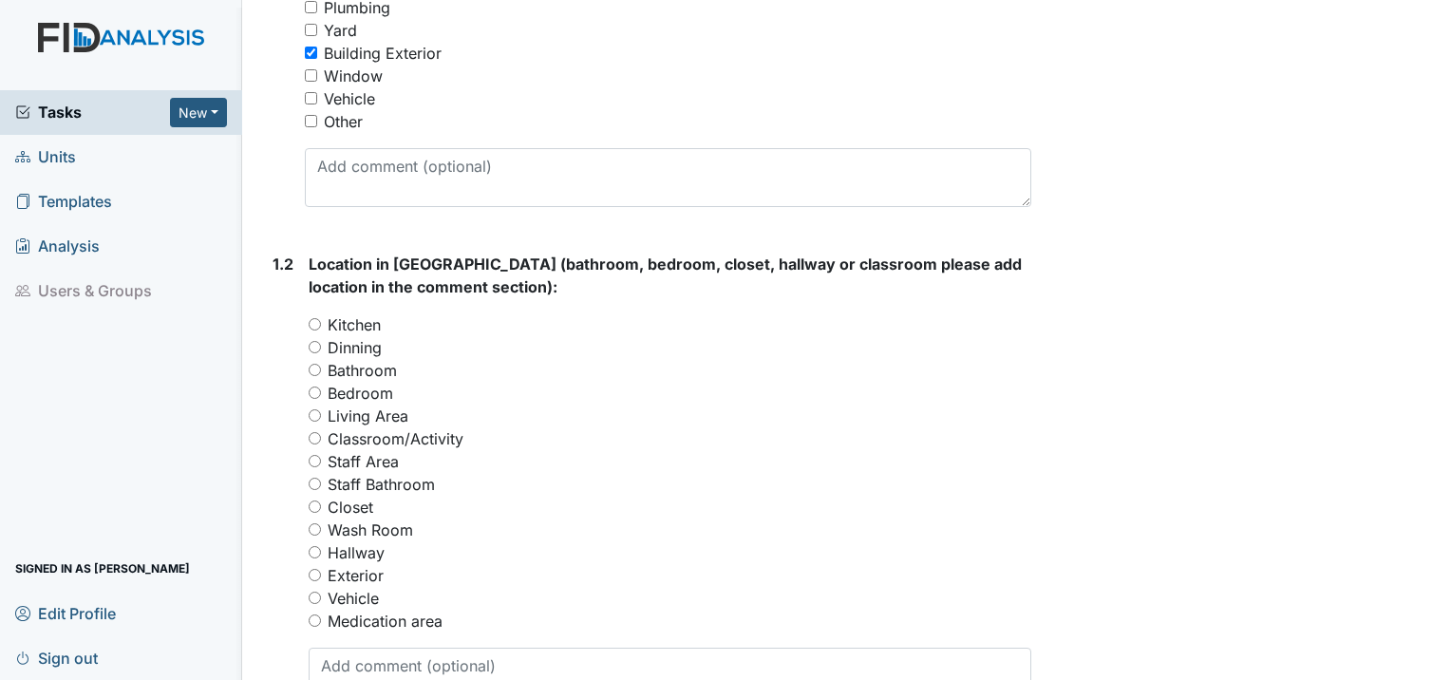
scroll to position [665, 0]
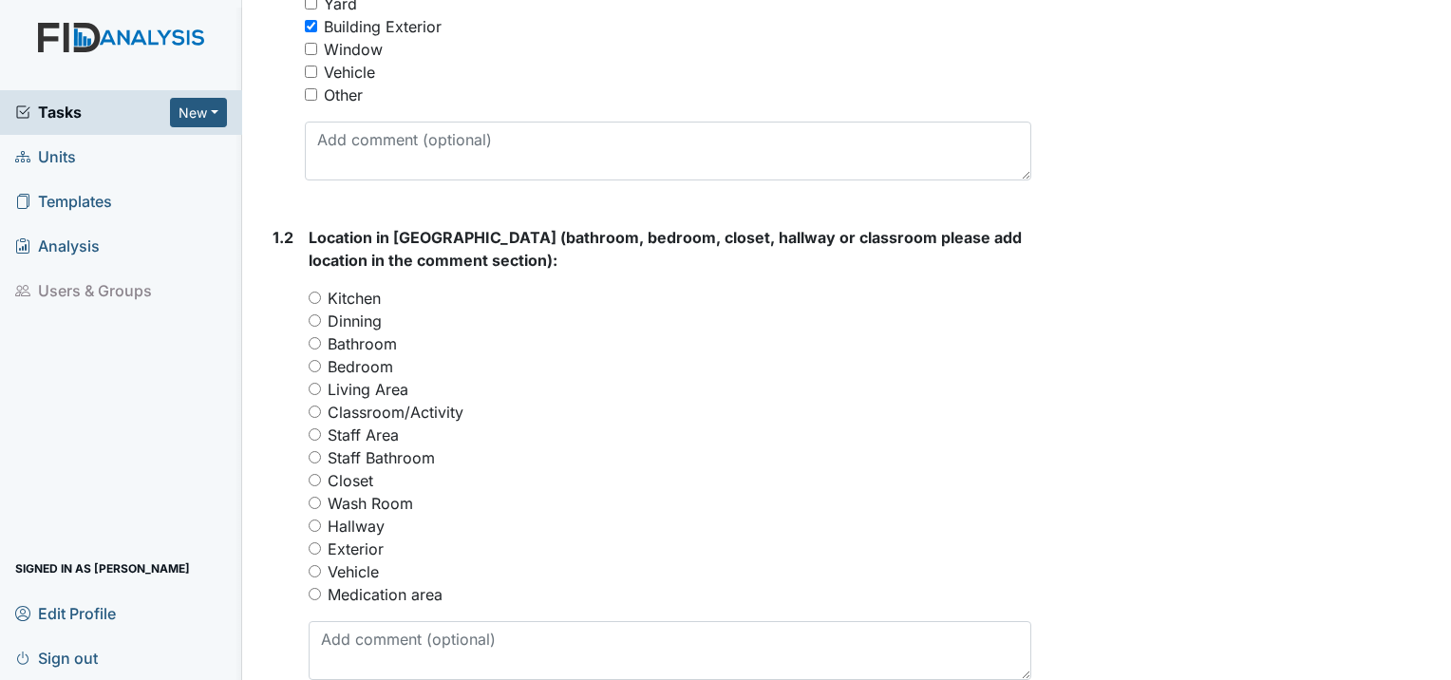
click at [313, 542] on input "Exterior" at bounding box center [315, 548] width 12 height 12
radio input "true"
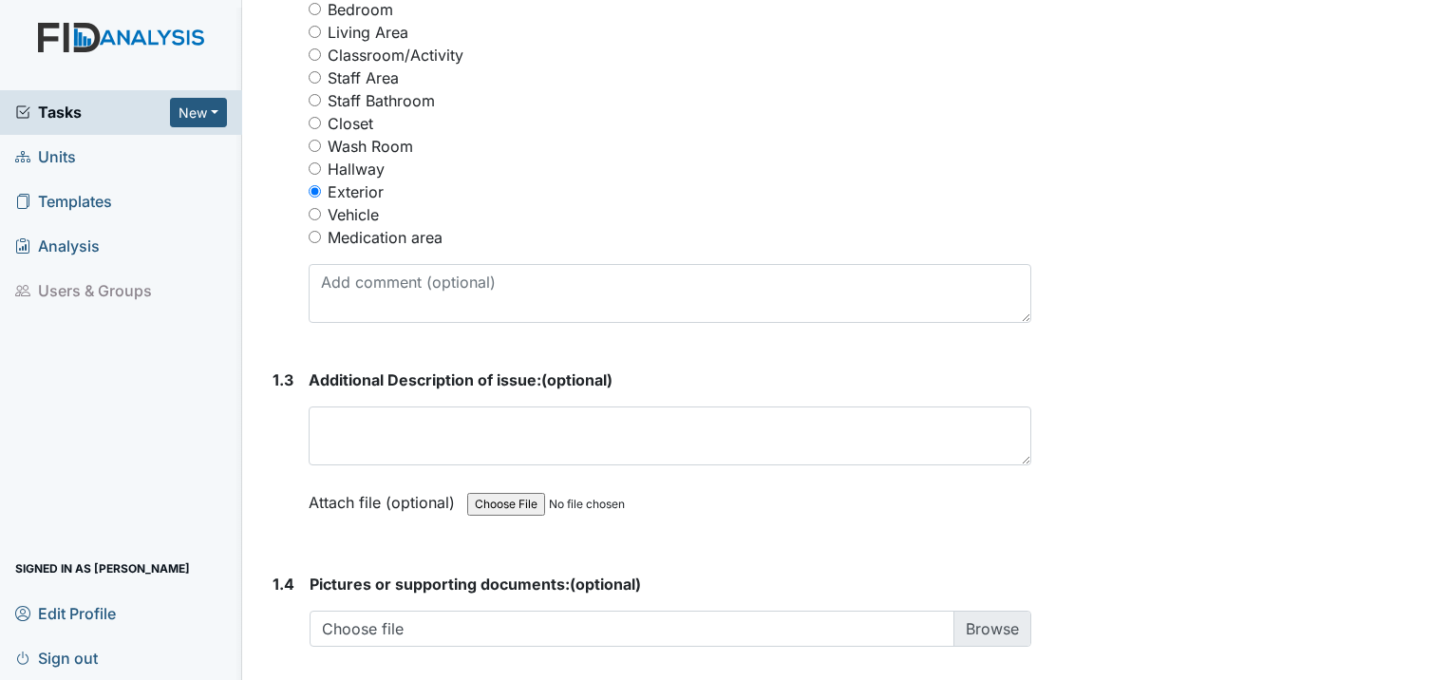
scroll to position [1044, 0]
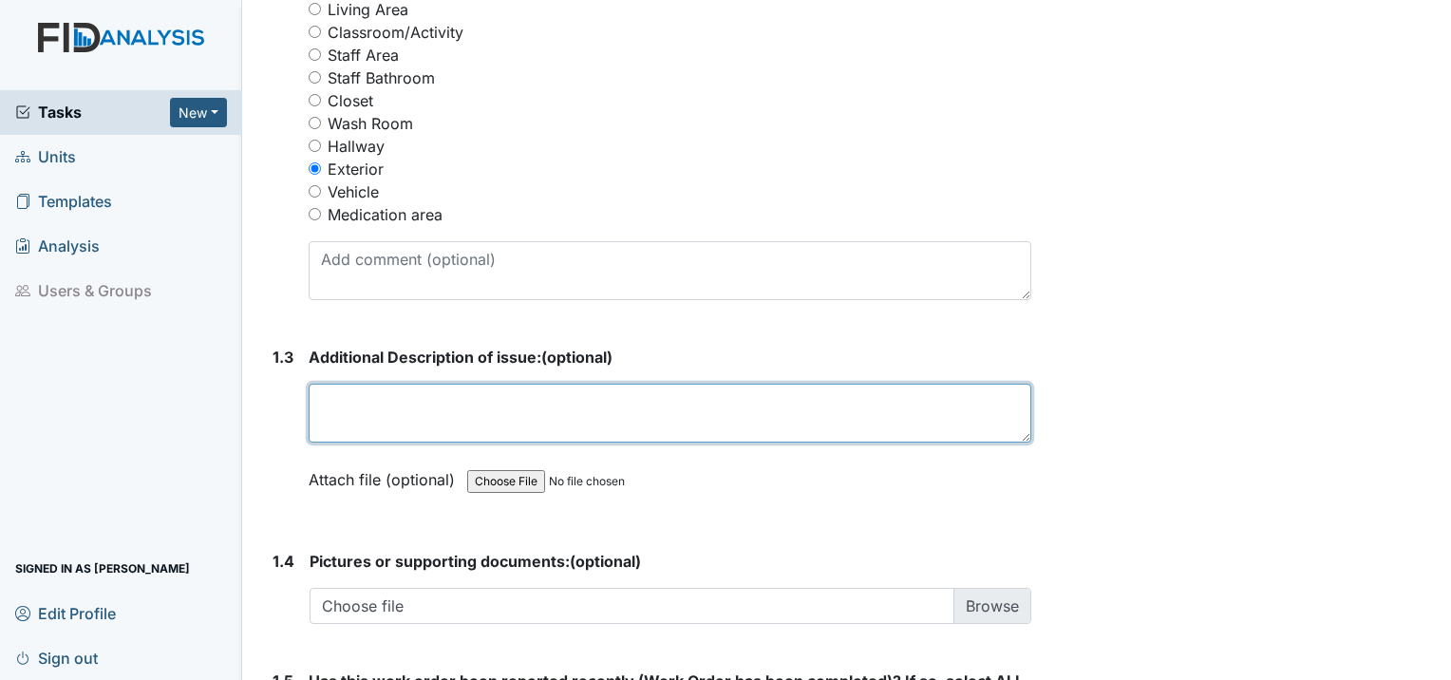
click at [344, 384] on textarea at bounding box center [670, 413] width 722 height 59
type textarea "F"
click at [603, 384] on textarea "Was tag for front porch light fixture not clean. Maintenance to take down so we…" at bounding box center [670, 413] width 722 height 59
click at [646, 384] on textarea "Was tag for front porch light fixture not clean. Maintenance to take down so we…" at bounding box center [670, 413] width 722 height 59
click at [657, 384] on textarea "Was tag for front porch light fixture not clean. Maintenance to take down so we…" at bounding box center [670, 413] width 722 height 59
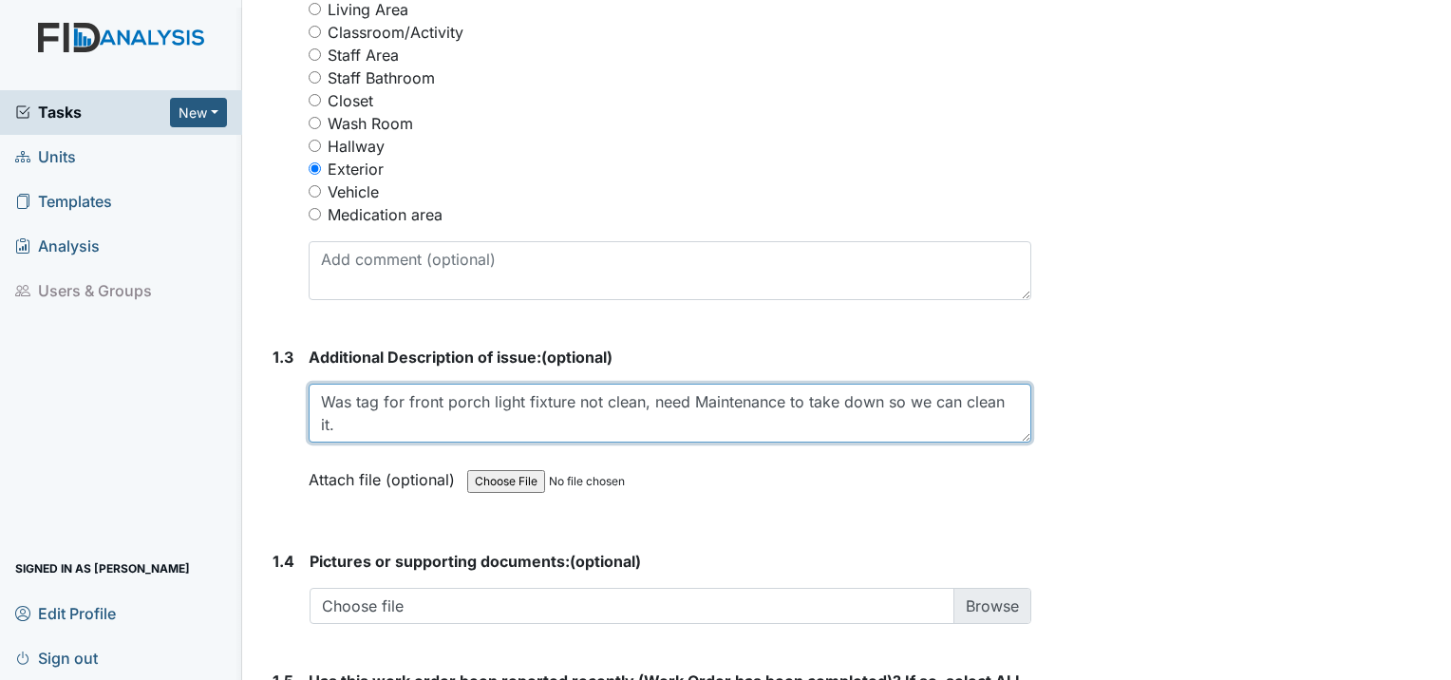
click at [702, 384] on textarea "Was tag for front porch light fixture not clean, need Maintenance to take down …" at bounding box center [670, 413] width 722 height 59
click at [780, 384] on textarea "Was tag for front porch light fixture not clean, need maintenance to take down …" at bounding box center [670, 413] width 722 height 59
click at [684, 384] on textarea "Was tag for front porch light fixture not clean, need maintenance help to take …" at bounding box center [670, 413] width 722 height 59
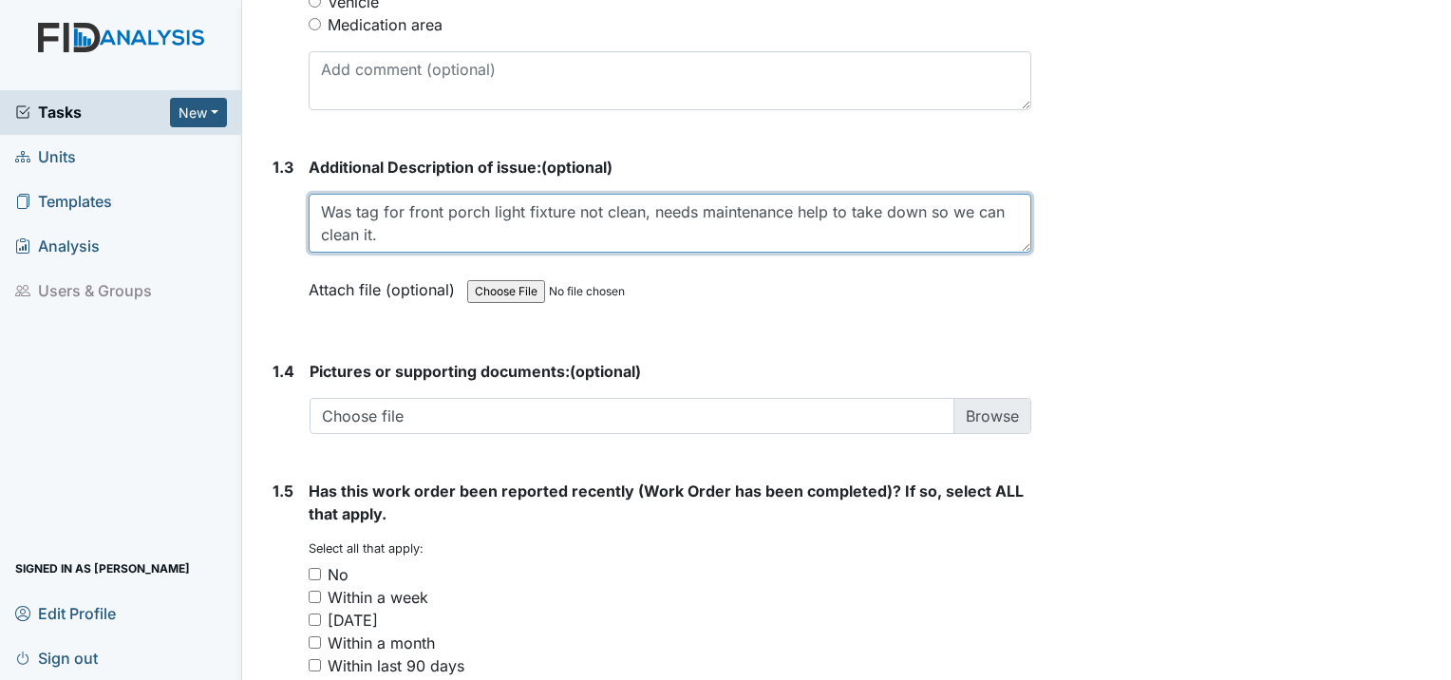
scroll to position [1329, 0]
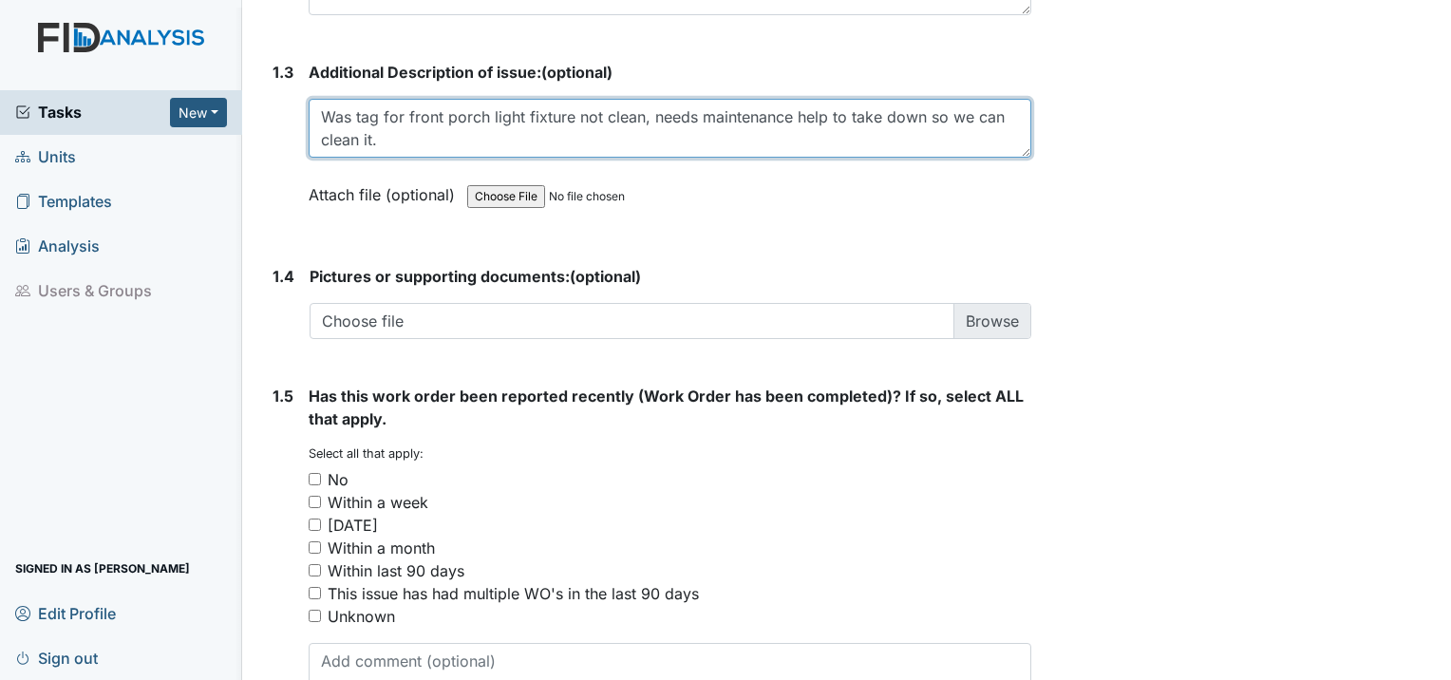
type textarea "Was tag for front porch light fixture not clean, needs maintenance help to take…"
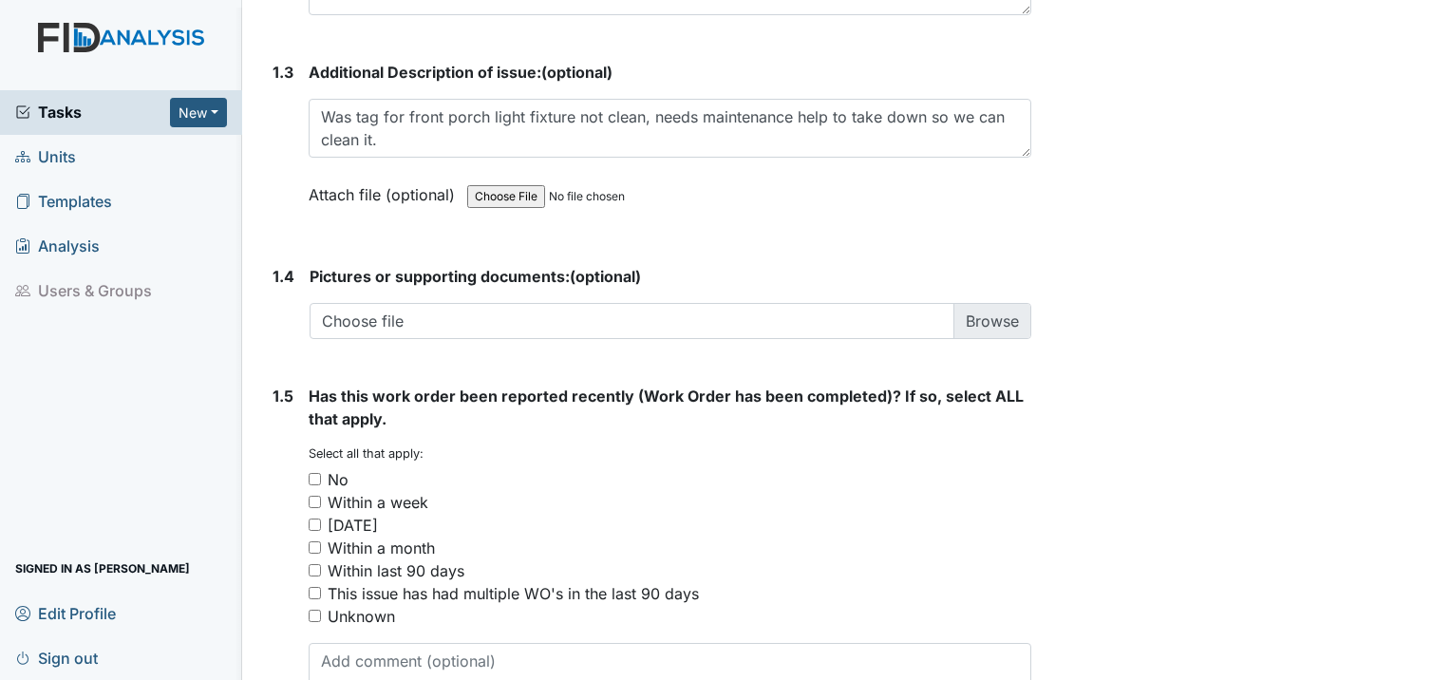
click at [322, 468] on div "No" at bounding box center [670, 479] width 722 height 23
click at [316, 473] on input "No" at bounding box center [315, 479] width 12 height 12
checkbox input "true"
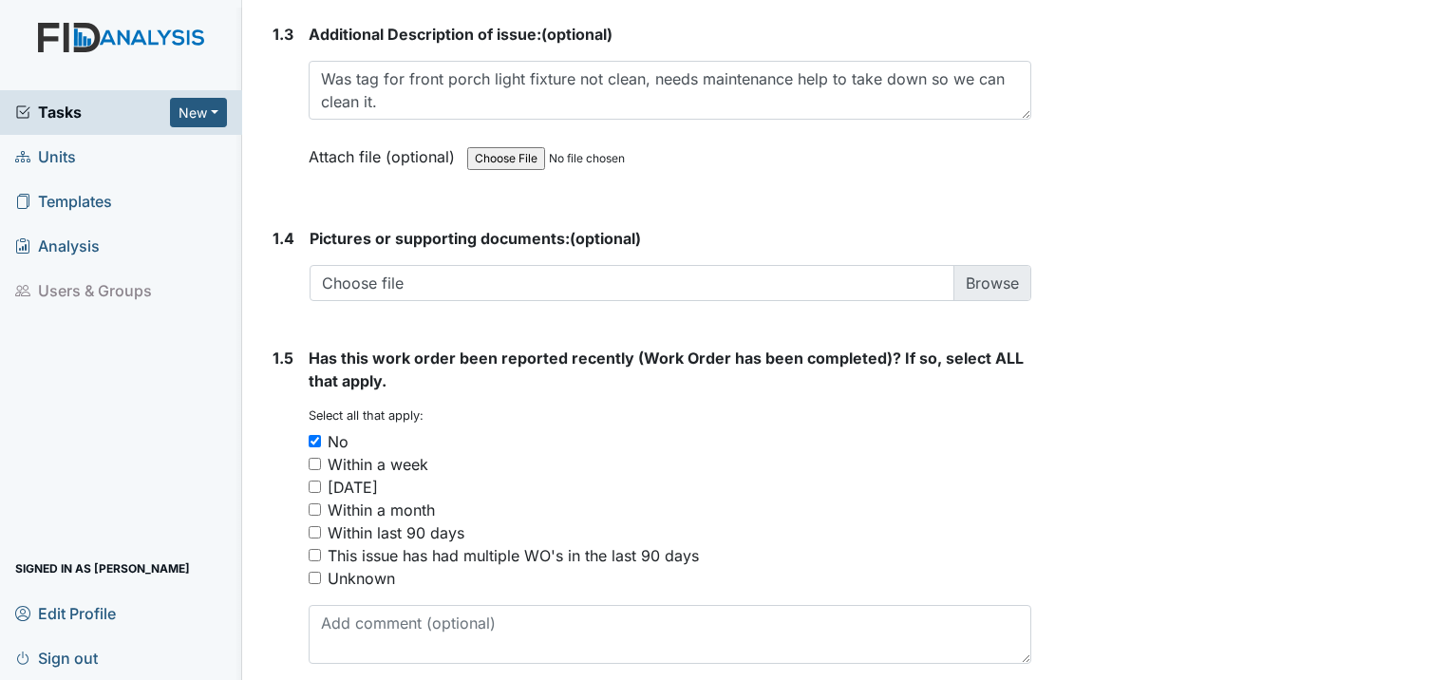
scroll to position [1399, 0]
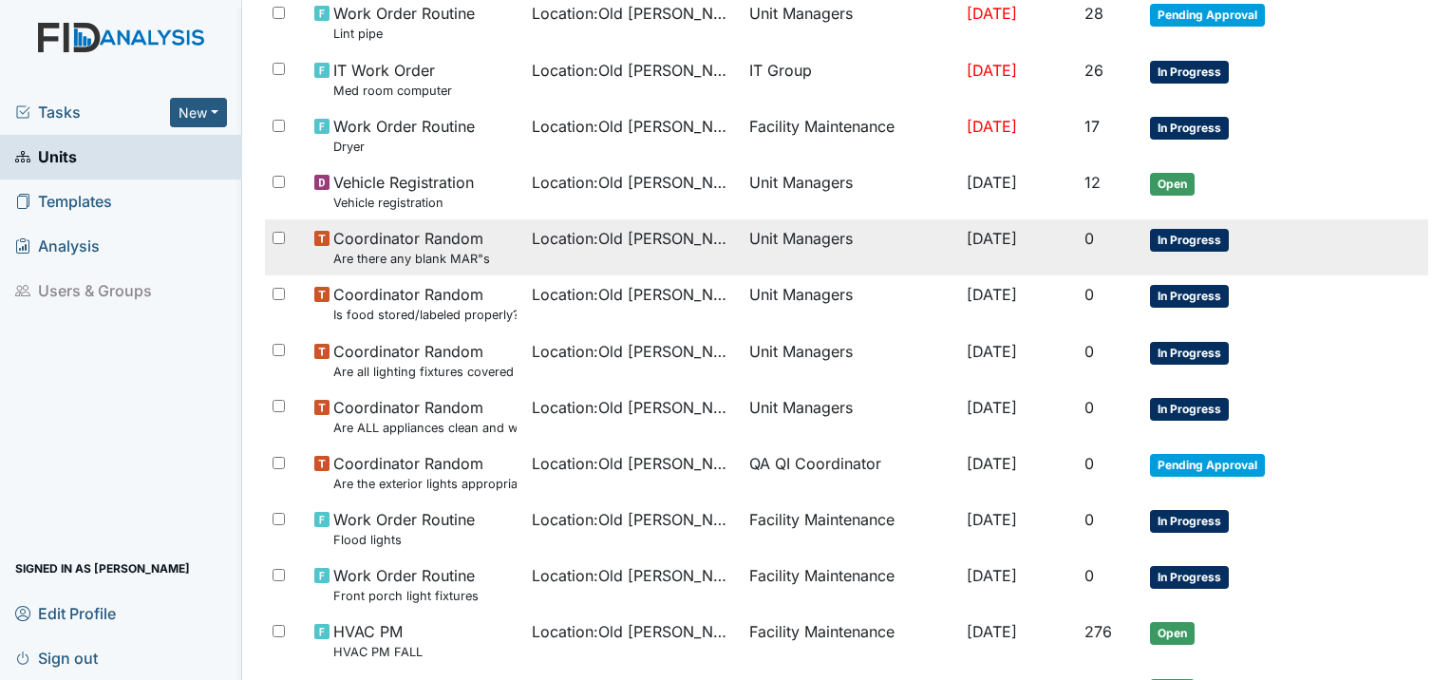
scroll to position [475, 0]
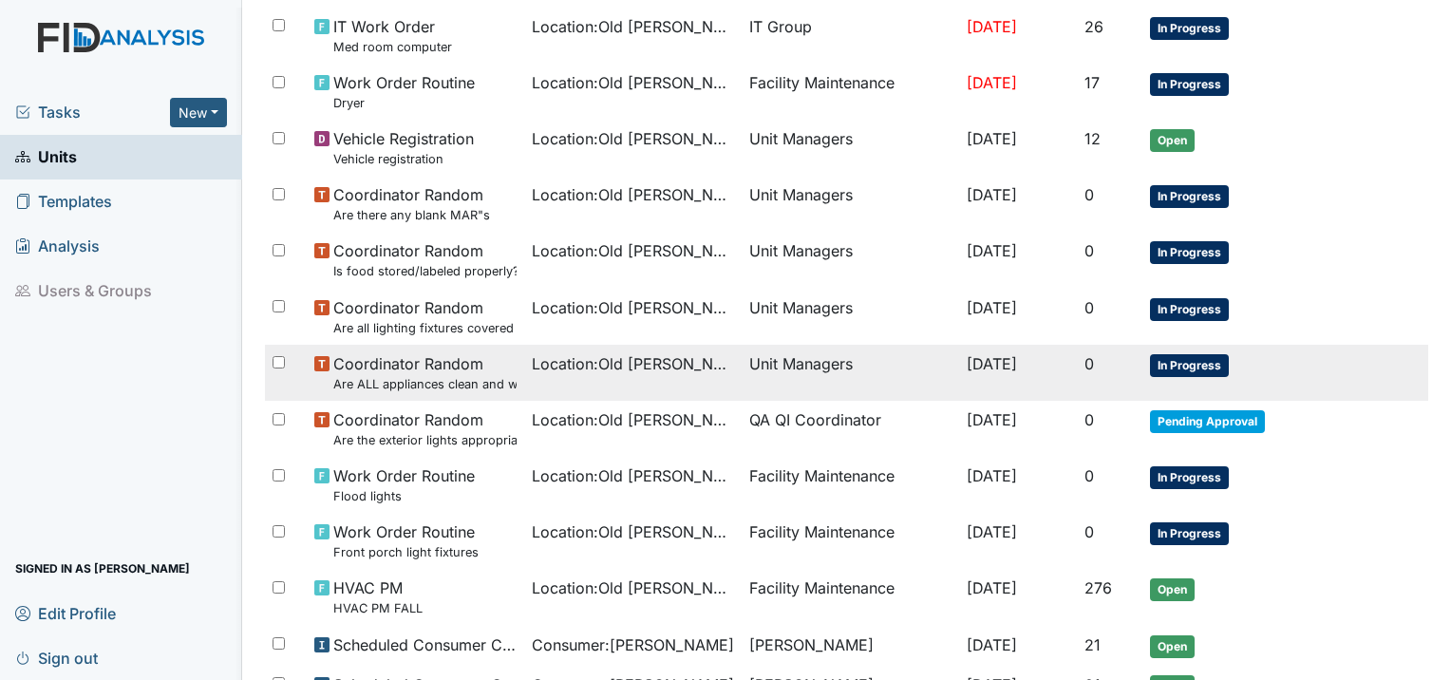
click at [451, 370] on span "Coordinator Random Are ALL appliances clean and working properly?" at bounding box center [424, 372] width 183 height 41
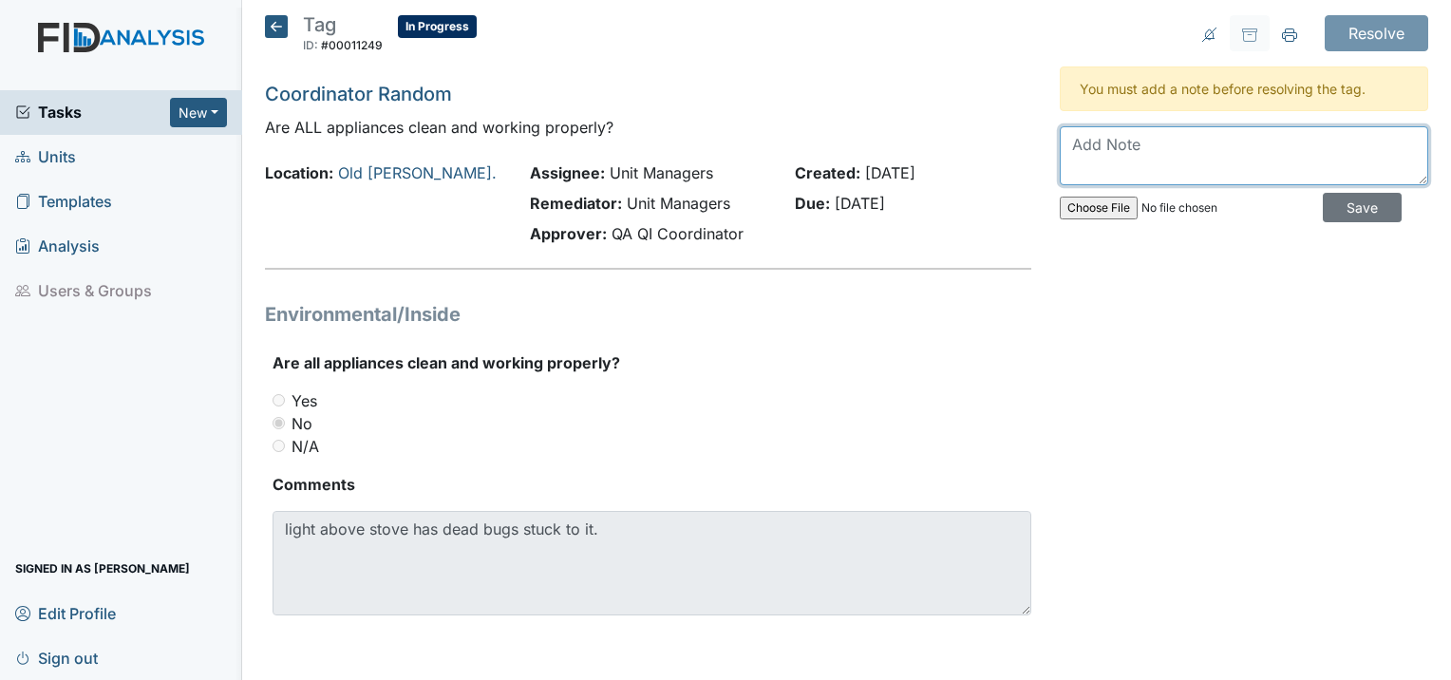
drag, startPoint x: 1094, startPoint y: 138, endPoint x: 1107, endPoint y: 137, distance: 13.3
click at [1096, 138] on textarea at bounding box center [1243, 155] width 368 height 59
type textarea "M"
click at [1062, 141] on textarea "Light cover over stove was clean by" at bounding box center [1243, 155] width 368 height 59
click at [1158, 143] on textarea "Staff clean Light cover over stove was clean by" at bounding box center [1243, 155] width 368 height 59
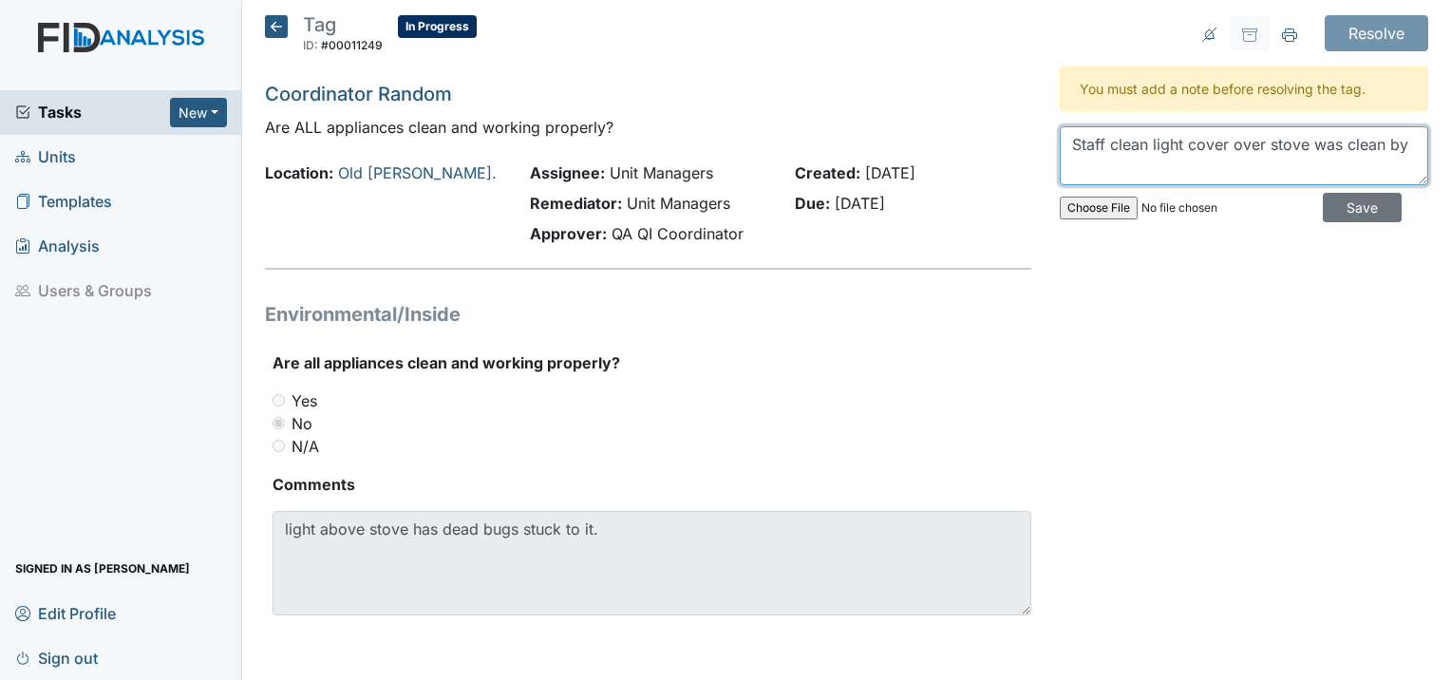
click at [1403, 143] on textarea "Staff clean light cover over stove was clean by" at bounding box center [1243, 155] width 368 height 59
click at [1139, 168] on textarea "Staff clean light cover over stove, management in sured" at bounding box center [1243, 155] width 368 height 59
type textarea "Staff clean light cover over stove, management insured staff to ma"
